Goal: Register for event/course

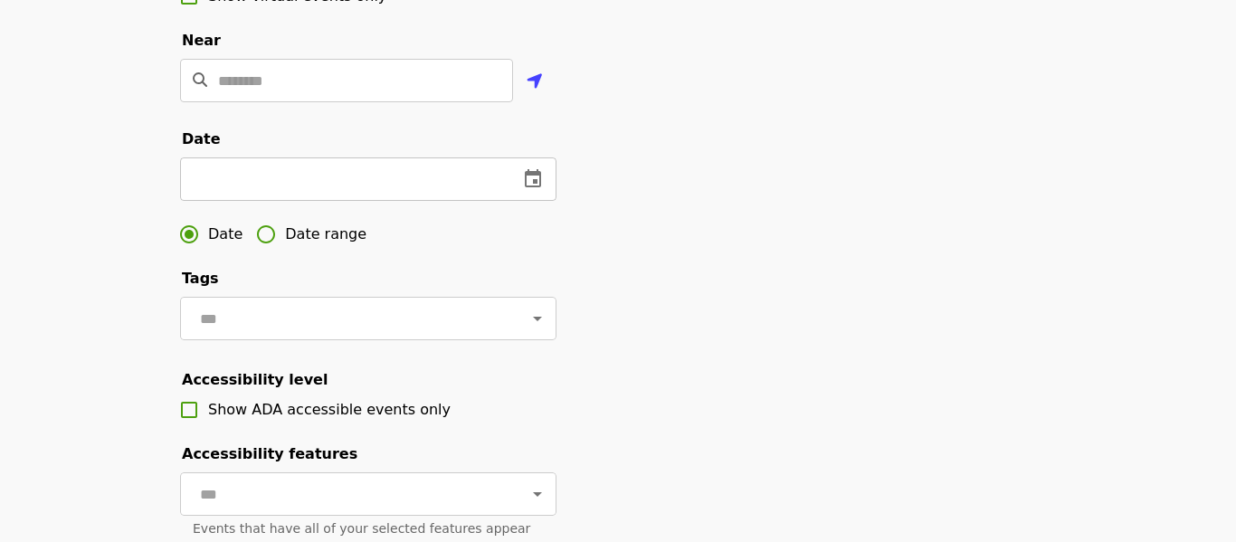
scroll to position [457, 0]
click at [531, 181] on icon "change date" at bounding box center [533, 179] width 22 height 22
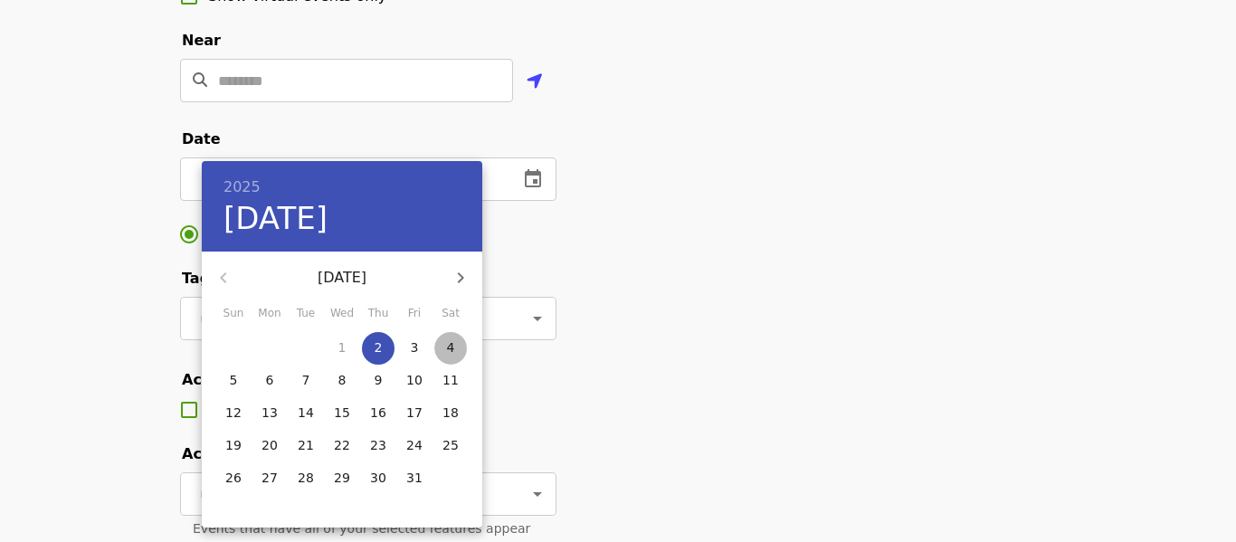
click at [442, 345] on span "4" at bounding box center [450, 347] width 33 height 18
type input "**********"
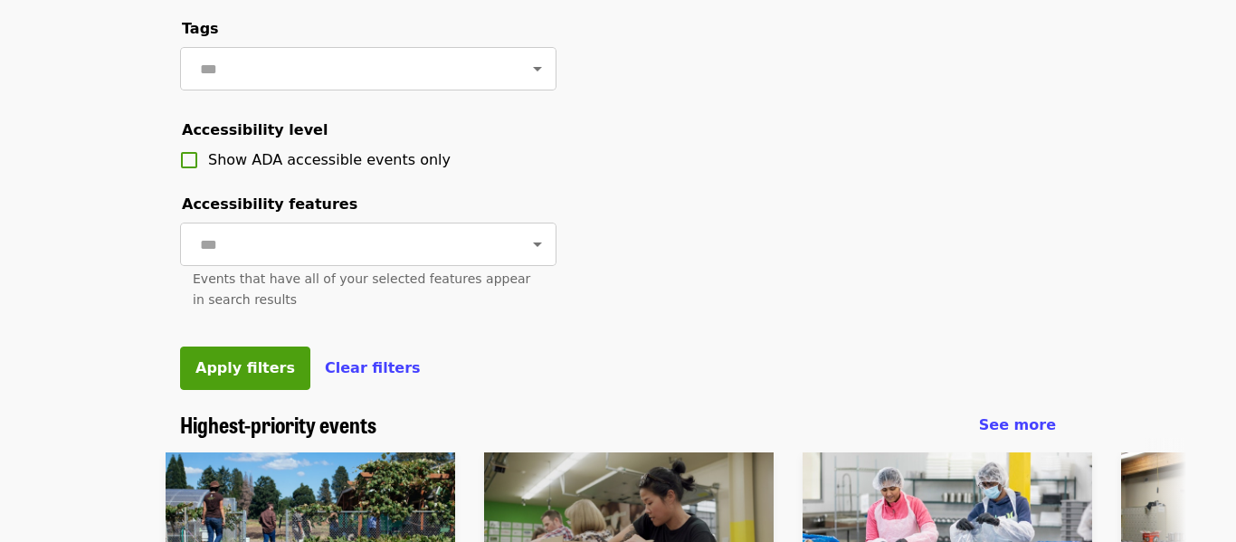
scroll to position [707, 0]
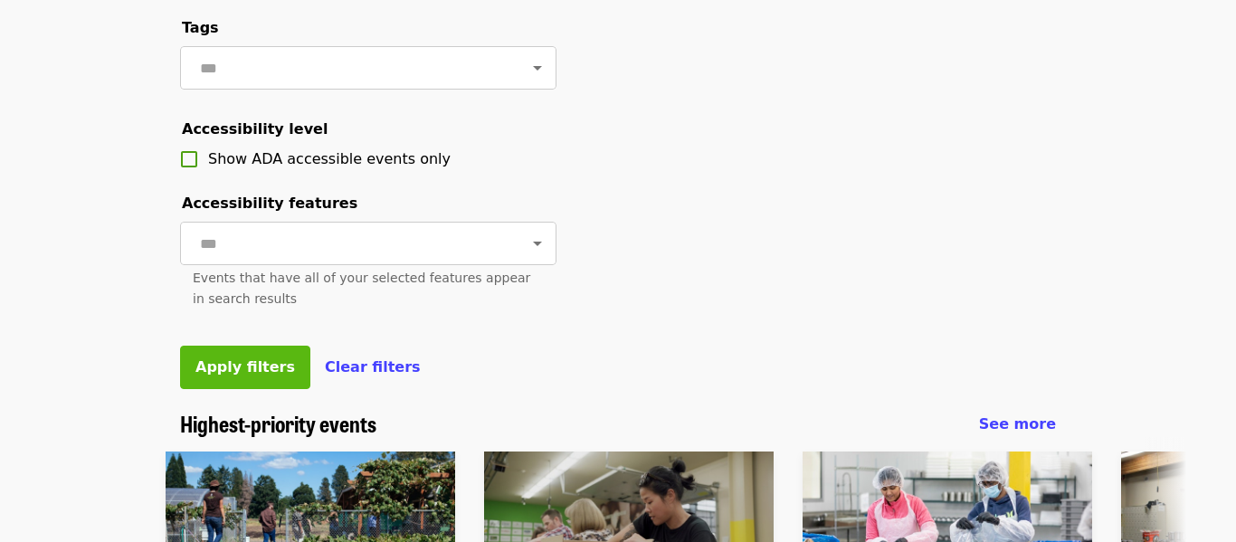
click at [259, 371] on span "Apply filters" at bounding box center [245, 366] width 100 height 17
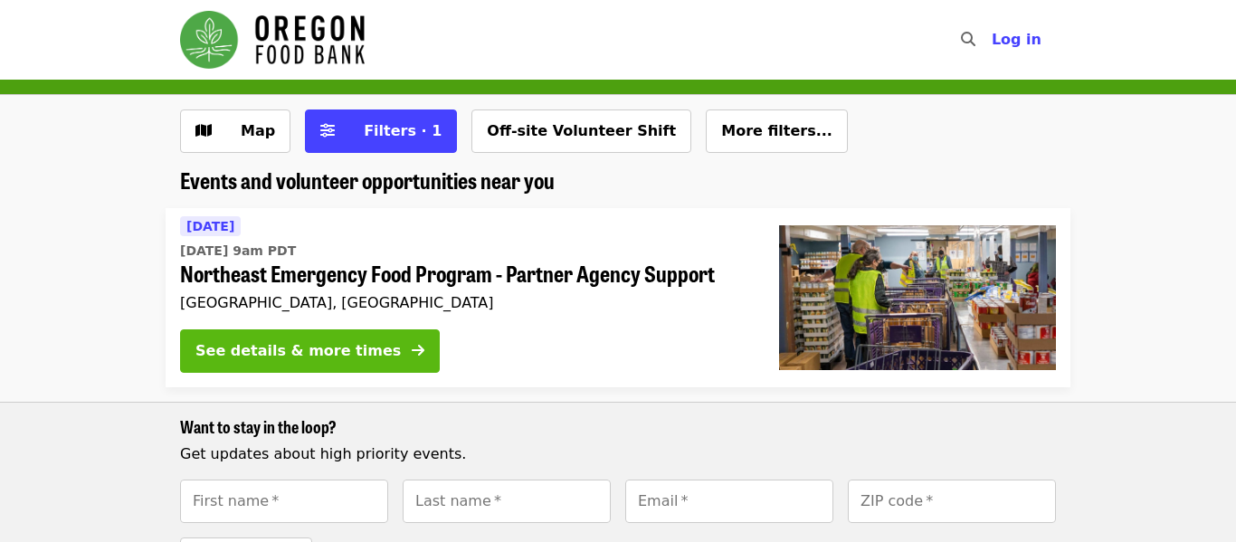
click at [328, 338] on button "See details & more times" at bounding box center [310, 350] width 260 height 43
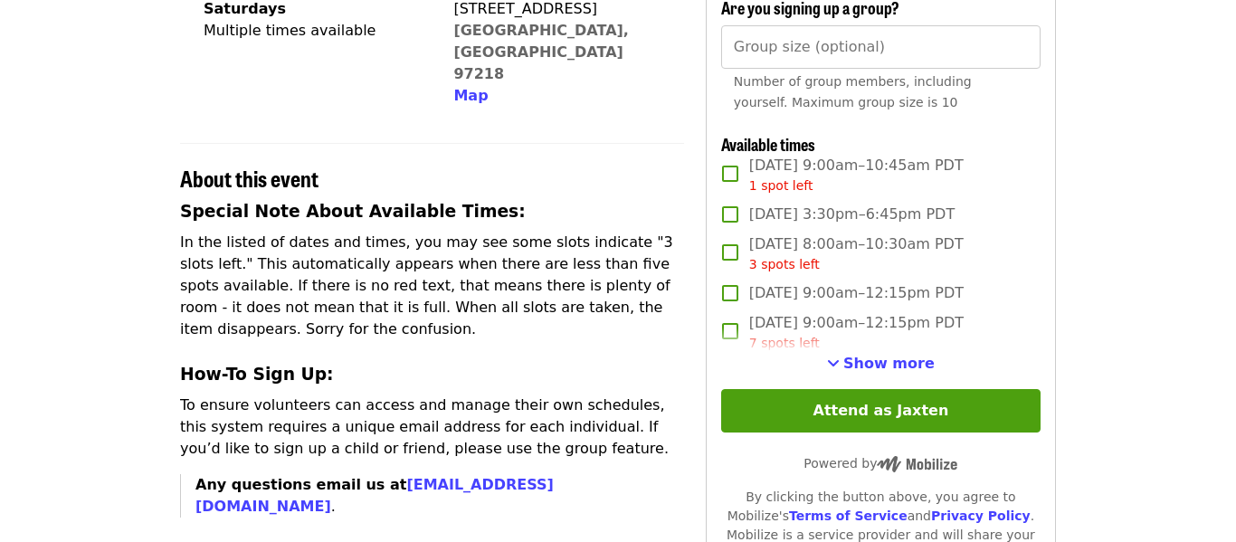
scroll to position [526, 0]
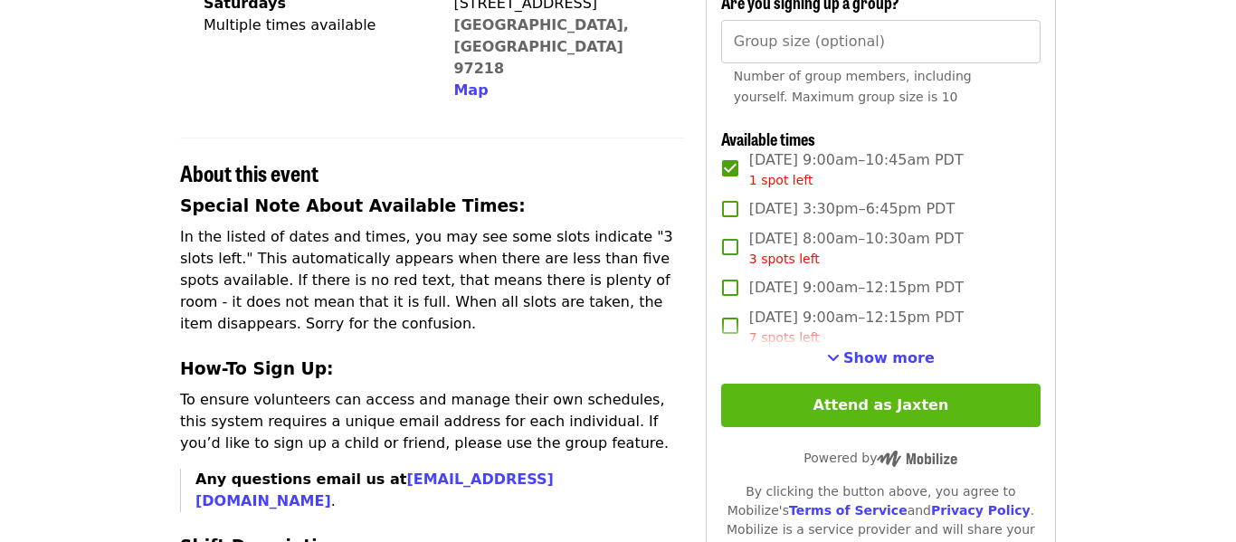
click at [792, 399] on button "Attend as Jaxten" at bounding box center [880, 405] width 319 height 43
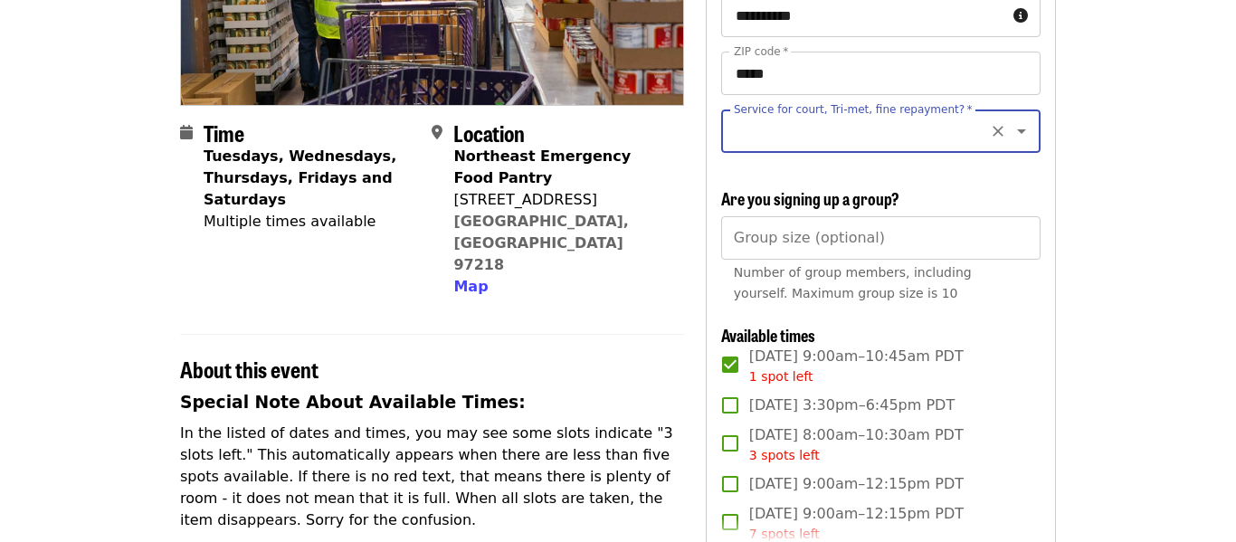
scroll to position [325, 0]
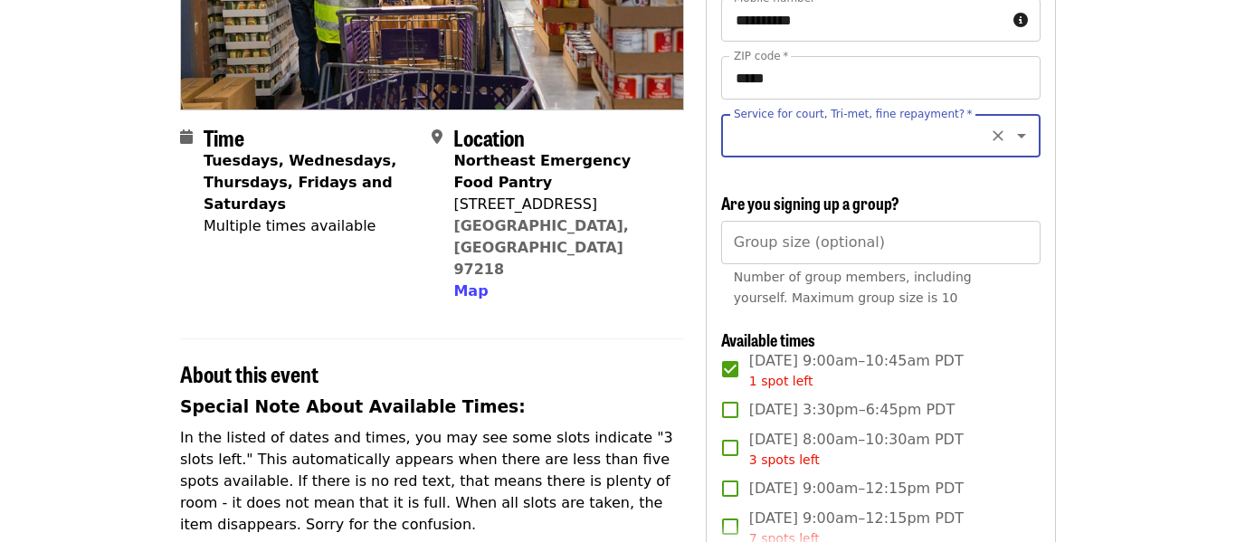
click at [951, 124] on input "Service for court, Tri-met, fine repayment?   *" at bounding box center [858, 136] width 246 height 34
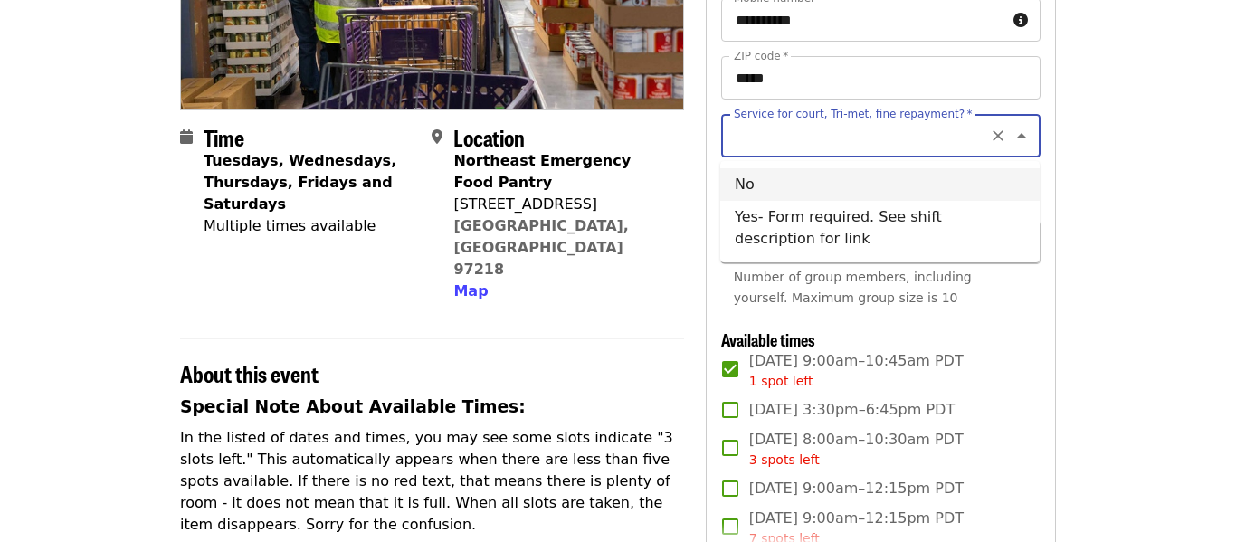
click at [755, 180] on li "No" at bounding box center [879, 184] width 319 height 33
type input "**"
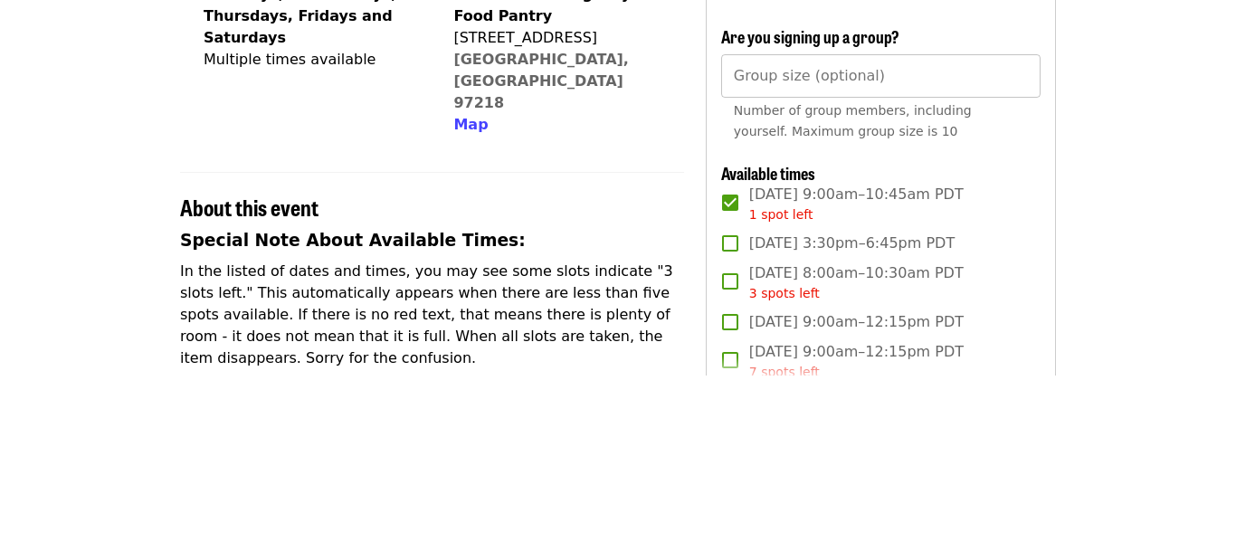
click at [969, 260] on input "Group size (optional)" at bounding box center [880, 242] width 319 height 43
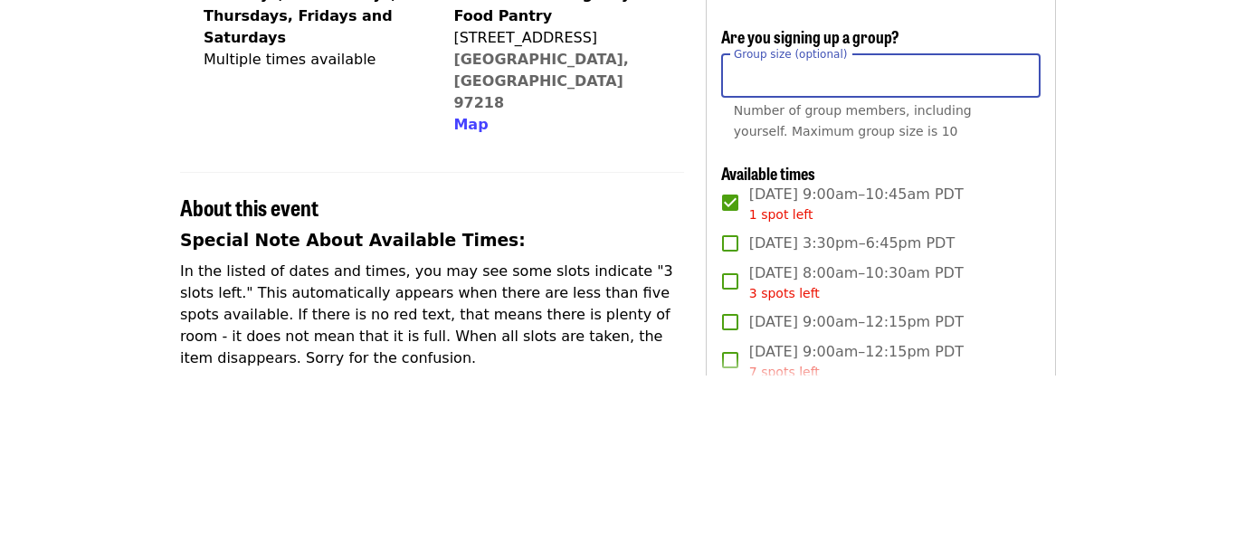
type input "*"
click at [1020, 236] on input "*" at bounding box center [880, 242] width 319 height 43
click at [1017, 250] on input "*" at bounding box center [880, 242] width 319 height 43
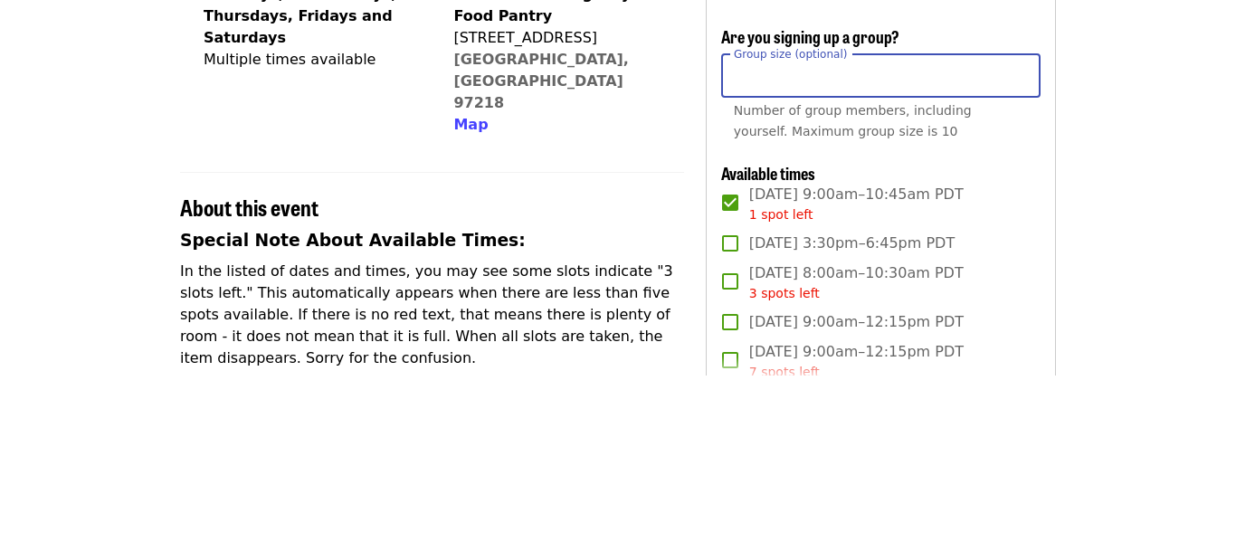
click at [1020, 249] on input "*" at bounding box center [880, 242] width 319 height 43
click at [1020, 250] on input "*" at bounding box center [880, 242] width 319 height 43
click at [1020, 249] on input "*" at bounding box center [880, 242] width 319 height 43
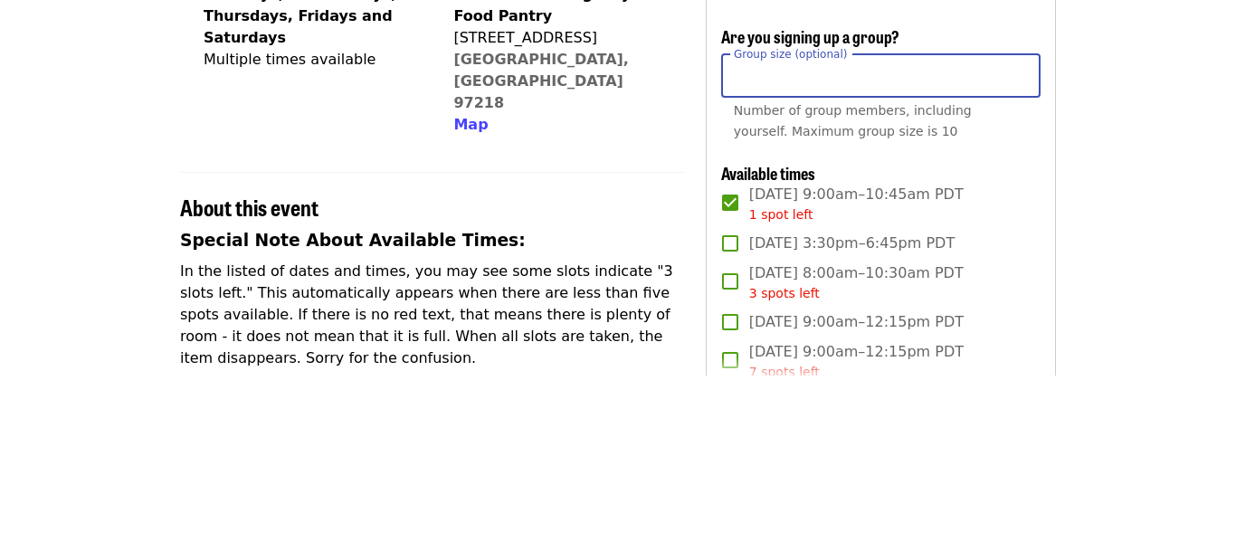
click at [1022, 238] on input "Group size (optional)" at bounding box center [880, 242] width 319 height 43
click at [1022, 238] on input "*" at bounding box center [880, 242] width 319 height 43
type input "*"
click at [1022, 249] on input "*" at bounding box center [880, 242] width 319 height 43
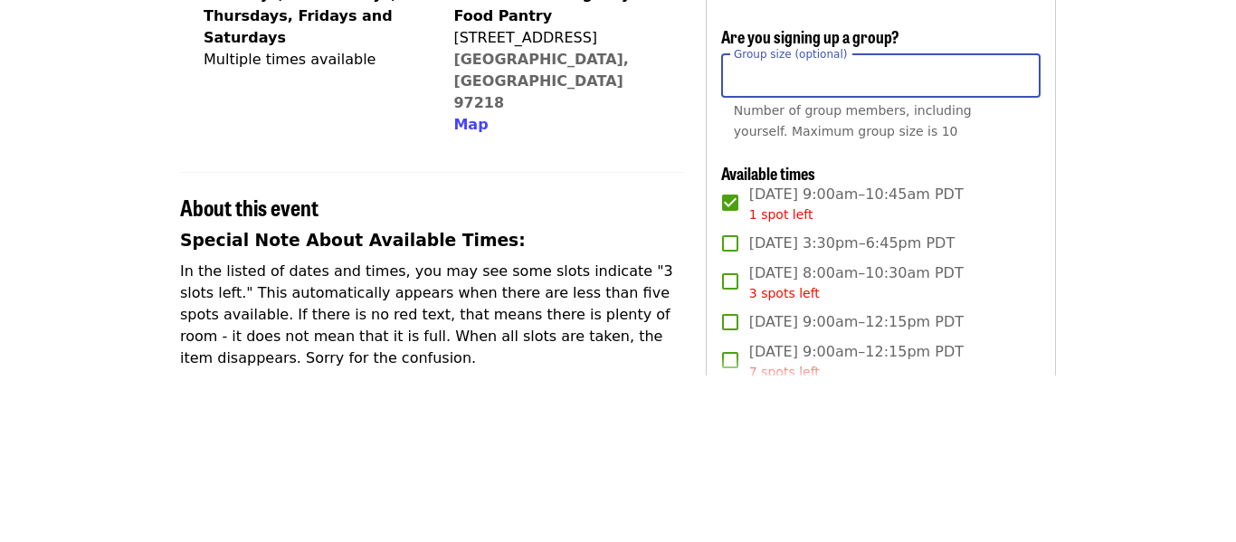
click at [1022, 249] on input "*" at bounding box center [880, 242] width 319 height 43
click at [1022, 242] on input "Group size (optional)" at bounding box center [880, 242] width 319 height 43
type input "*"
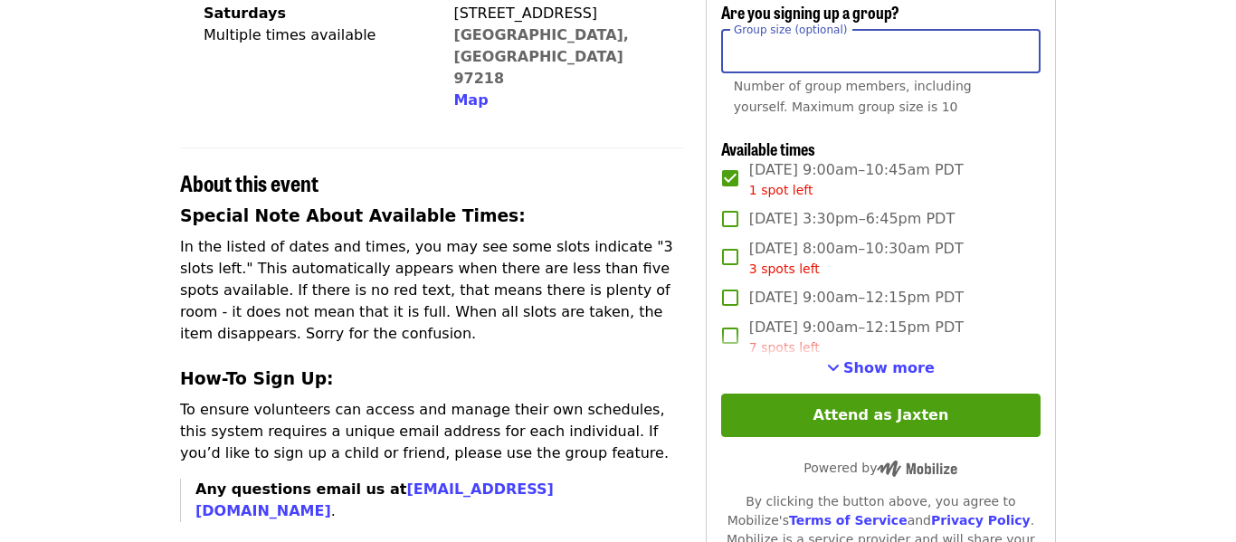
scroll to position [517, 0]
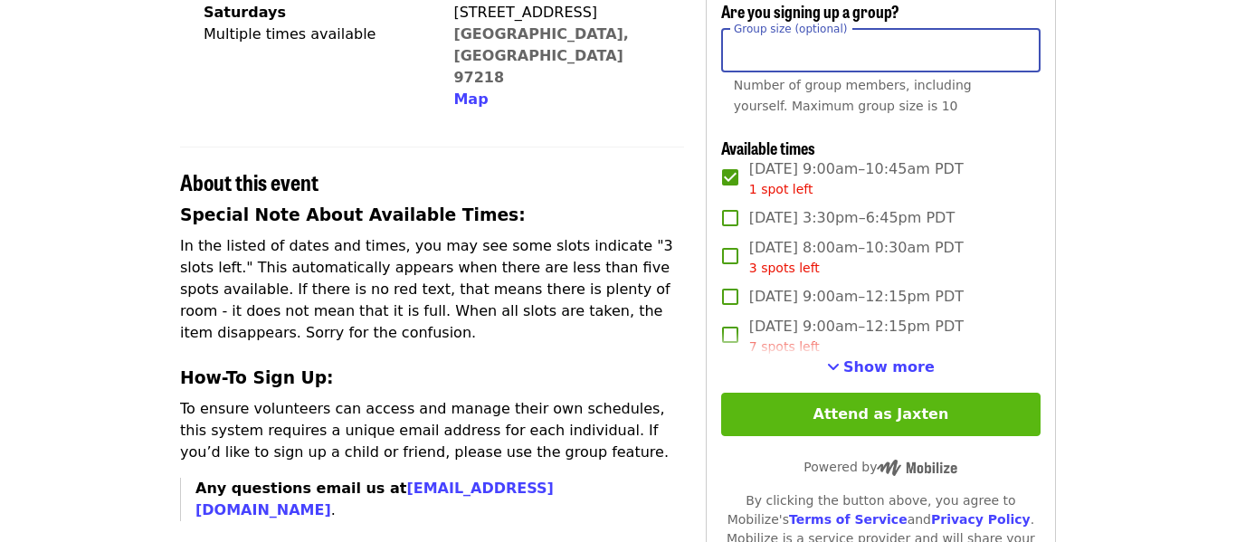
click at [980, 408] on button "Attend as Jaxten" at bounding box center [880, 414] width 319 height 43
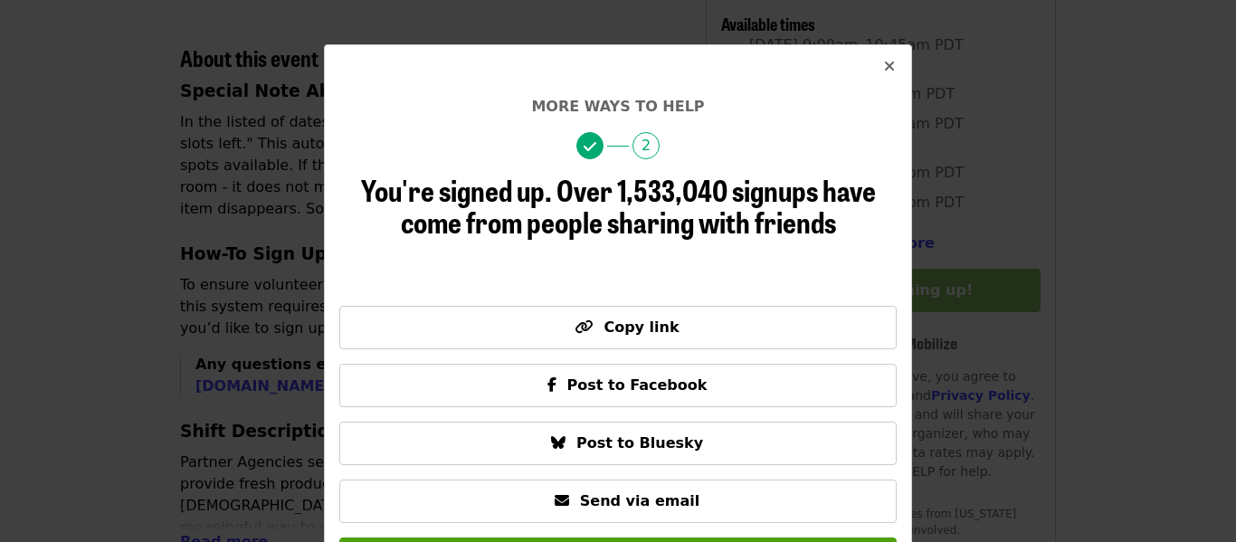
scroll to position [44, 0]
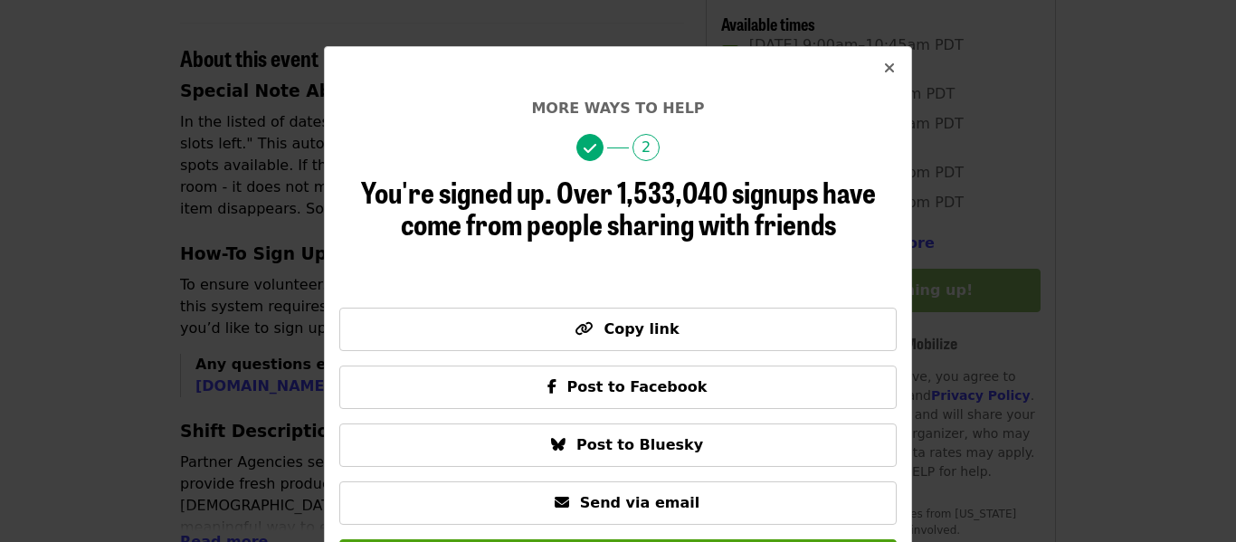
click at [891, 63] on icon "times icon" at bounding box center [889, 68] width 11 height 17
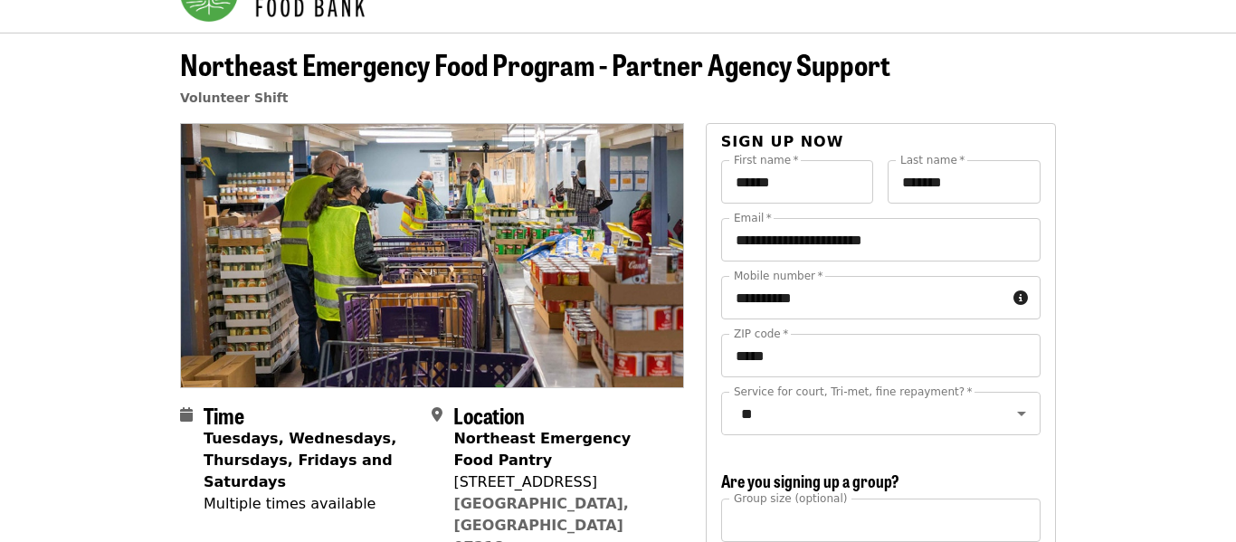
scroll to position [46, 0]
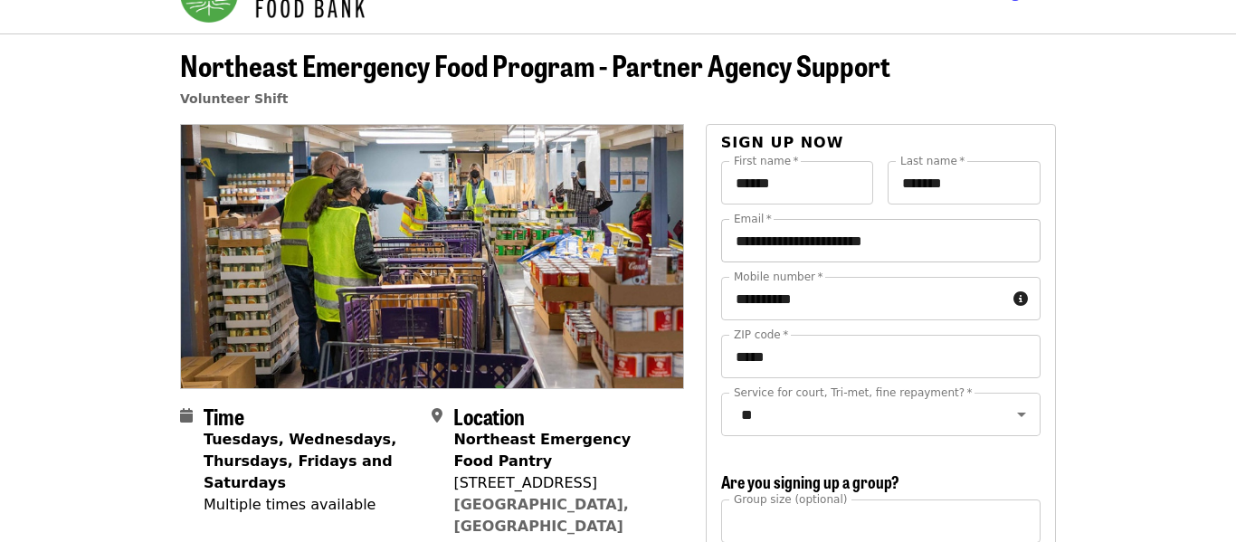
click at [910, 247] on input "**********" at bounding box center [880, 240] width 319 height 43
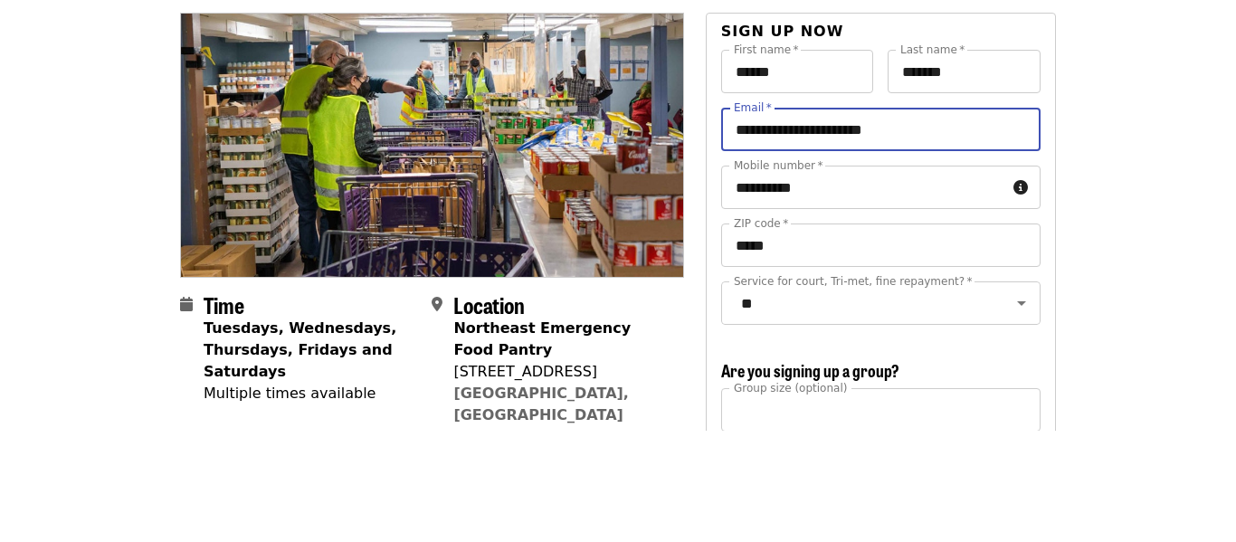
drag, startPoint x: 919, startPoint y: 242, endPoint x: 659, endPoint y: 261, distance: 260.4
type input "**********"
click at [942, 256] on input "**********" at bounding box center [880, 240] width 319 height 43
drag, startPoint x: 942, startPoint y: 256, endPoint x: 621, endPoint y: 243, distance: 320.5
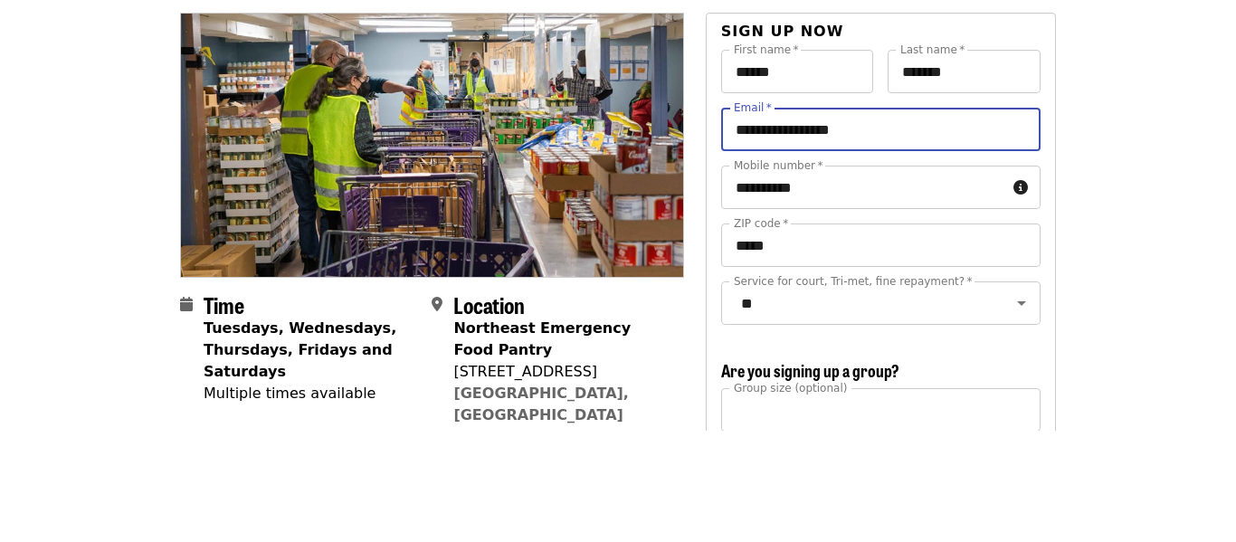
click at [851, 226] on input "Email   *" at bounding box center [880, 240] width 319 height 43
click at [778, 251] on input "**********" at bounding box center [880, 240] width 319 height 43
click at [779, 249] on input "**********" at bounding box center [880, 240] width 319 height 43
click at [783, 246] on input "**********" at bounding box center [880, 240] width 319 height 43
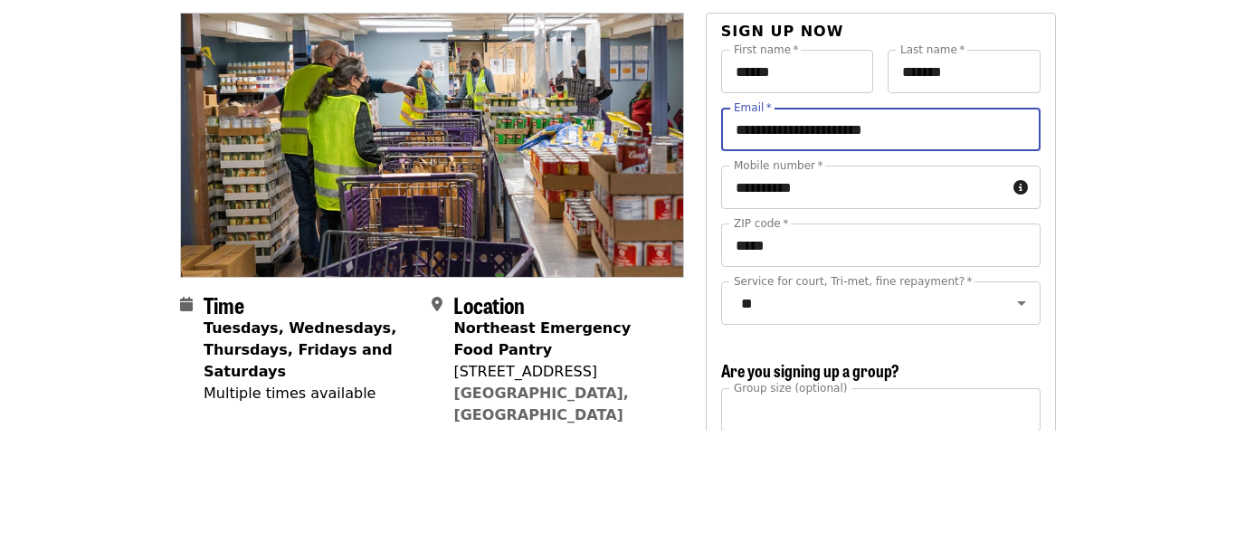
drag, startPoint x: 778, startPoint y: 251, endPoint x: 660, endPoint y: 266, distance: 118.6
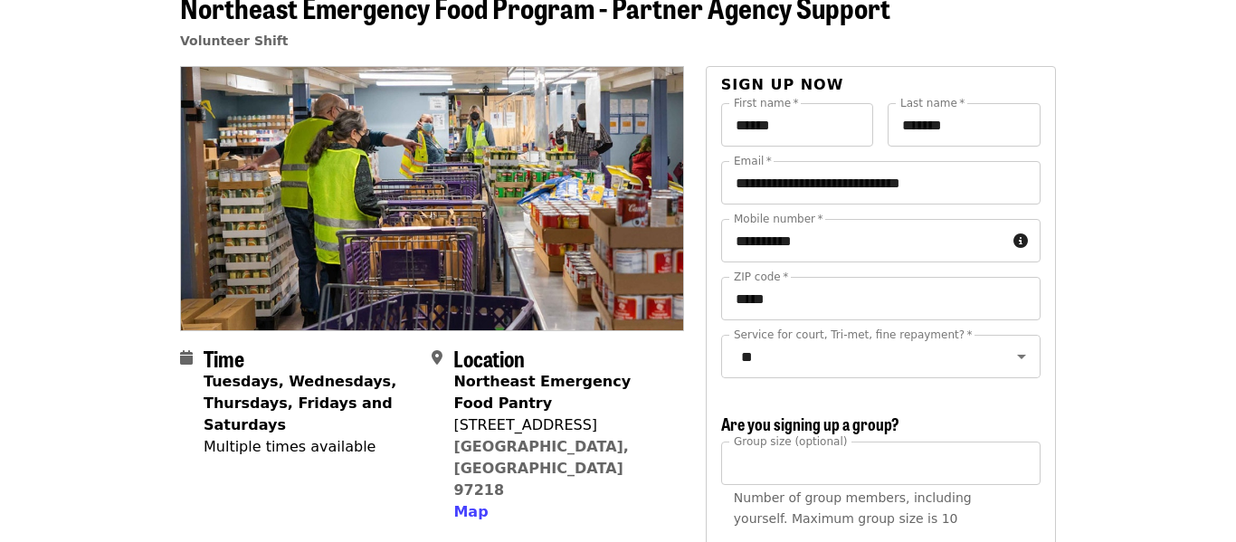
scroll to position [119, 0]
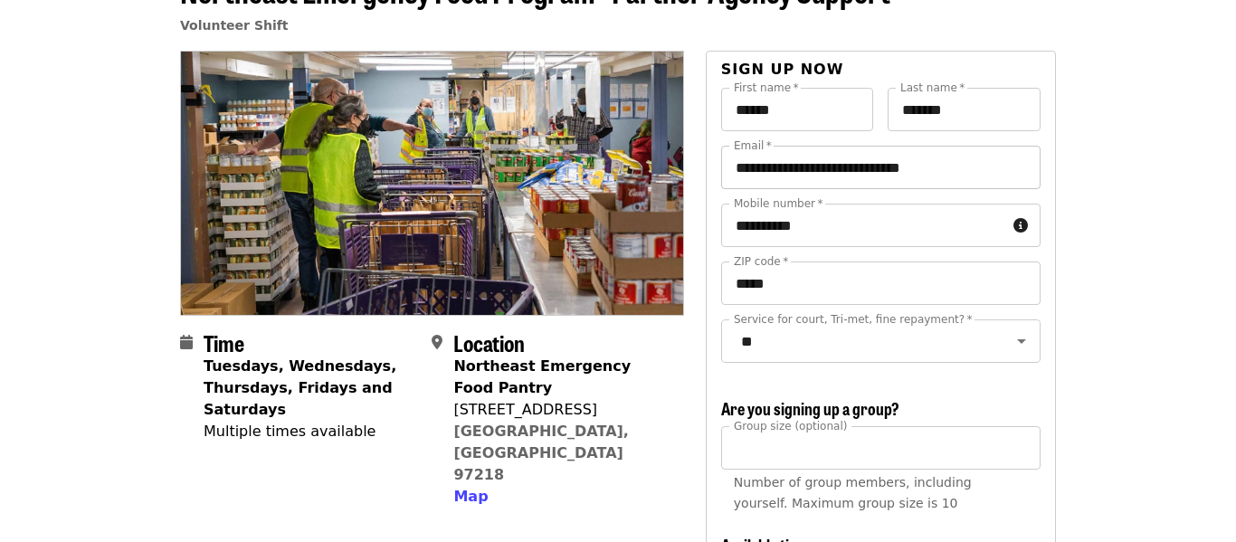
click at [889, 173] on input "**********" at bounding box center [880, 167] width 319 height 43
type input "**********"
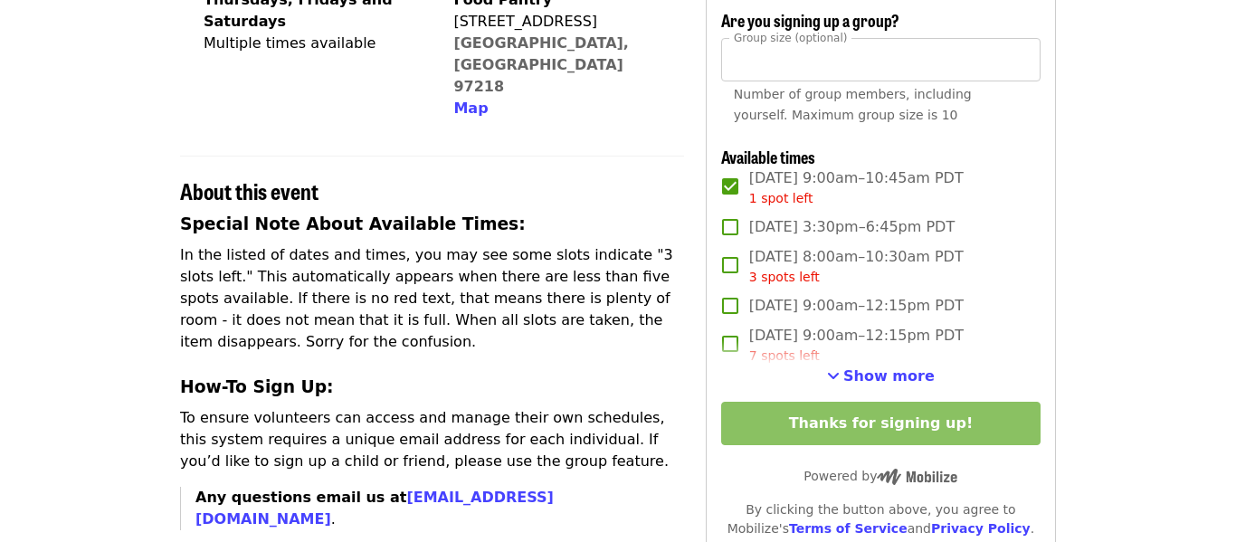
scroll to position [517, 0]
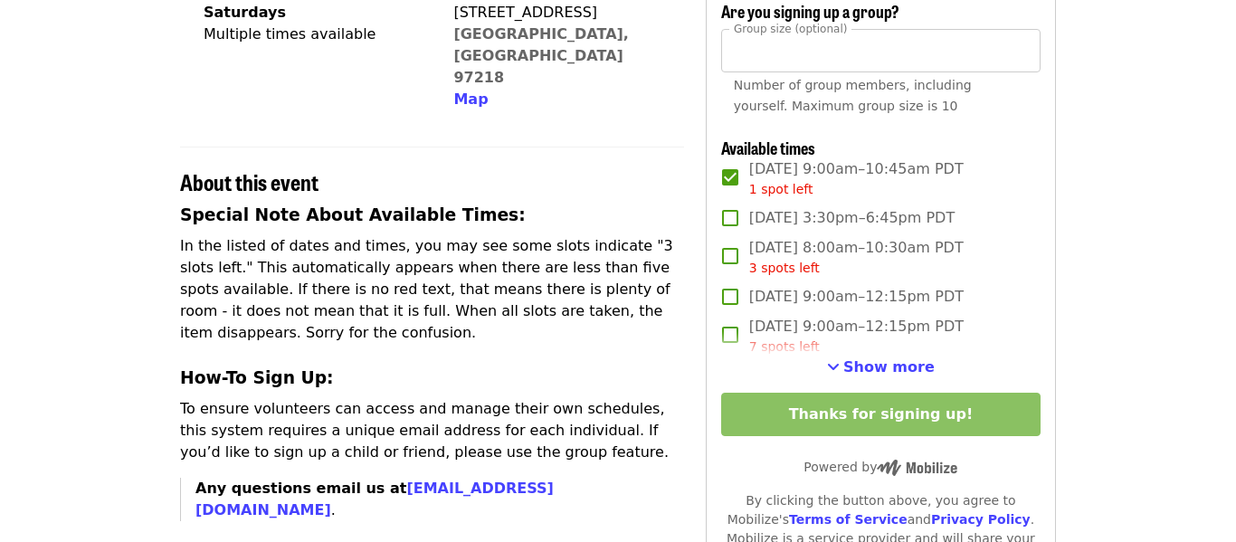
click at [1036, 341] on div "**********" at bounding box center [880, 178] width 319 height 974
click at [943, 391] on div "**********" at bounding box center [880, 178] width 319 height 974
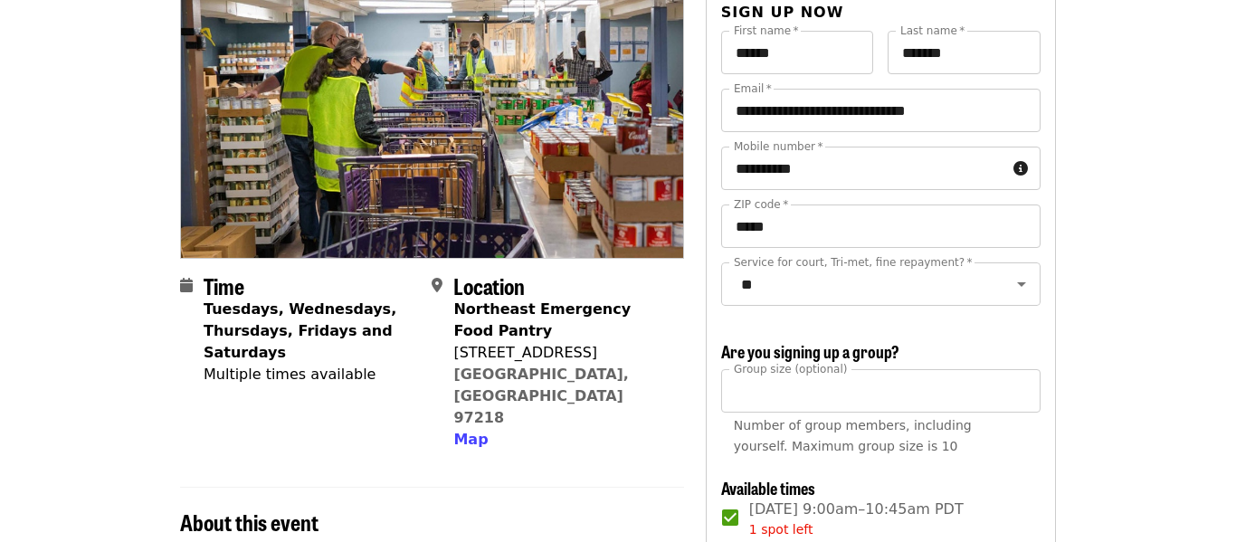
scroll to position [0, 0]
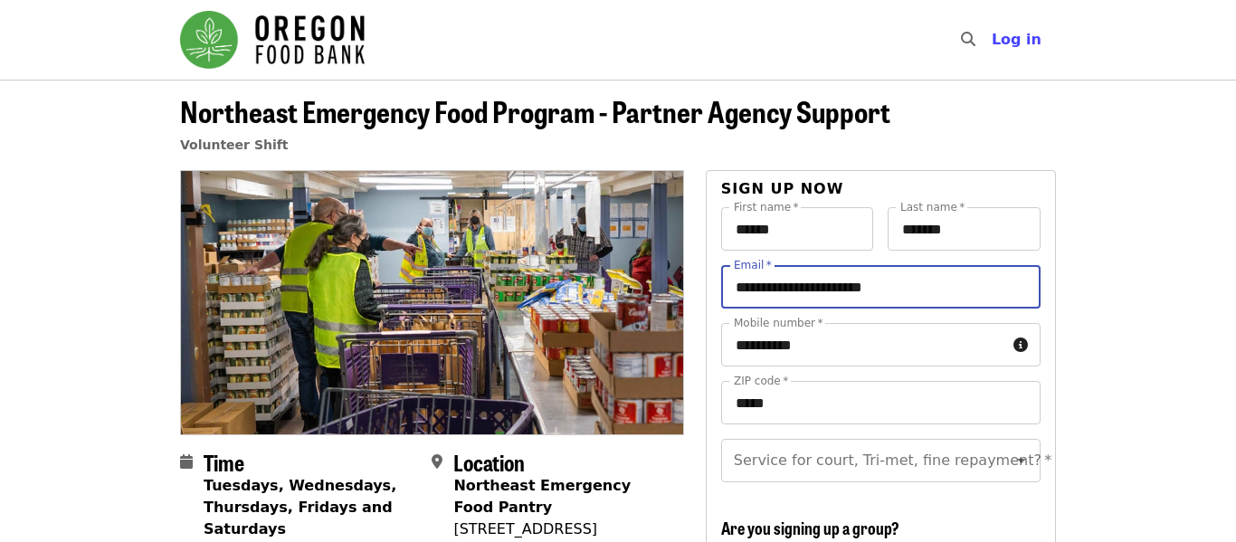
drag, startPoint x: 782, startPoint y: 292, endPoint x: 658, endPoint y: 332, distance: 130.2
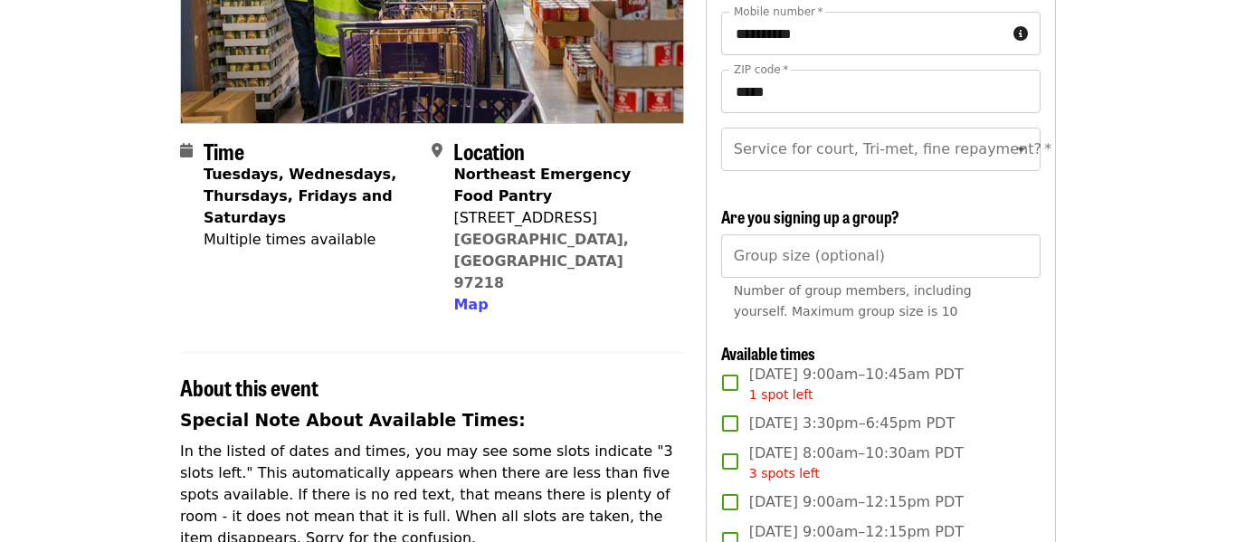
scroll to position [308, 0]
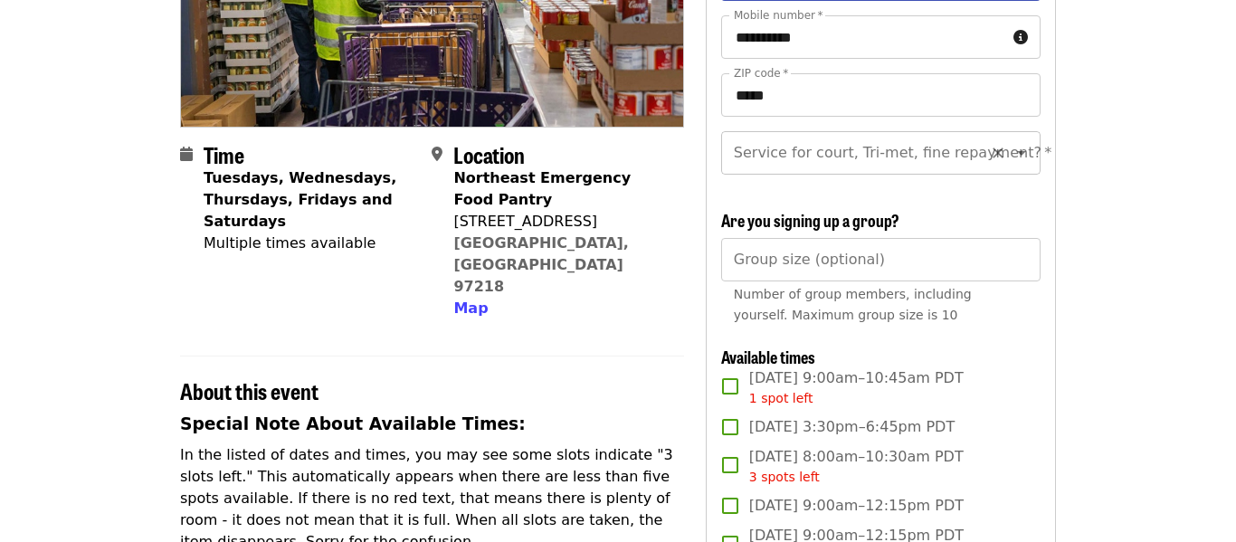
click at [1021, 160] on icon "Open" at bounding box center [1021, 153] width 22 height 22
type input "**********"
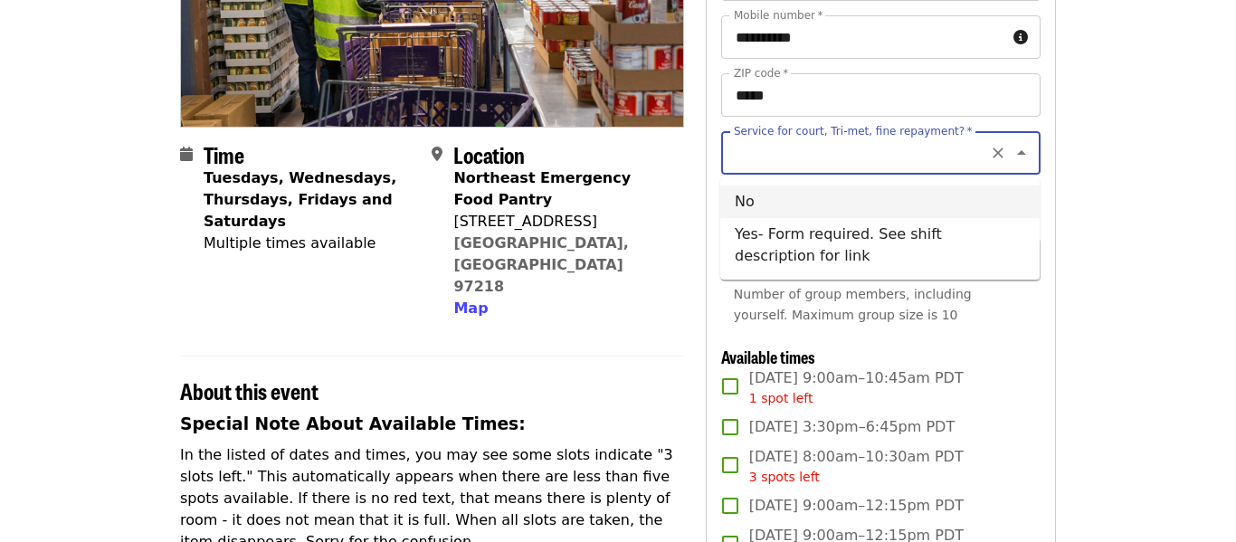
click at [879, 195] on li "No" at bounding box center [879, 201] width 319 height 33
type input "**"
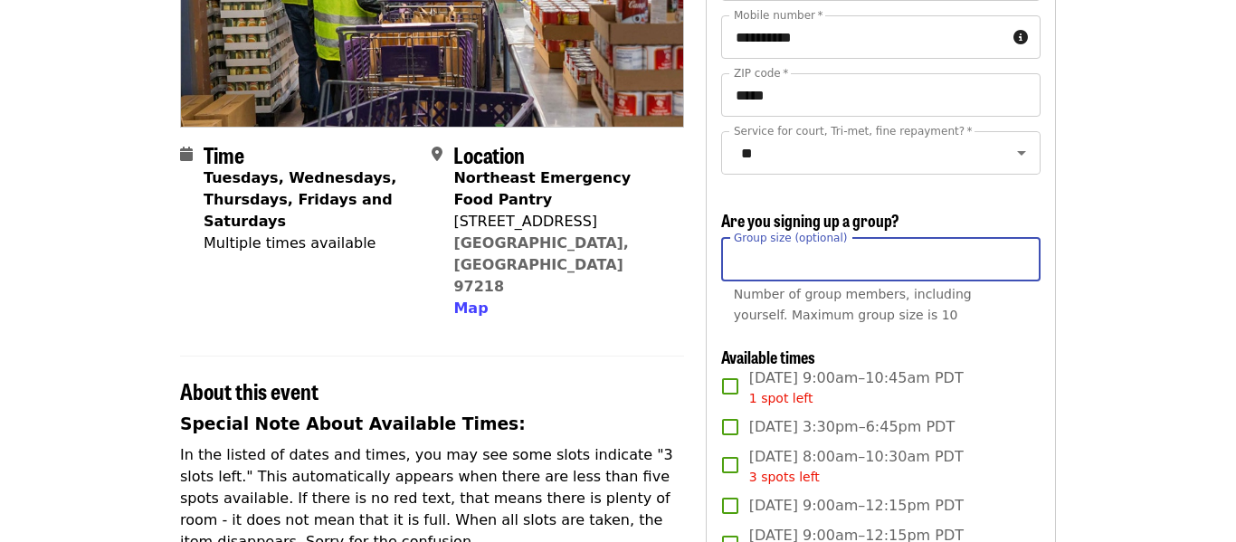
click at [1029, 269] on input "Group size (optional)" at bounding box center [880, 259] width 319 height 43
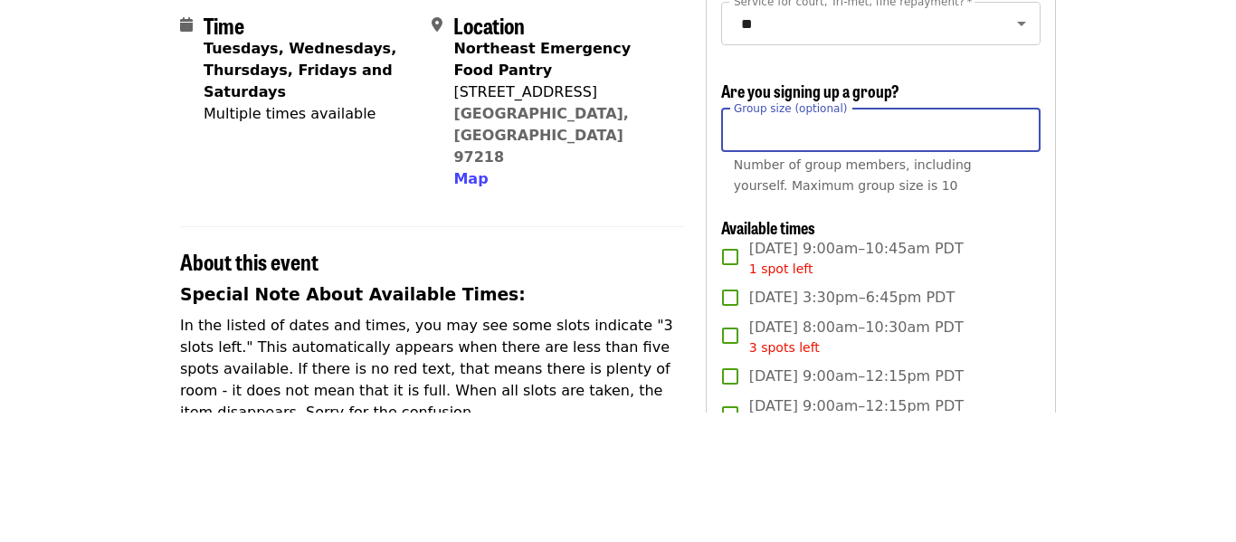
type input "*"
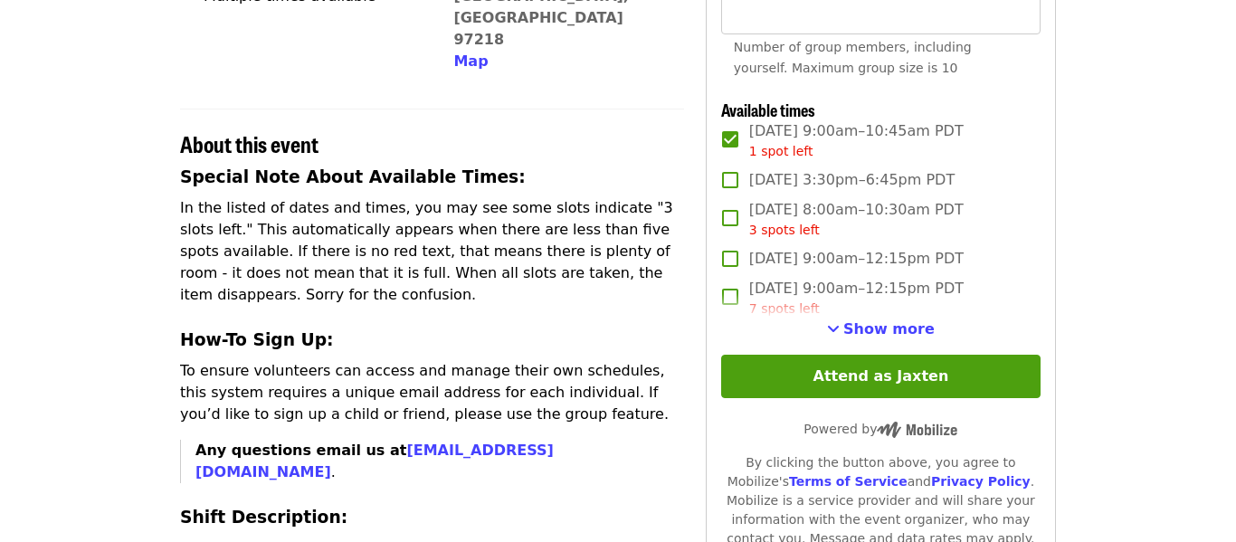
scroll to position [558, 0]
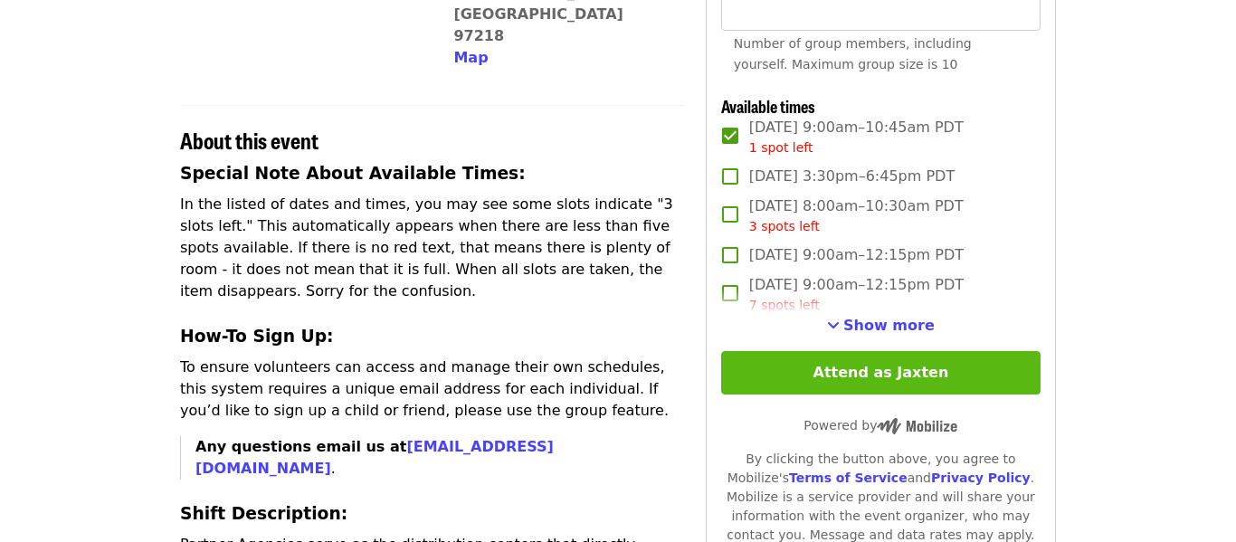
click at [1003, 372] on button "Attend as Jaxten" at bounding box center [880, 372] width 319 height 43
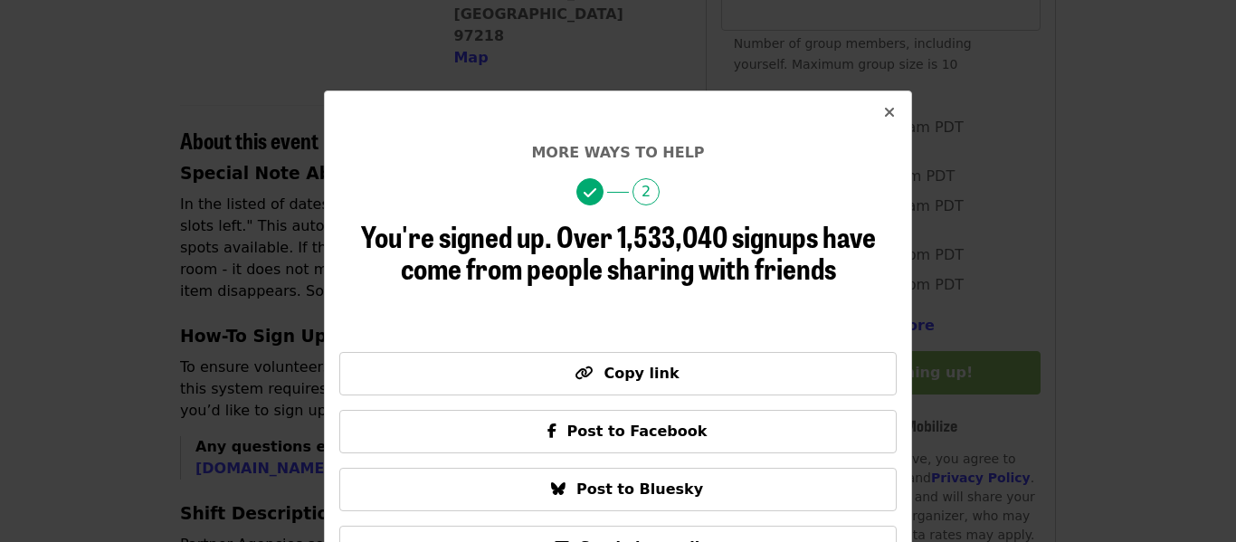
click at [894, 112] on icon "times icon" at bounding box center [889, 112] width 11 height 17
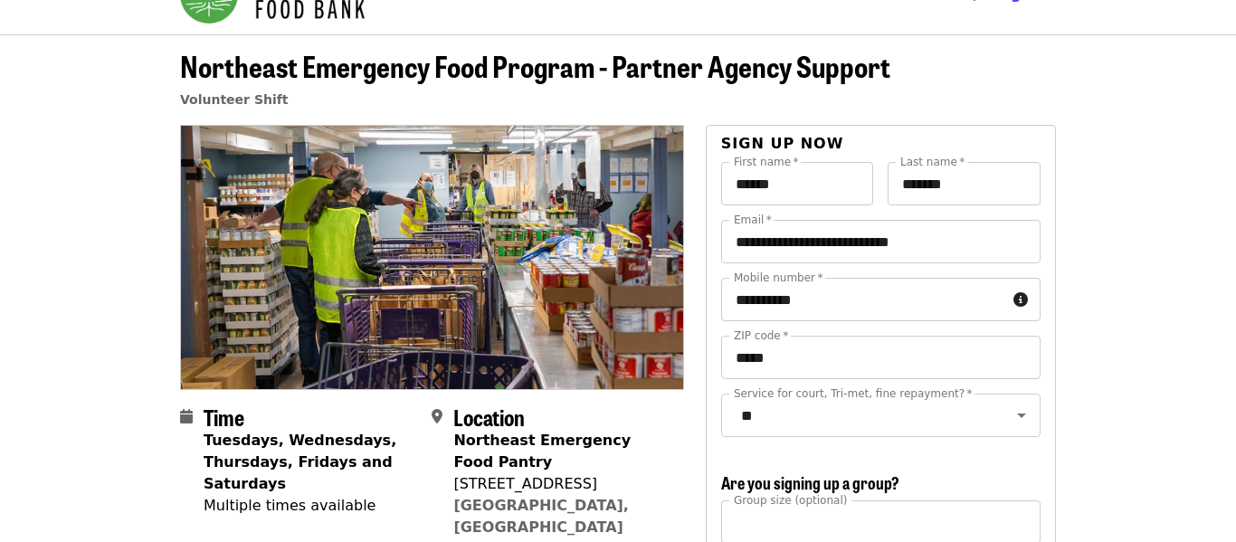
scroll to position [41, 0]
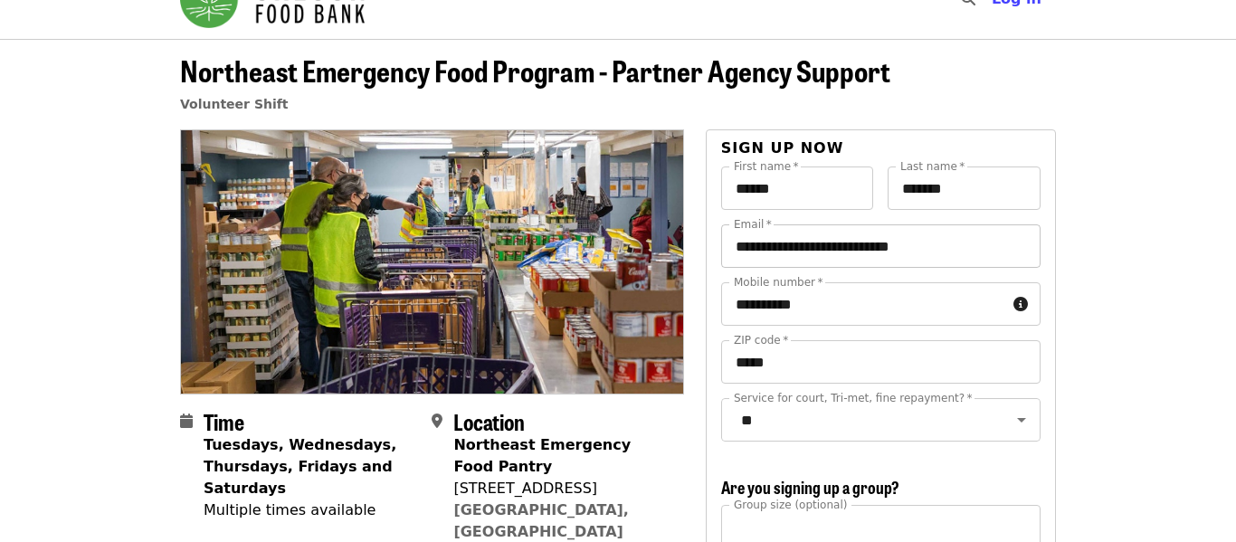
click at [784, 249] on input "**********" at bounding box center [880, 245] width 319 height 43
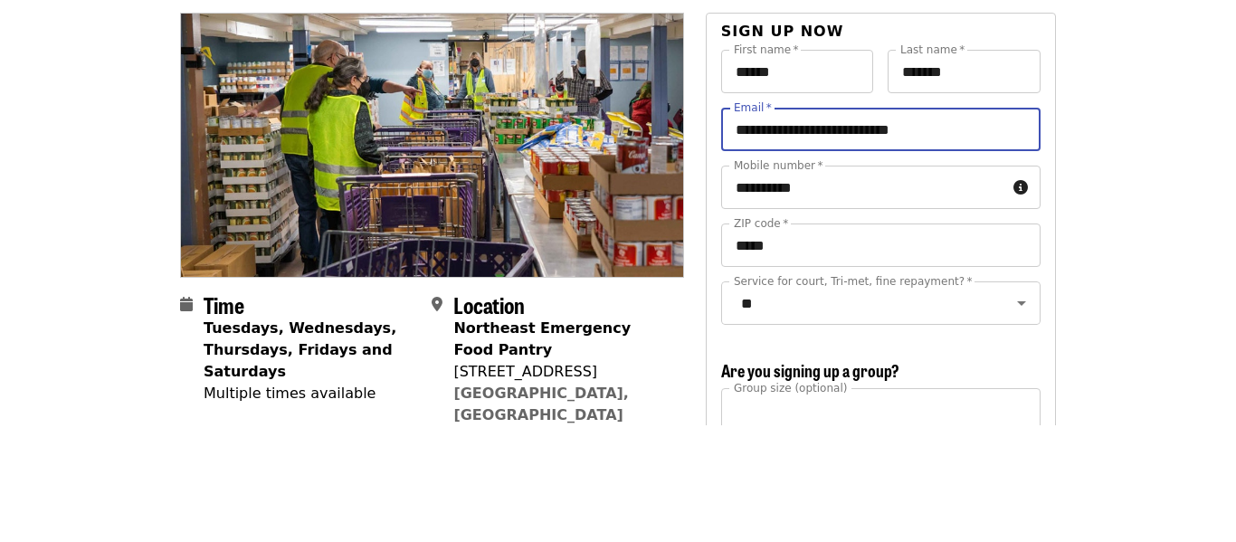
click at [788, 255] on input "**********" at bounding box center [880, 245] width 319 height 43
type input "**********"
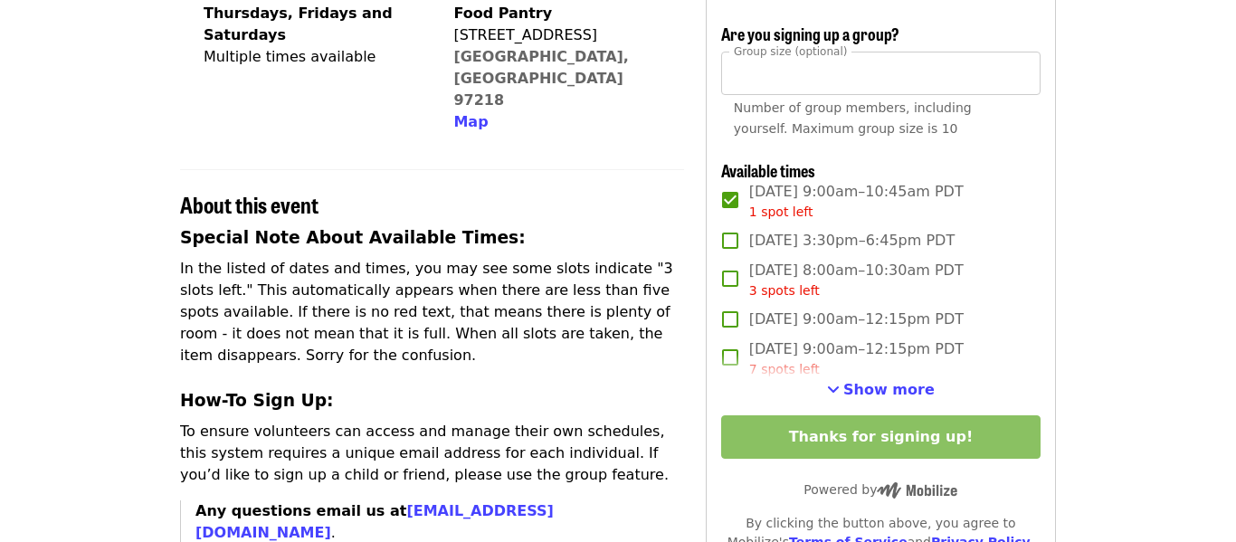
scroll to position [503, 0]
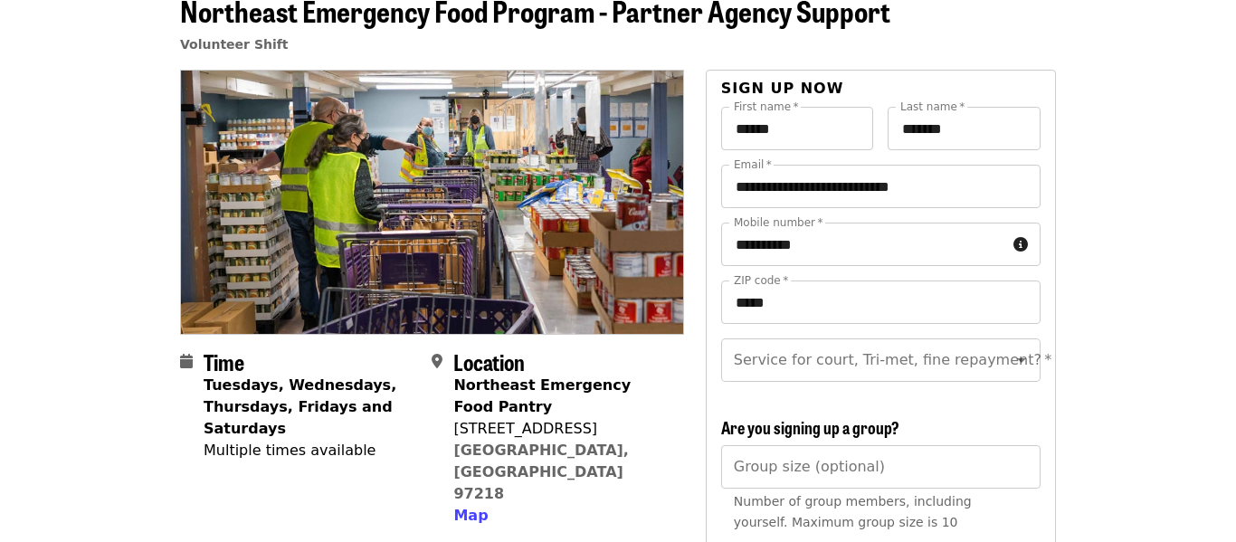
scroll to position [102, 0]
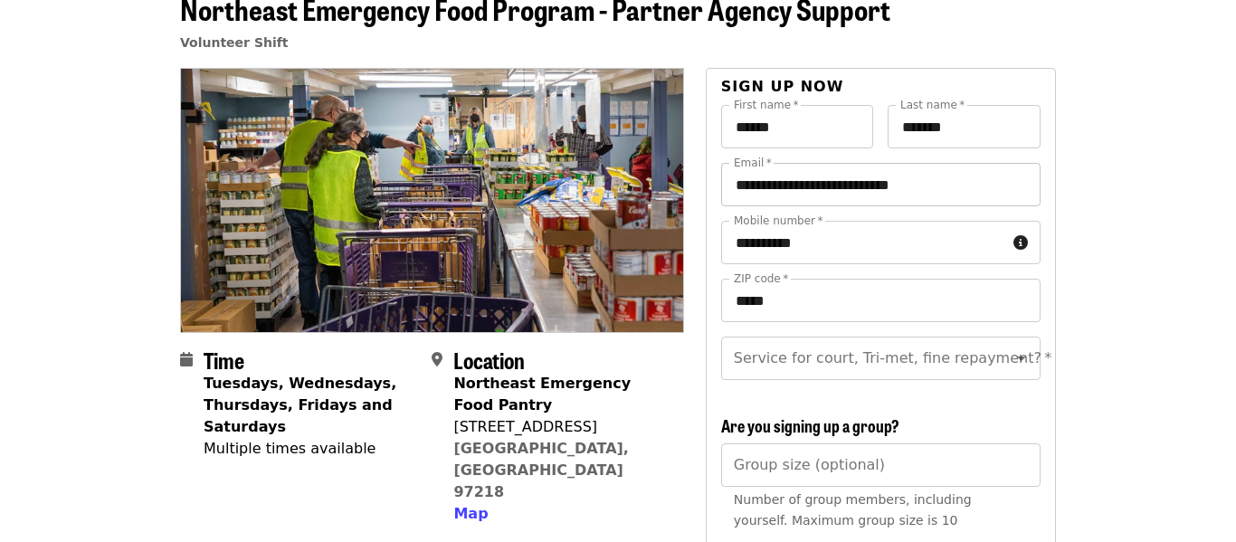
click at [785, 196] on input "**********" at bounding box center [880, 184] width 319 height 43
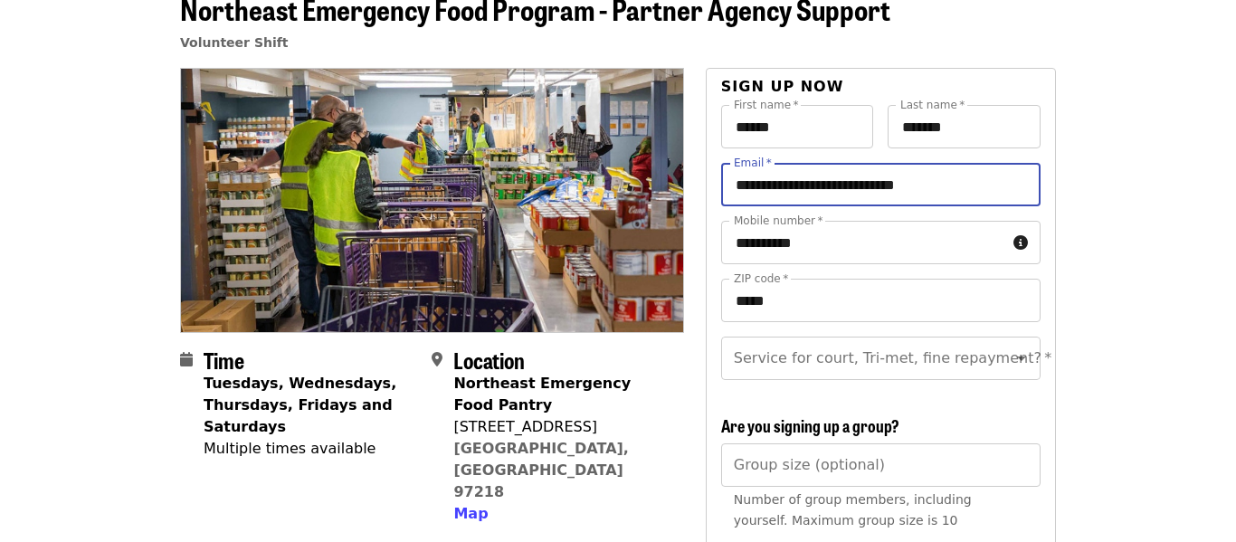
type input "**********"
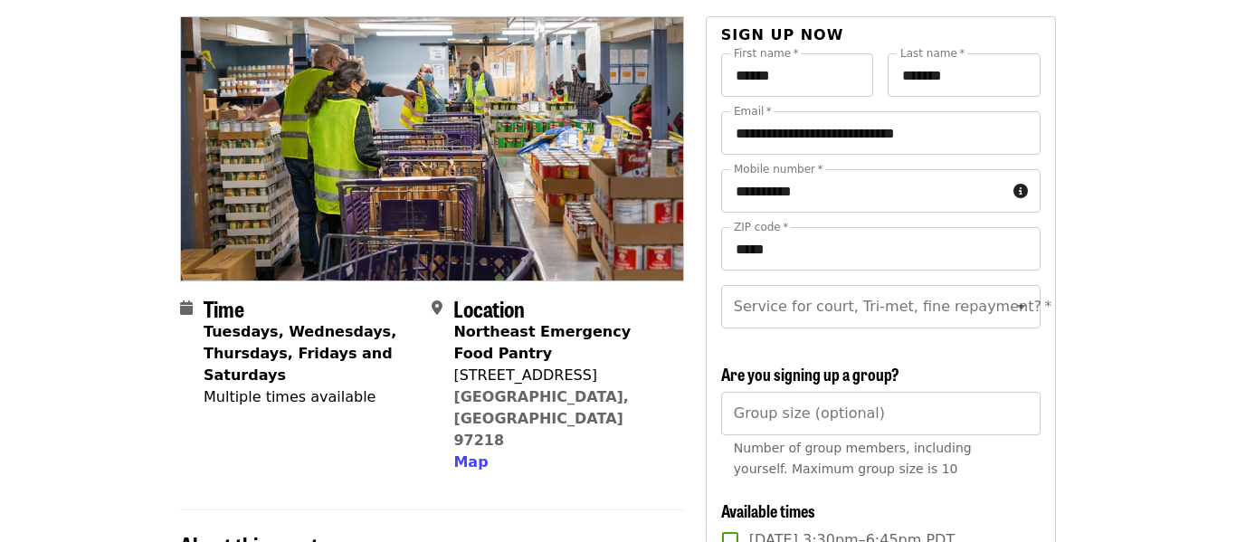
scroll to position [158, 0]
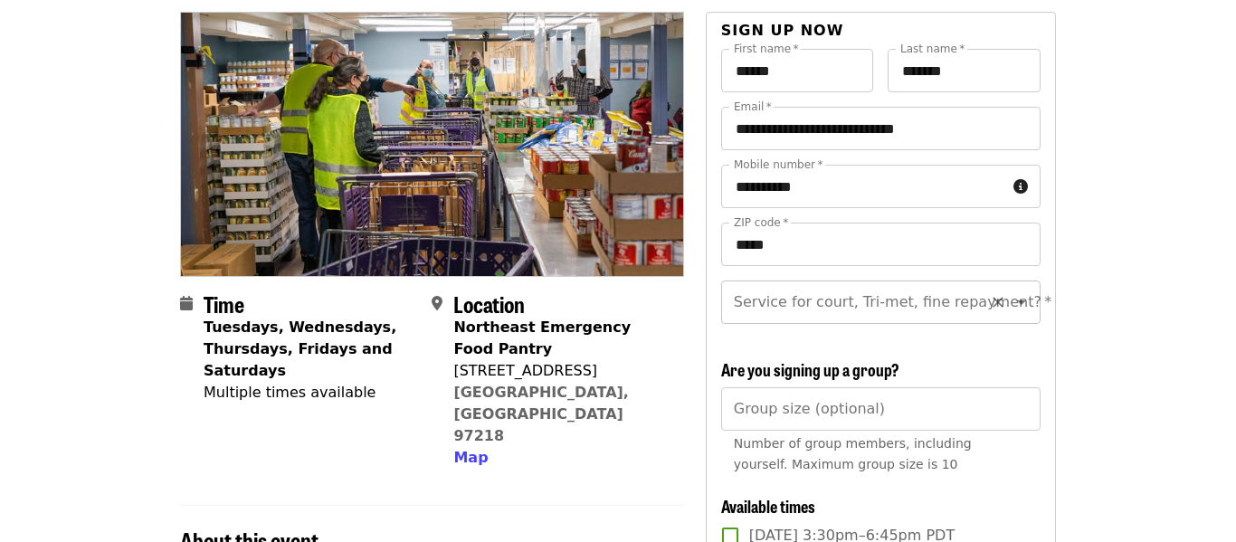
click at [1026, 308] on icon "Open" at bounding box center [1021, 302] width 22 height 22
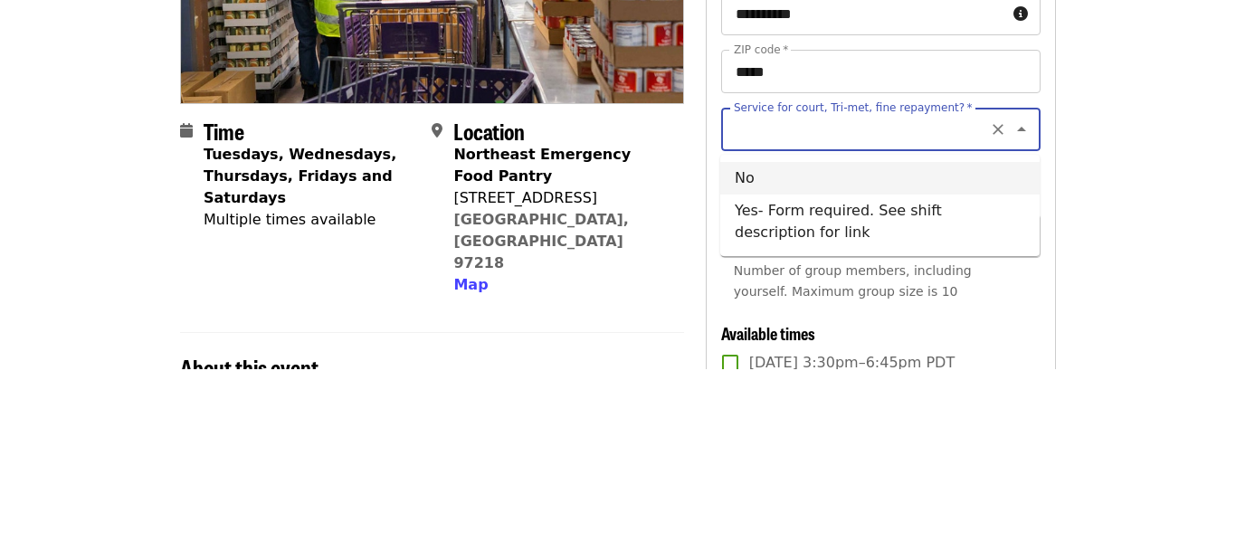
click at [886, 353] on li "No" at bounding box center [879, 351] width 319 height 33
type input "**"
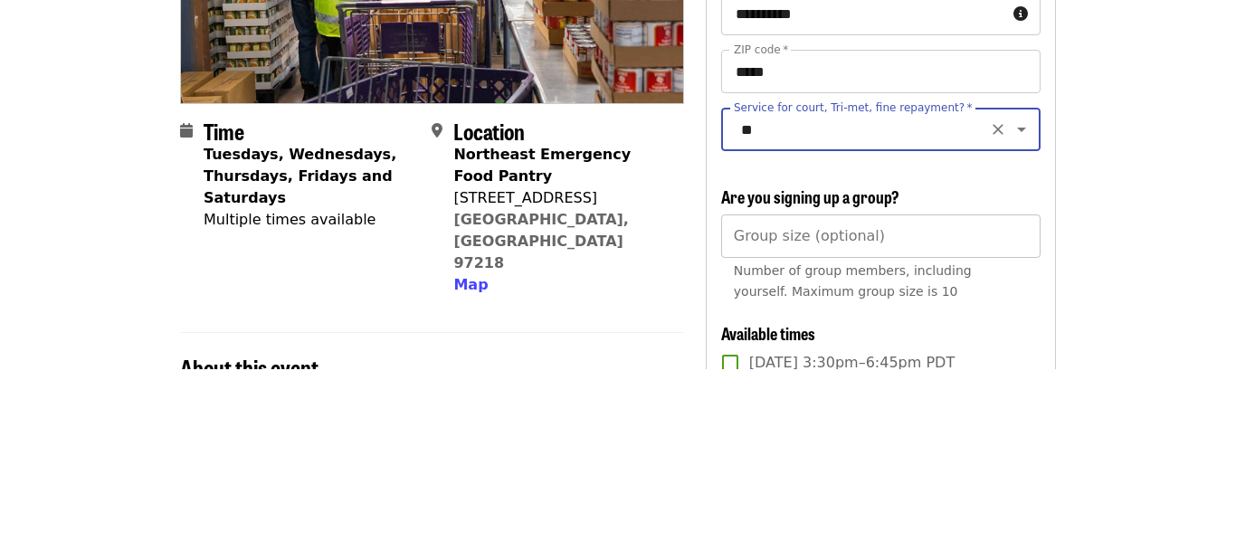
type input "*"
click at [1025, 402] on input "*" at bounding box center [880, 408] width 319 height 43
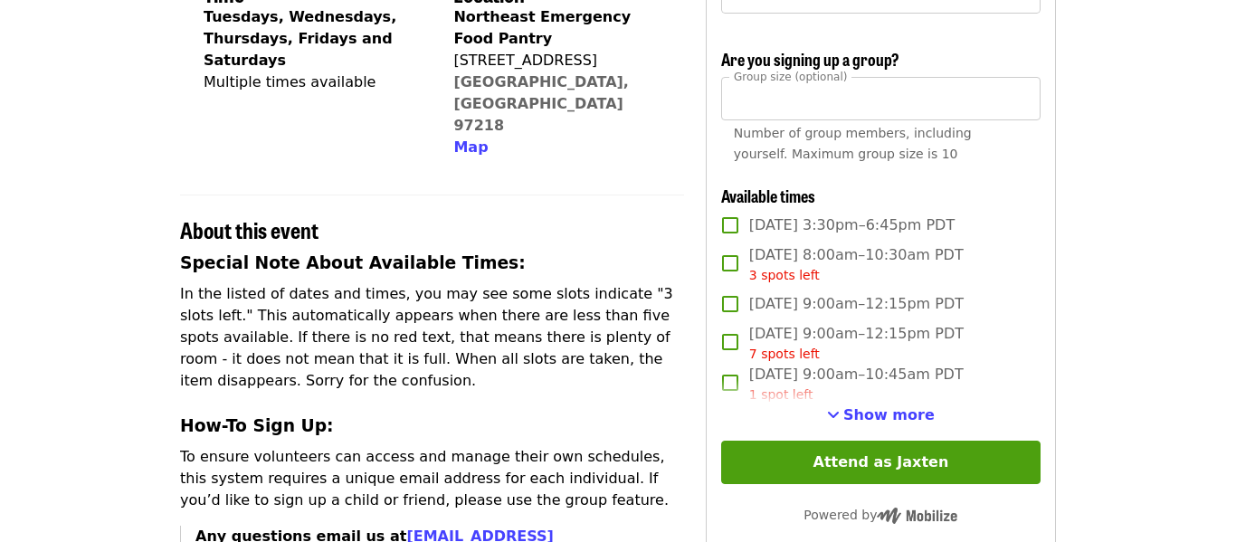
scroll to position [470, 0]
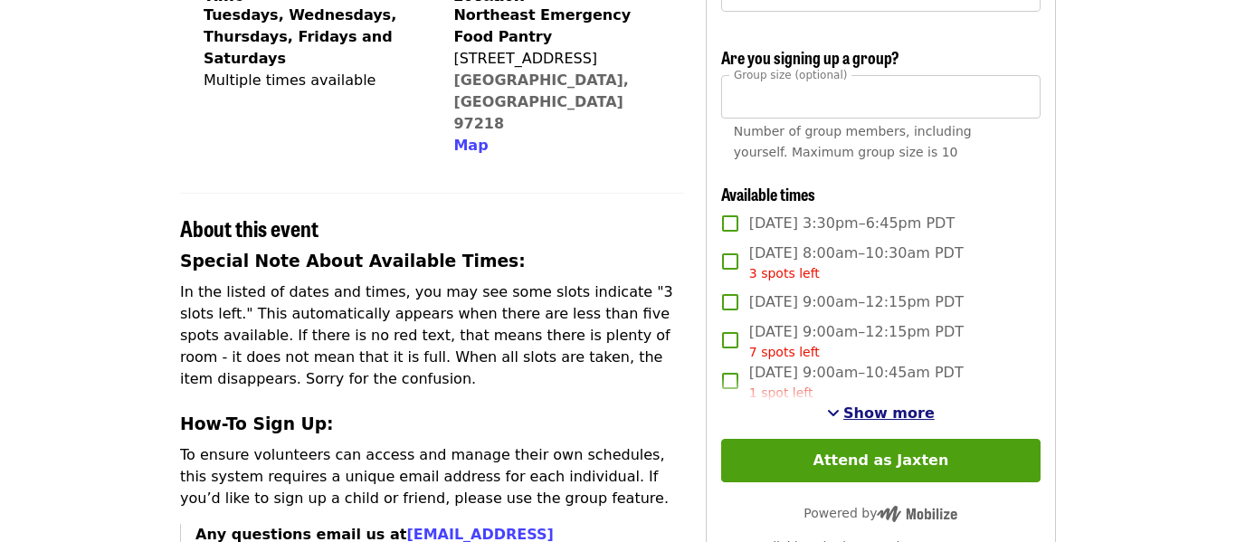
click at [881, 412] on span "Show more" at bounding box center [888, 412] width 91 height 17
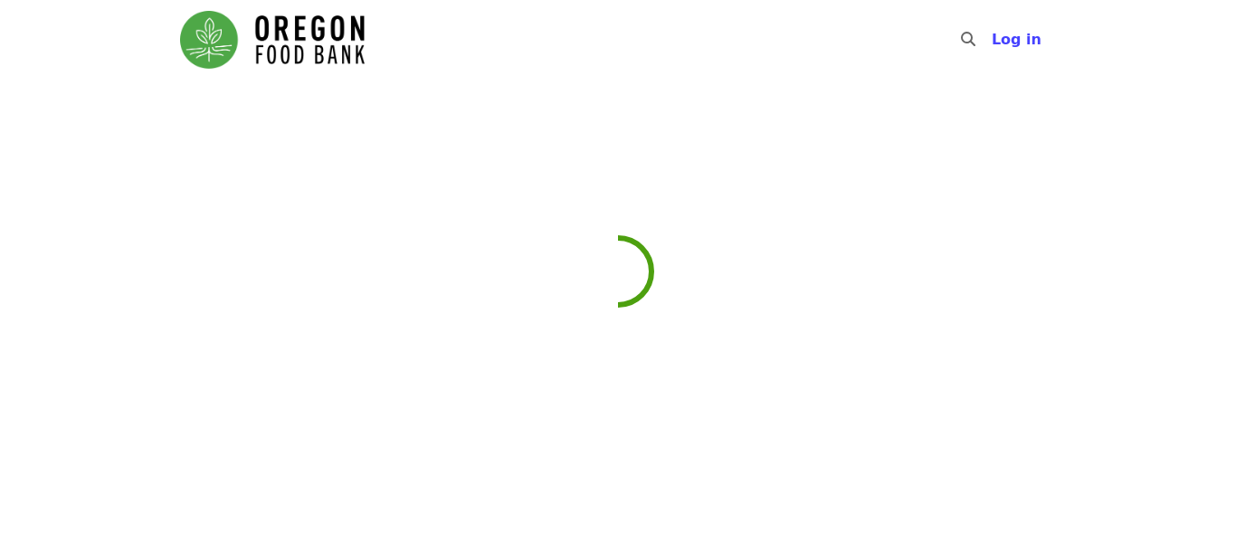
scroll to position [102, 0]
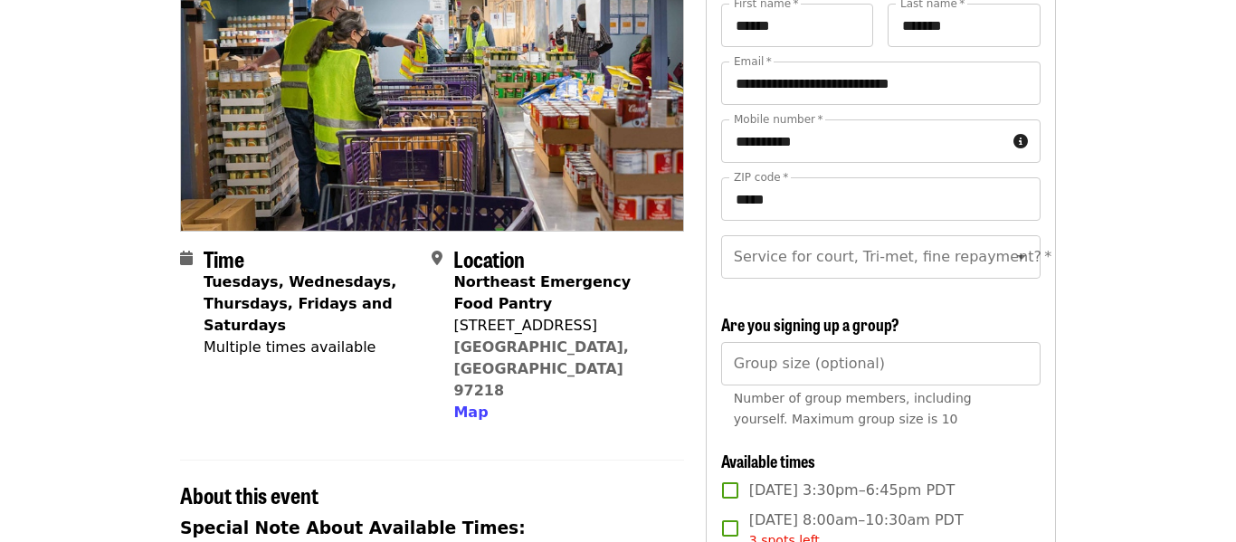
scroll to position [209, 0]
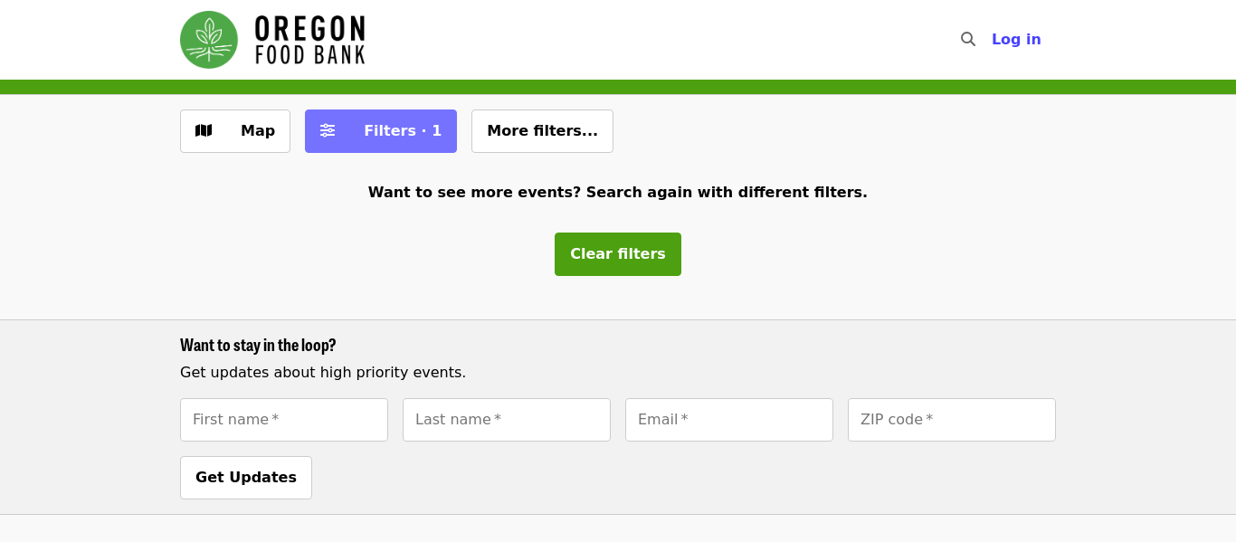
click at [364, 137] on span "Filters · 1" at bounding box center [403, 130] width 78 height 17
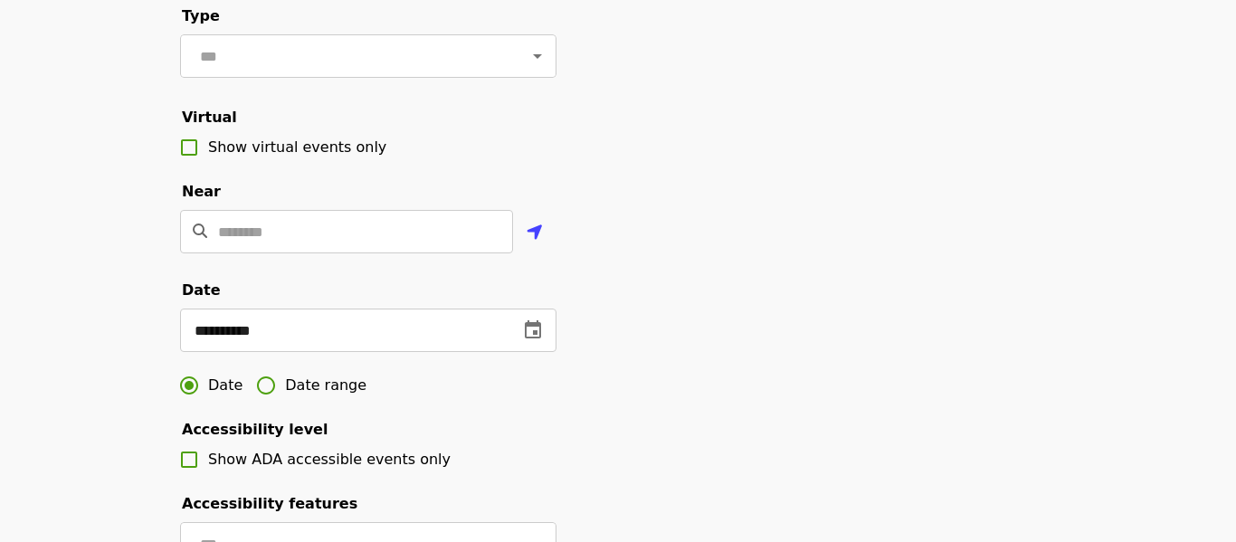
scroll to position [355, 0]
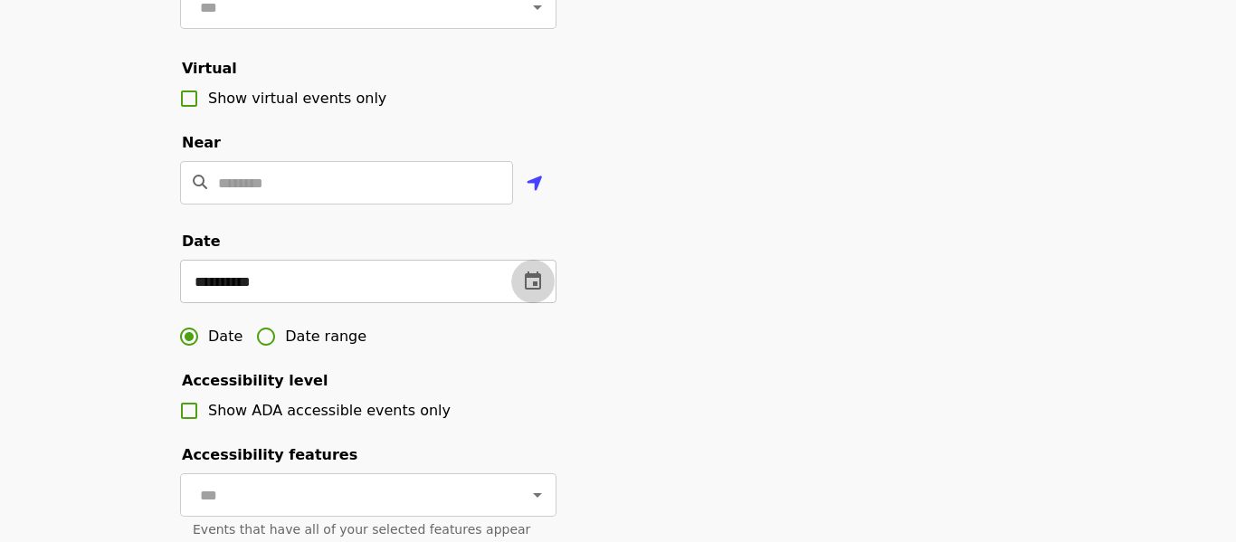
click at [536, 292] on button "change date" at bounding box center [532, 281] width 43 height 43
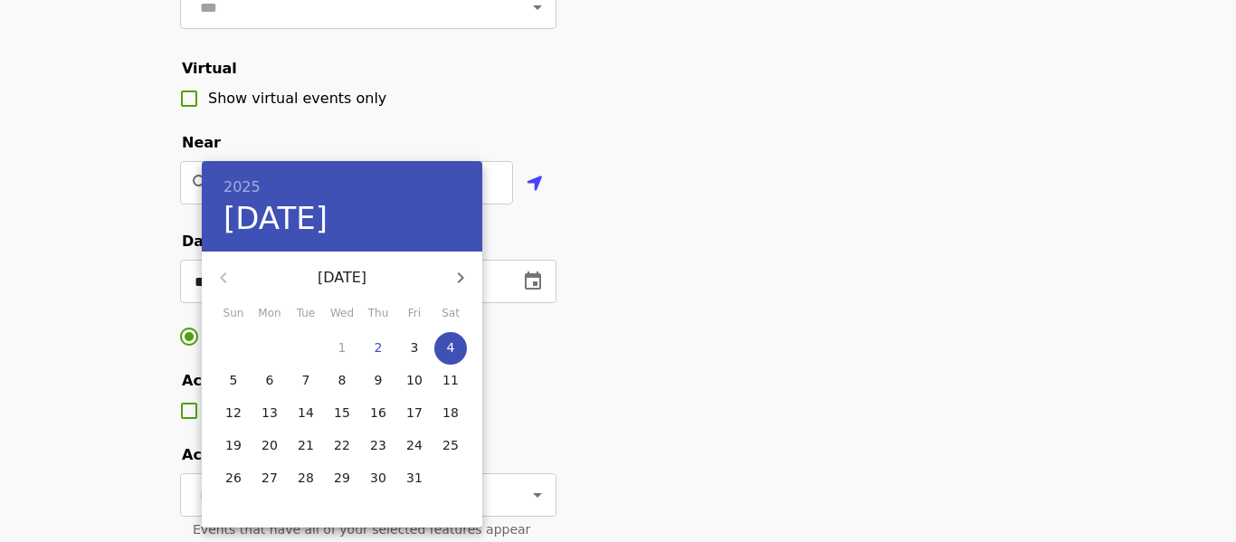
click at [450, 358] on button "4" at bounding box center [450, 348] width 33 height 33
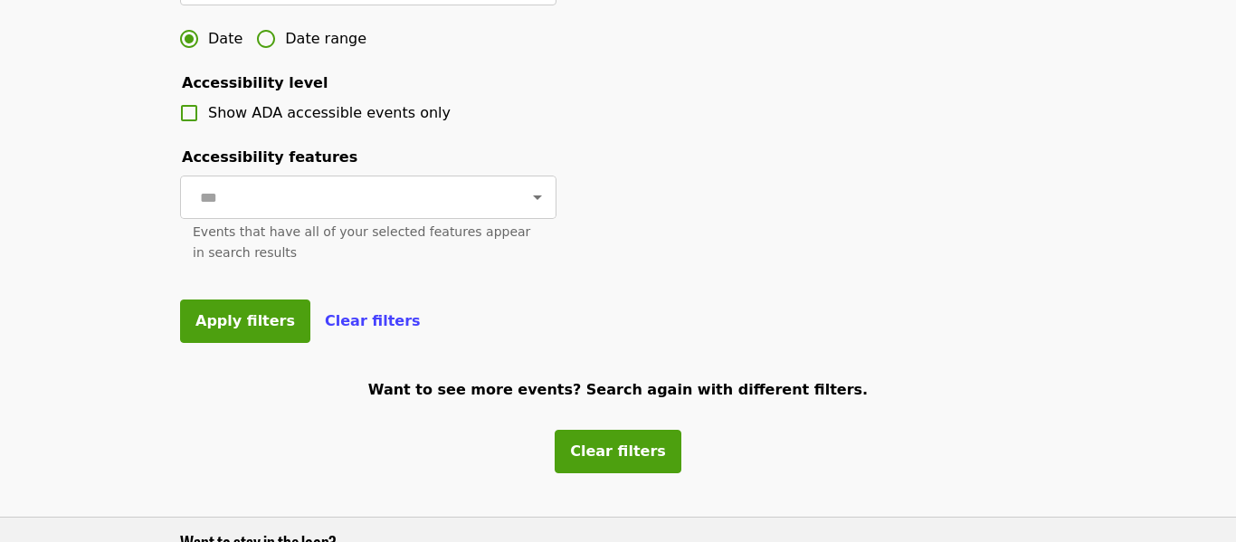
scroll to position [668, 0]
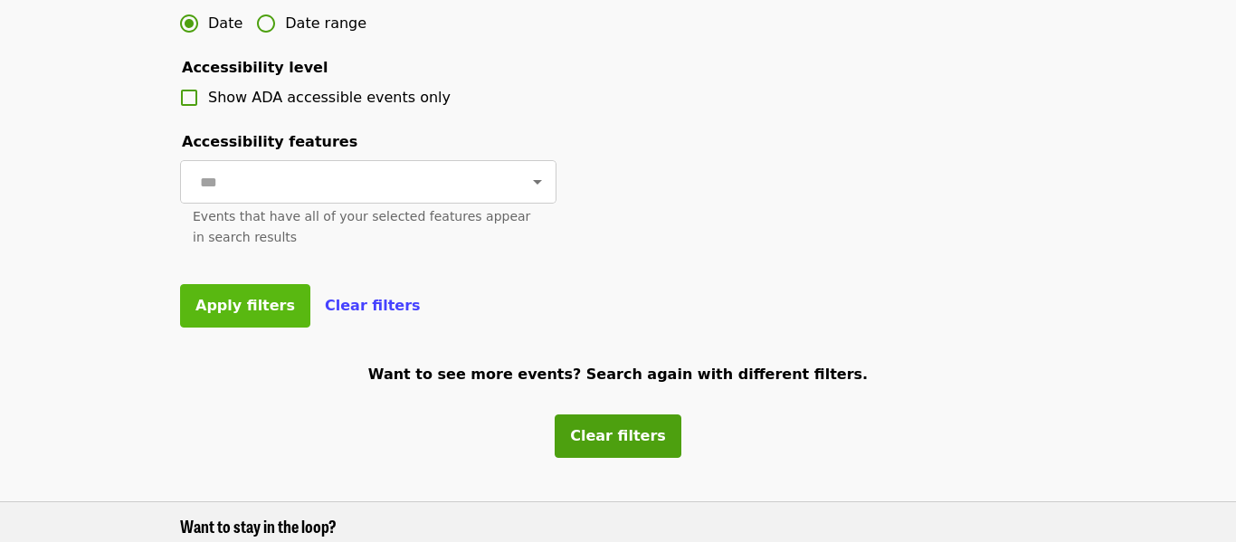
click at [219, 308] on span "Apply filters" at bounding box center [245, 305] width 100 height 17
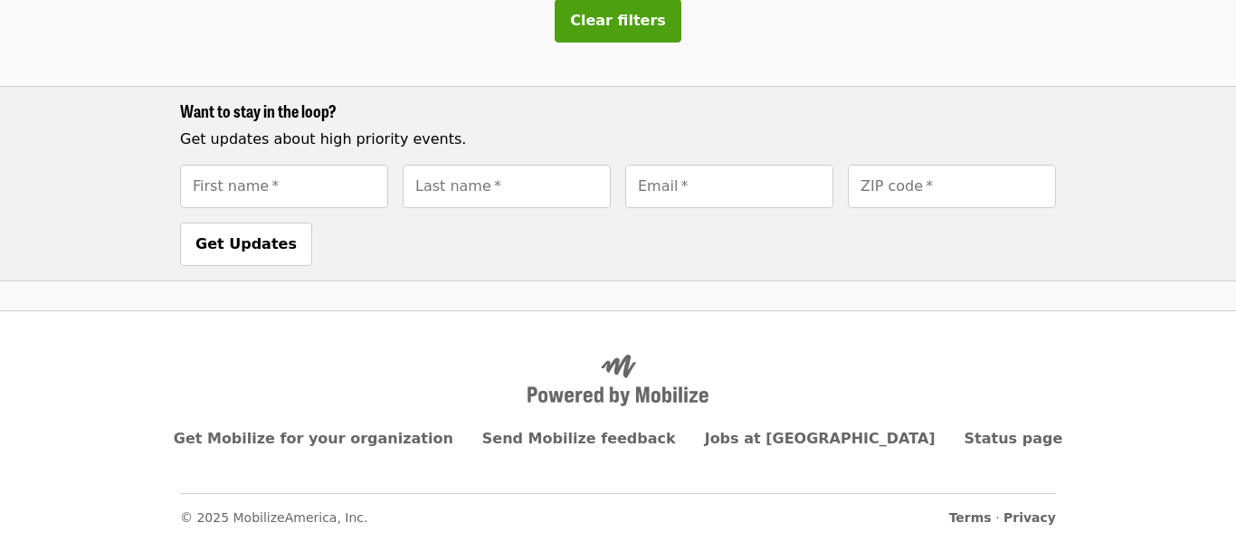
scroll to position [0, 0]
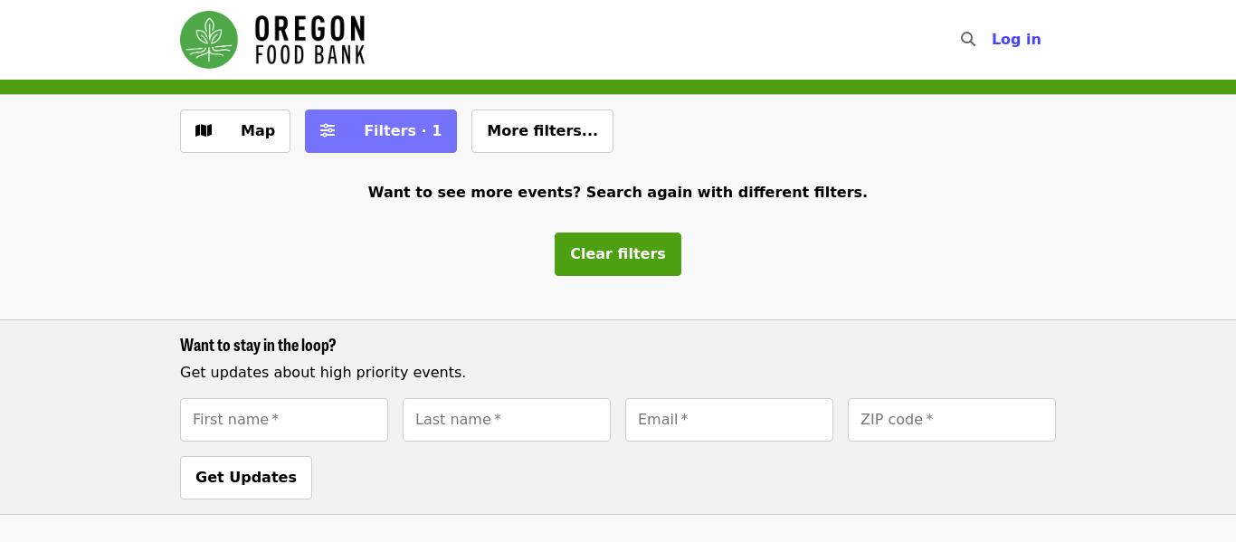
click at [402, 136] on span "Filters · 1" at bounding box center [403, 130] width 78 height 17
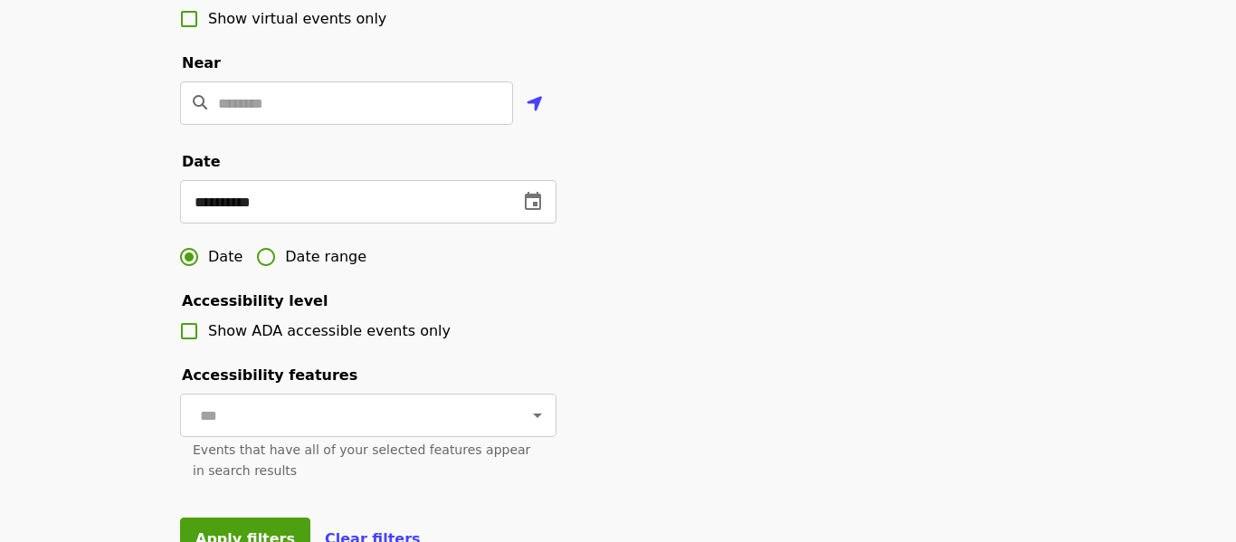
scroll to position [440, 0]
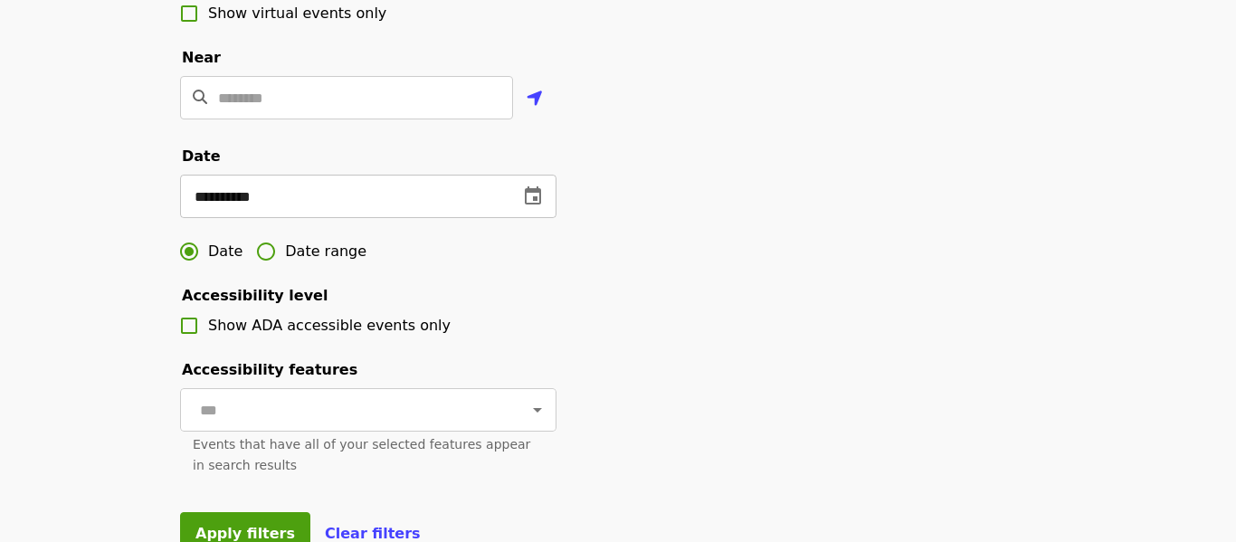
click at [535, 190] on icon "change date" at bounding box center [533, 195] width 16 height 18
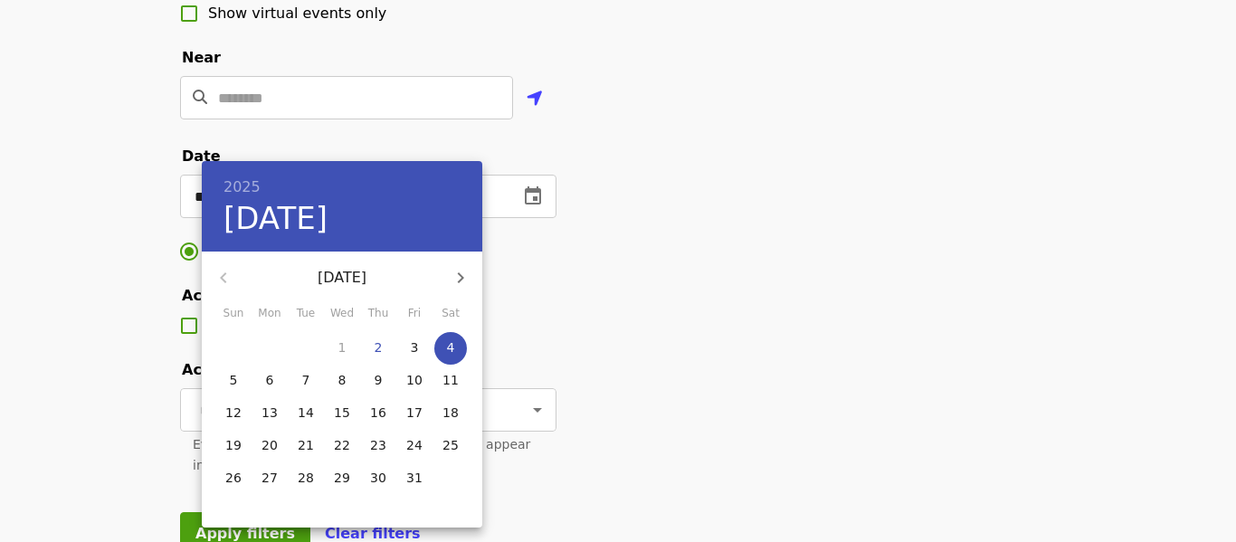
click at [631, 327] on div at bounding box center [618, 271] width 1236 height 542
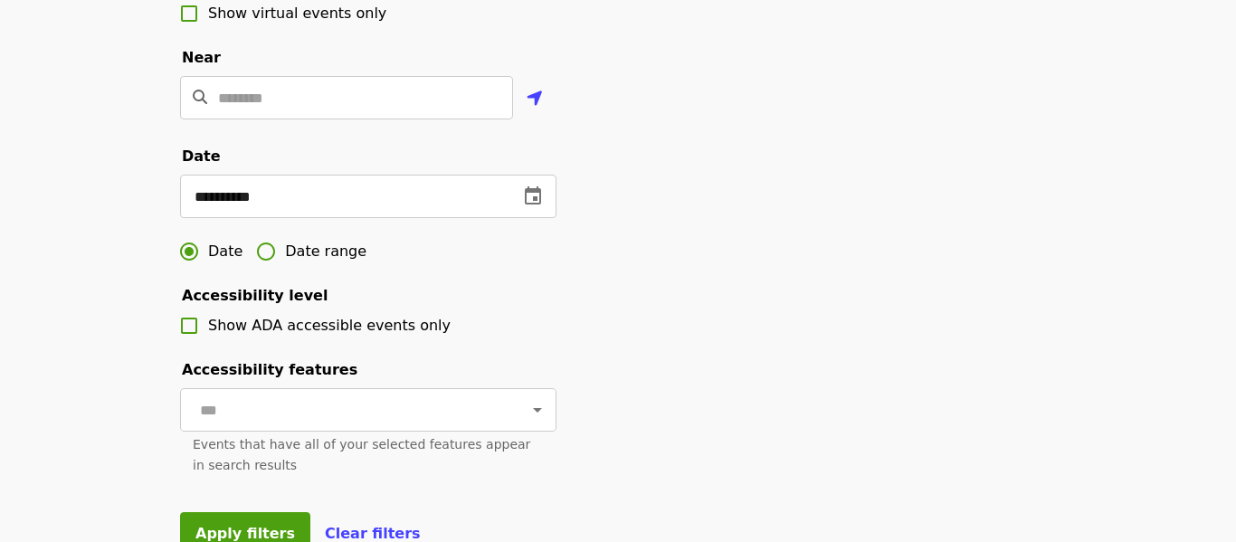
scroll to position [668, 0]
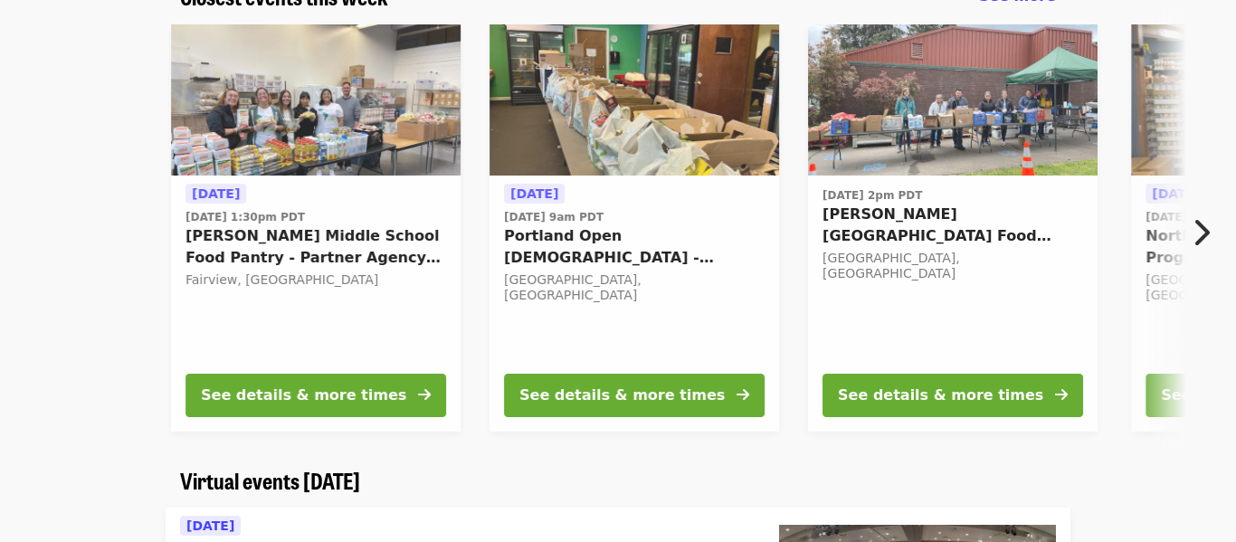
scroll to position [102, 0]
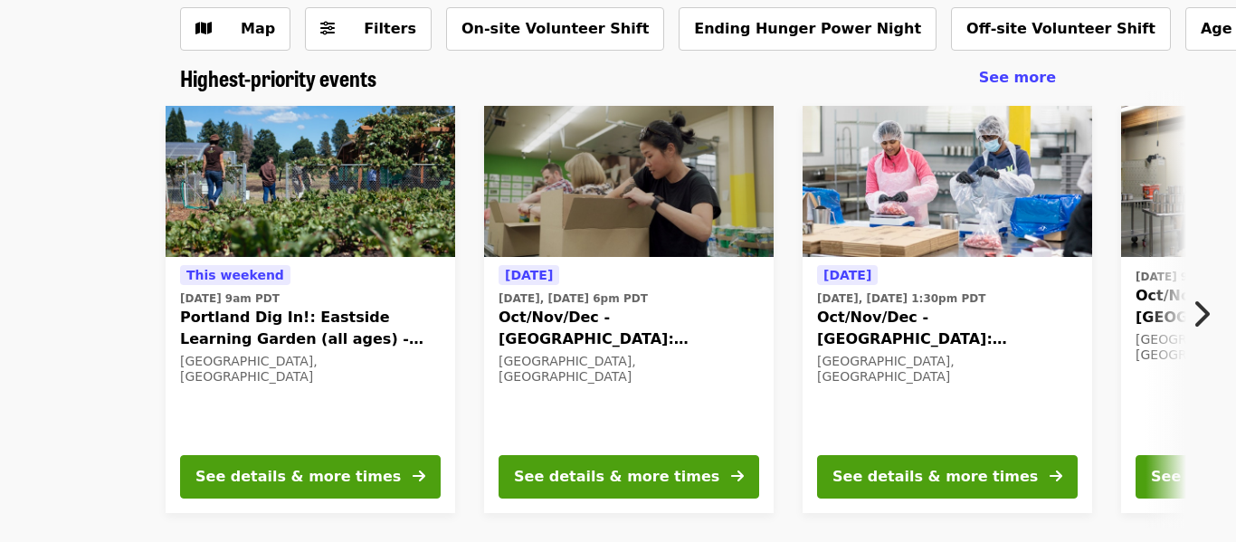
click at [556, 125] on img at bounding box center [628, 182] width 289 height 152
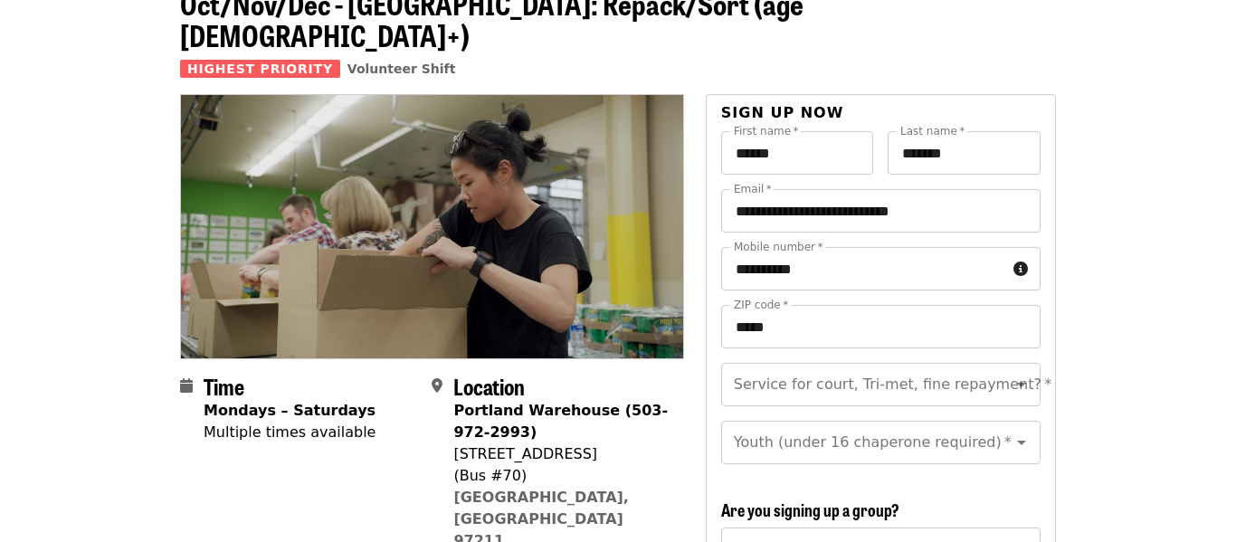
scroll to position [109, 0]
click at [787, 190] on input "**********" at bounding box center [880, 209] width 319 height 43
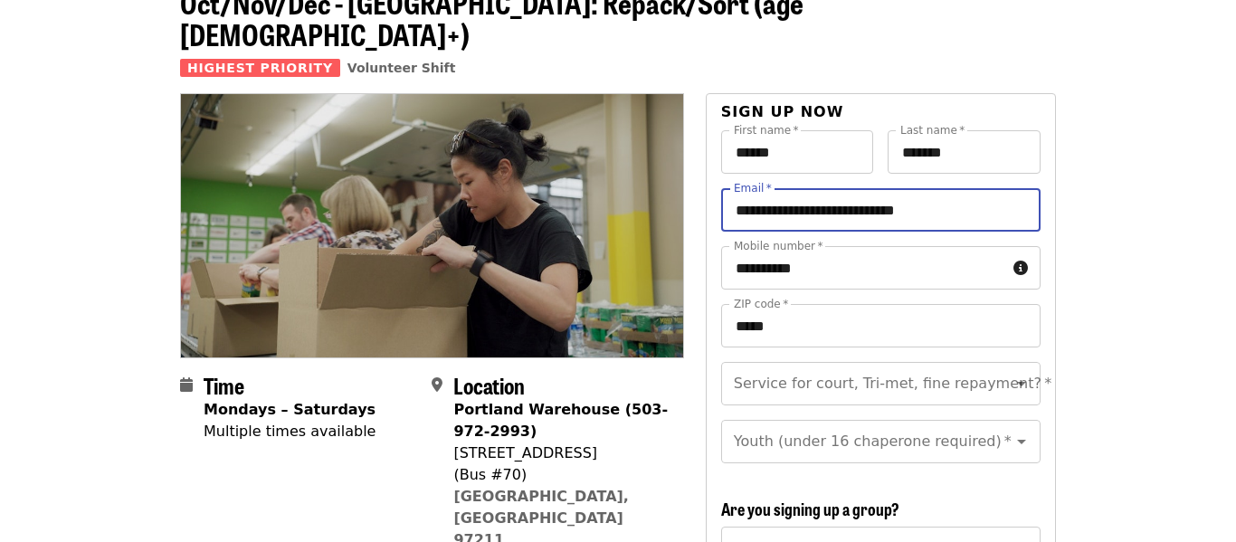
type input "**********"
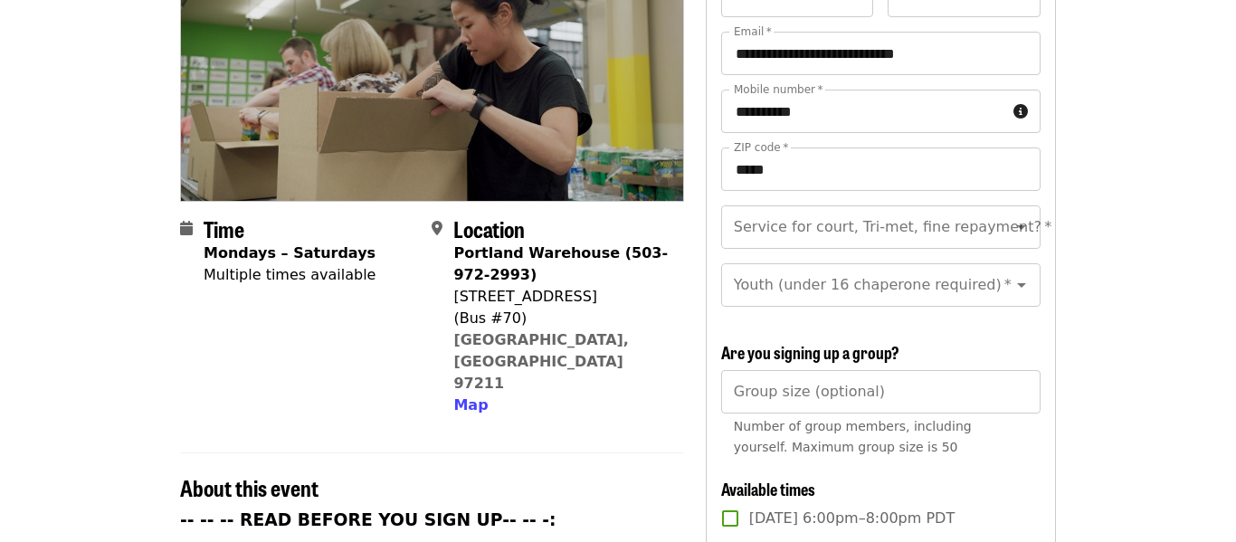
scroll to position [268, 0]
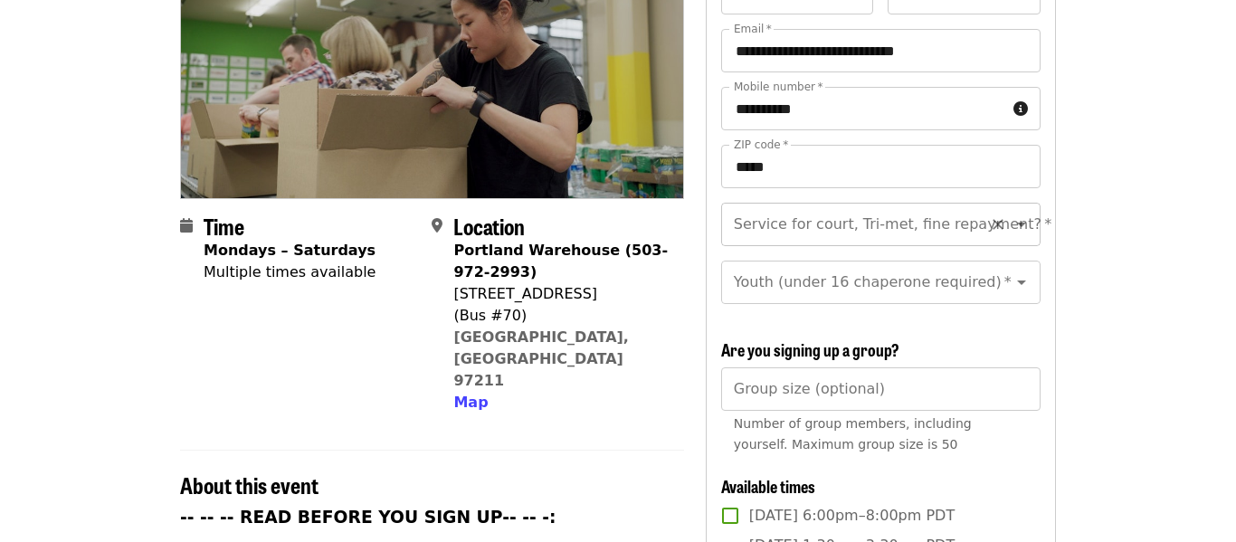
click at [1020, 213] on icon "Open" at bounding box center [1021, 224] width 22 height 22
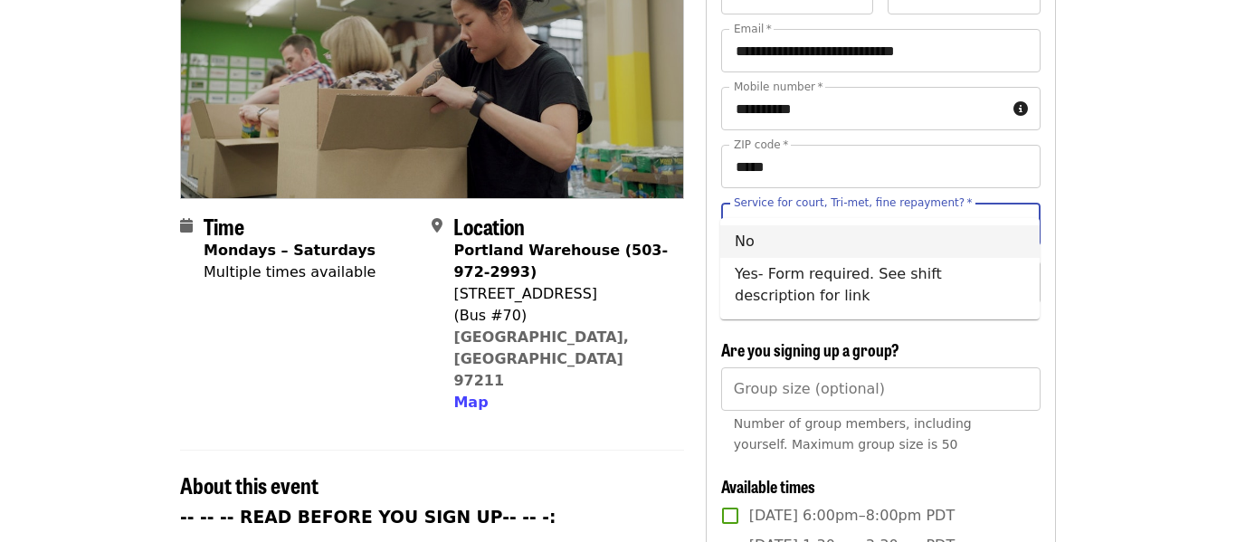
click at [866, 235] on li "No" at bounding box center [879, 241] width 319 height 33
type input "**"
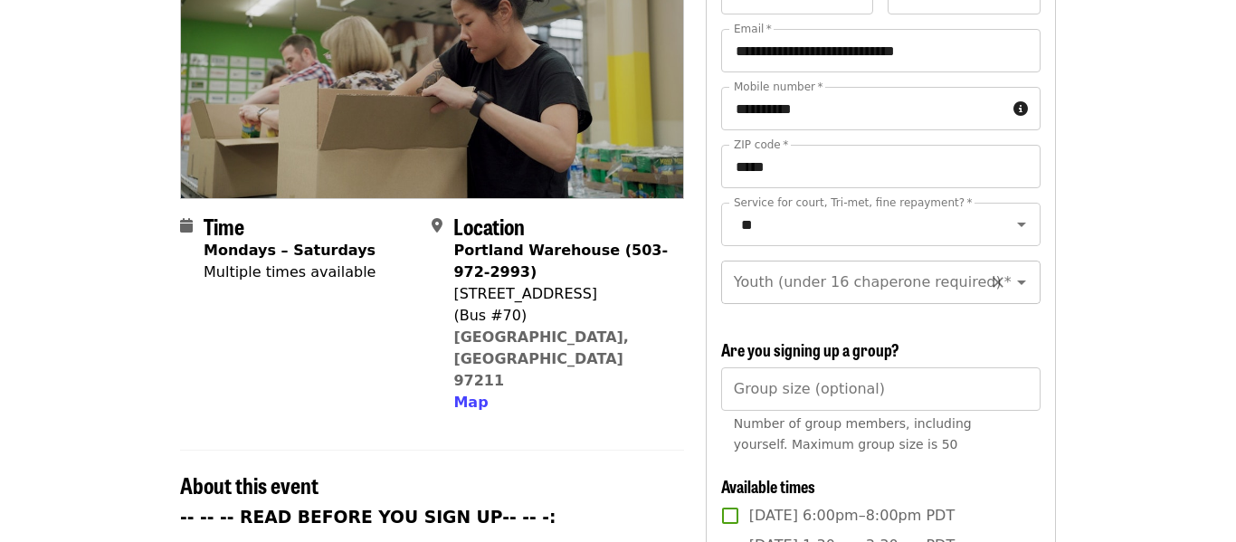
click at [1028, 271] on icon "Open" at bounding box center [1021, 282] width 22 height 22
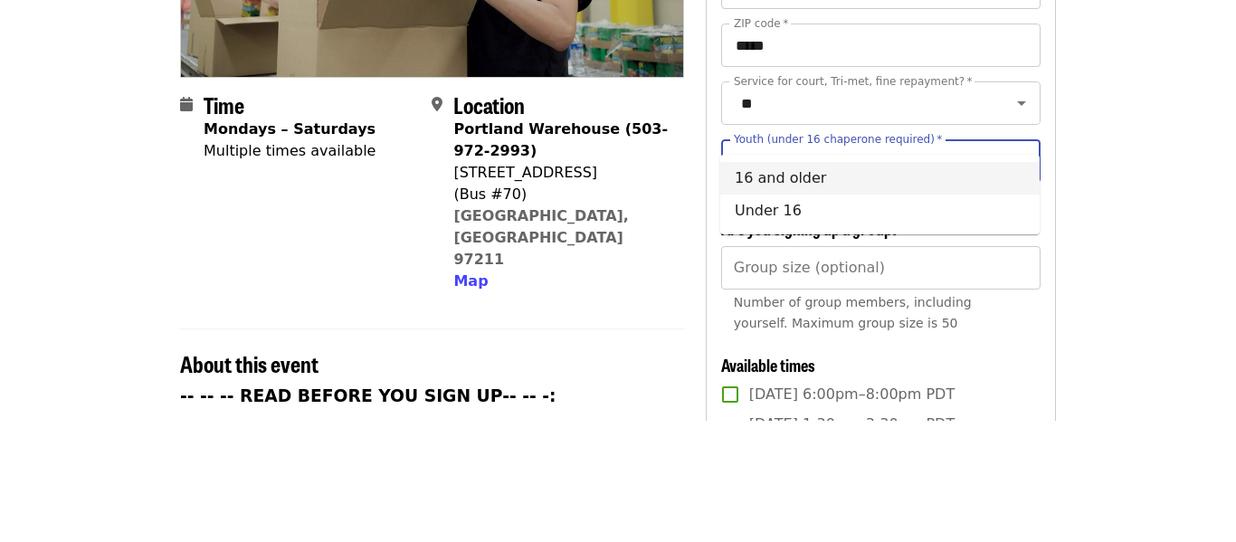
click at [819, 306] on li "16 and older" at bounding box center [879, 299] width 319 height 33
type input "**********"
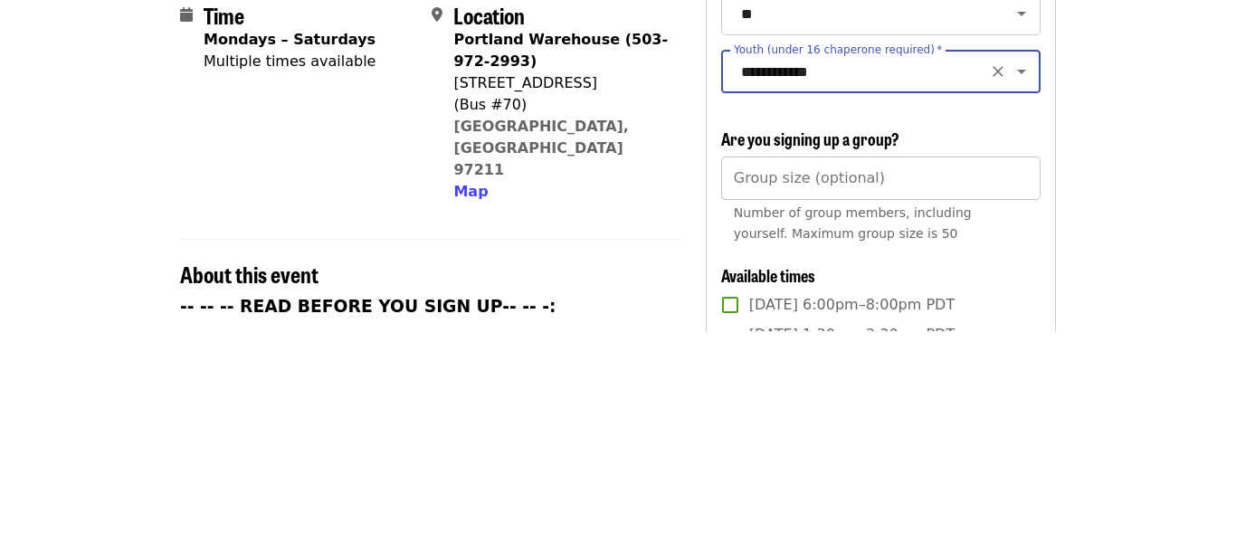
click at [940, 367] on input "Group size (optional)" at bounding box center [880, 388] width 319 height 43
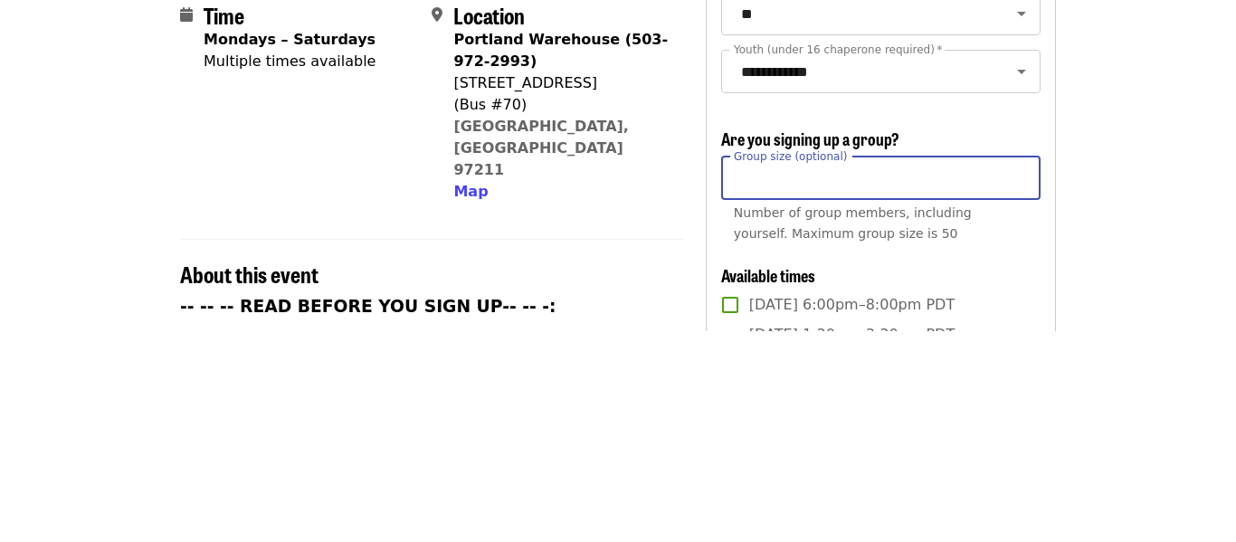
type input "*"
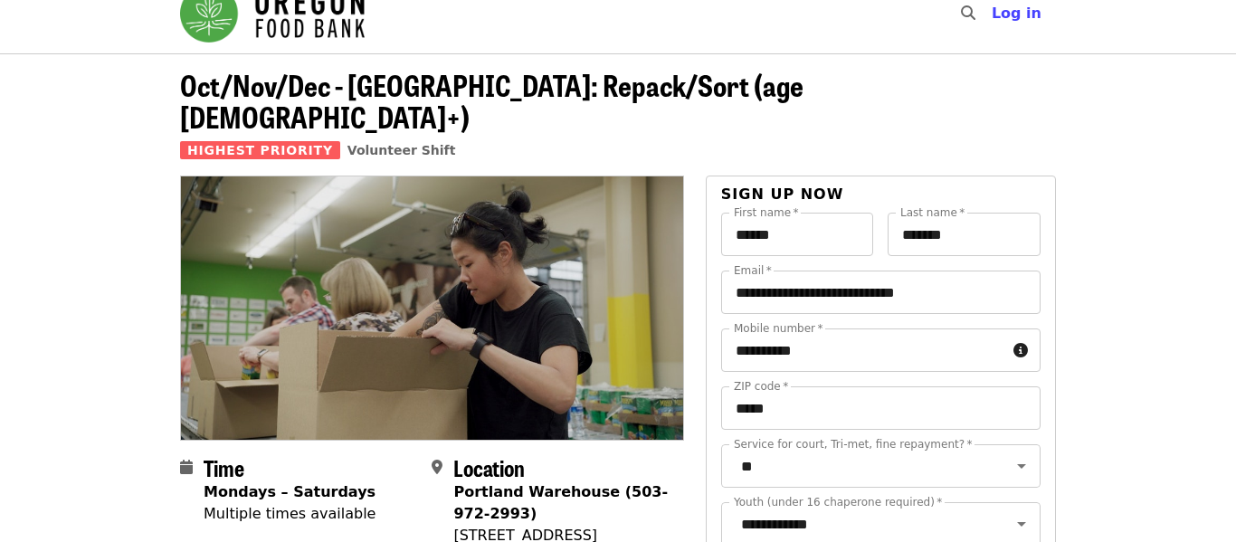
scroll to position [0, 0]
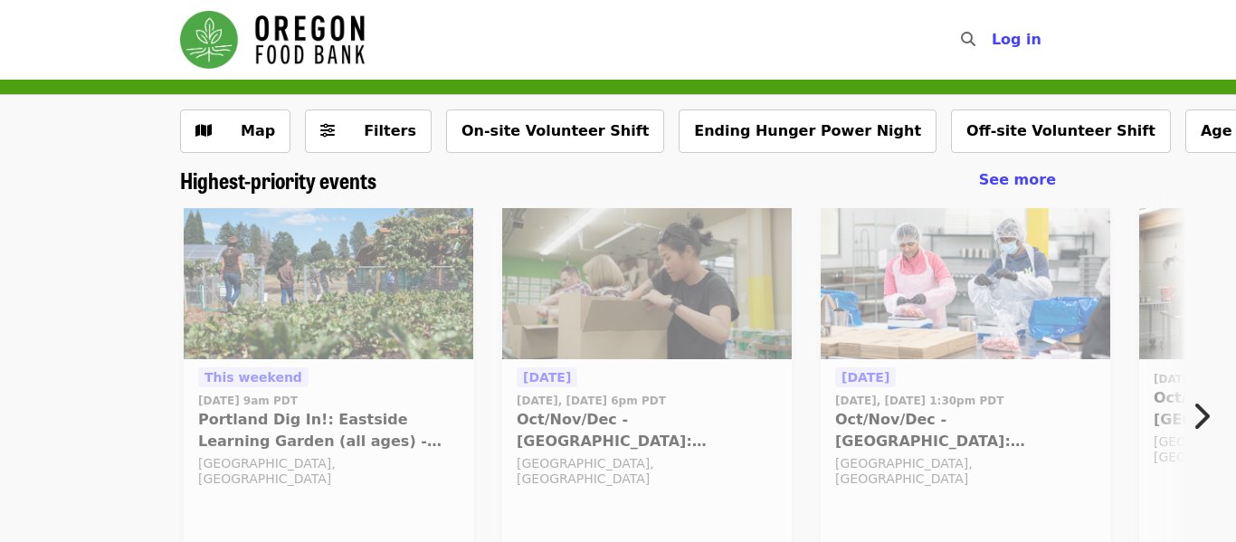
scroll to position [102, 0]
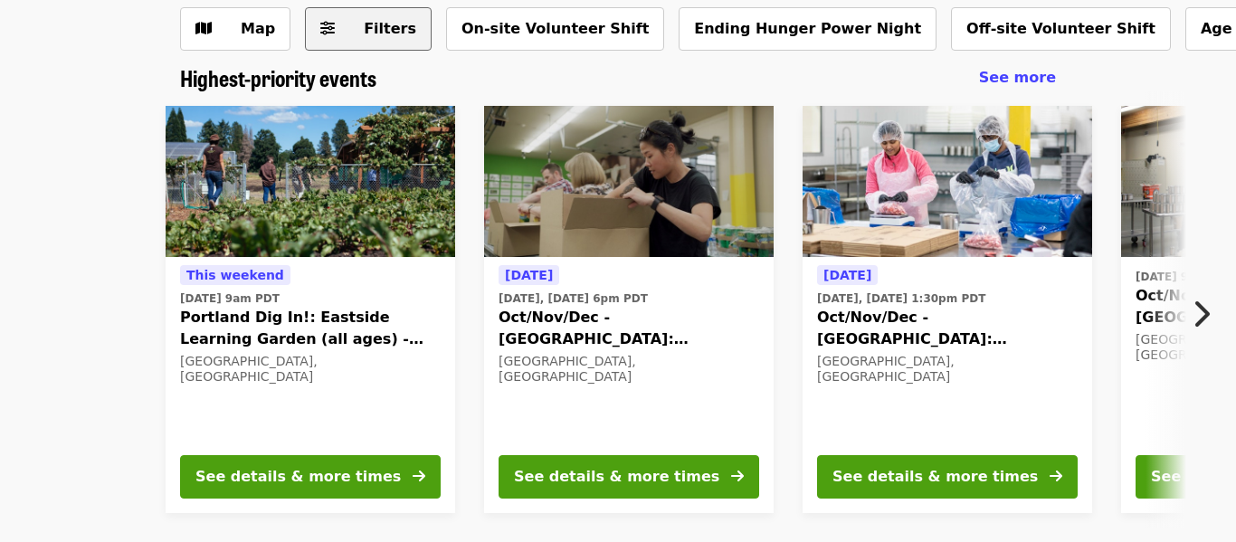
click at [329, 27] on button "Filters" at bounding box center [368, 28] width 127 height 43
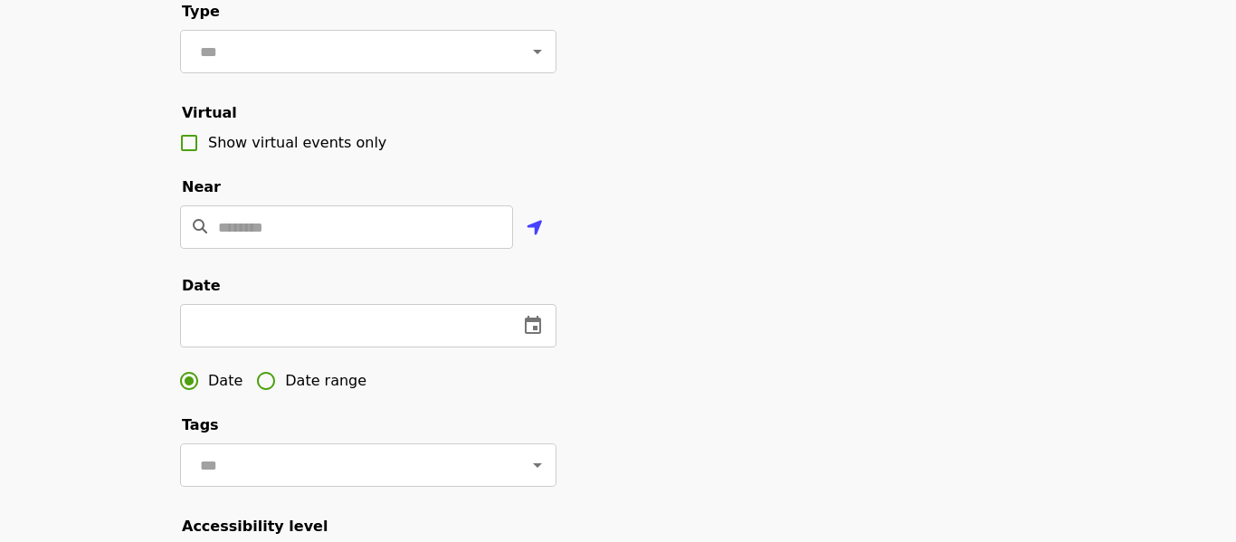
scroll to position [307, 0]
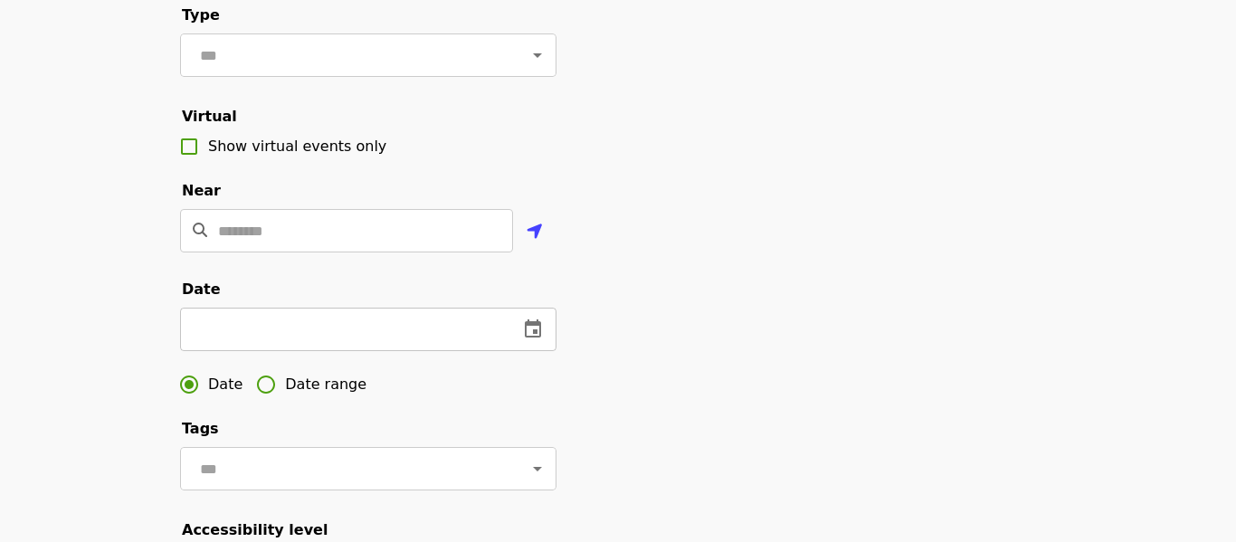
click at [531, 325] on icon "change date" at bounding box center [533, 328] width 16 height 18
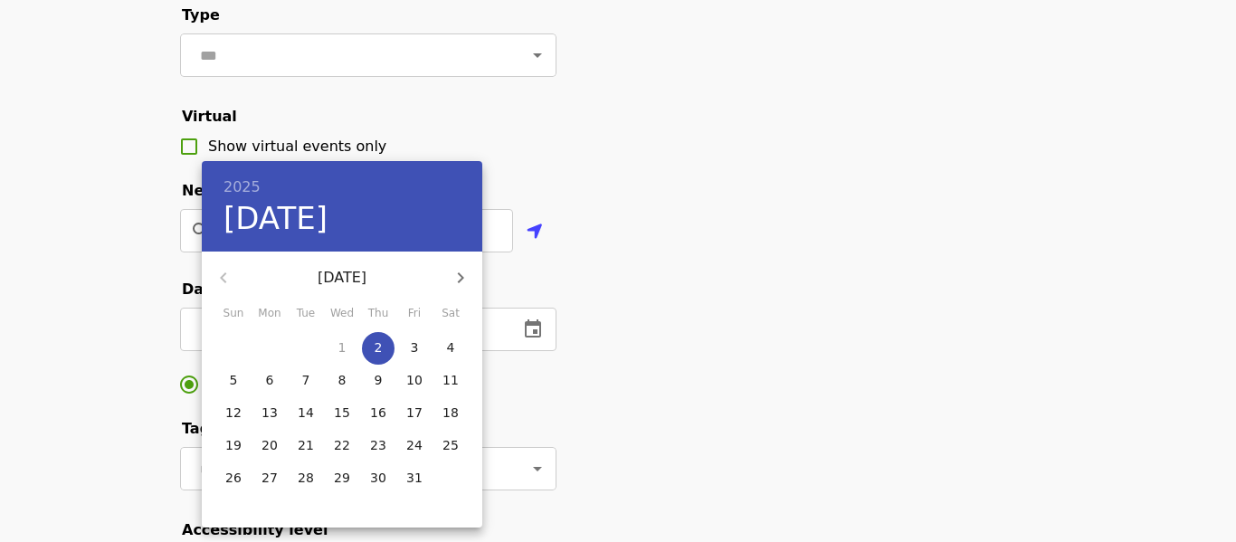
click at [460, 351] on span "4" at bounding box center [450, 347] width 33 height 18
type input "**********"
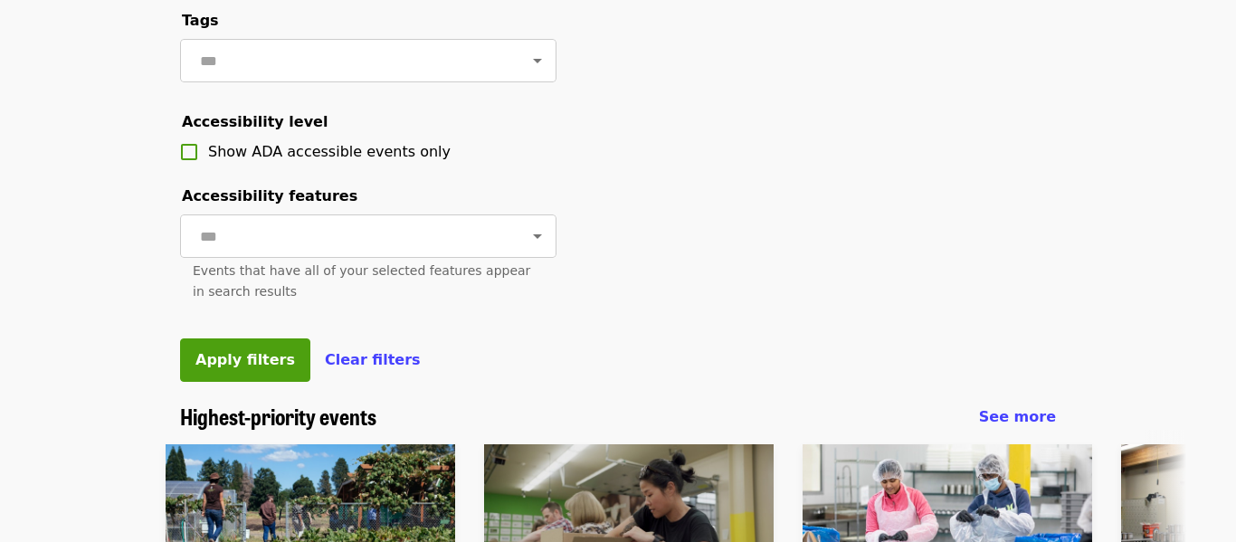
scroll to position [724, 0]
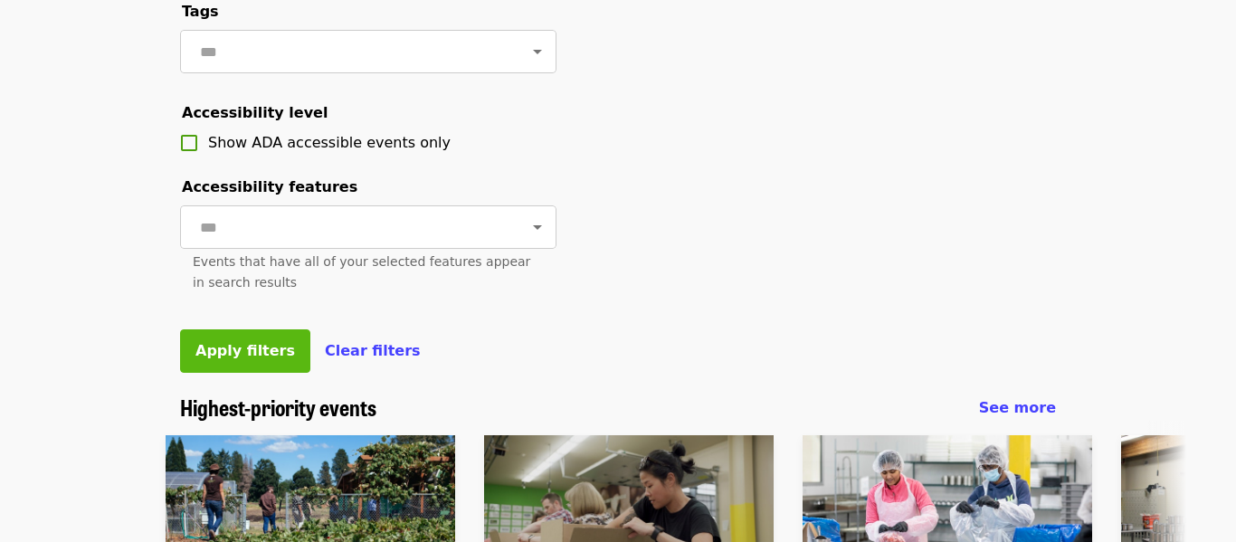
click at [273, 354] on span "Apply filters" at bounding box center [245, 350] width 100 height 17
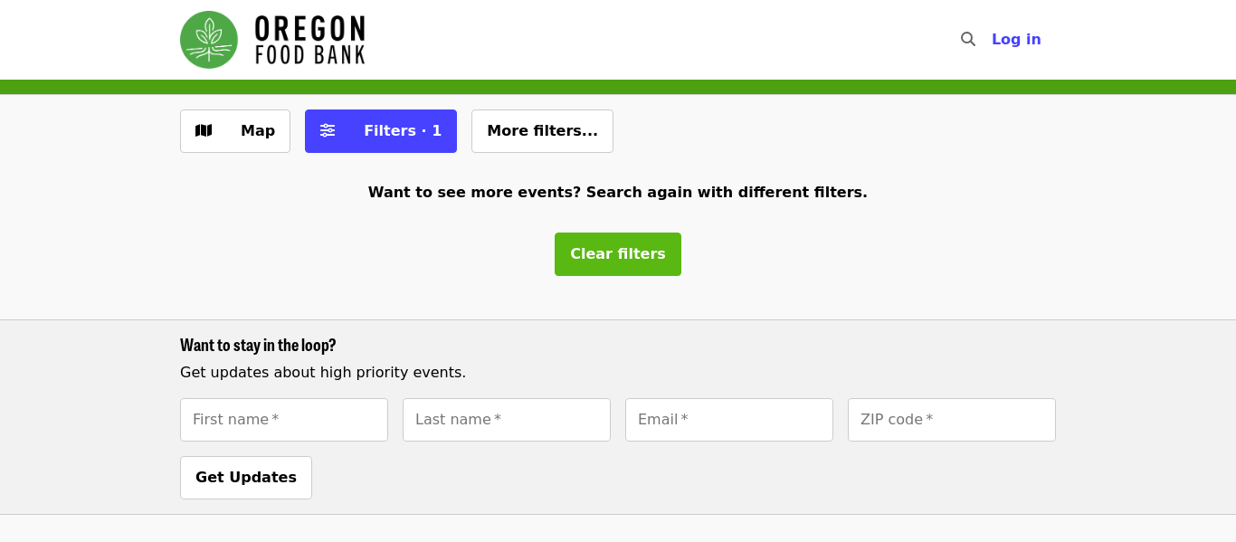
click at [620, 264] on button "Clear filters" at bounding box center [618, 253] width 127 height 43
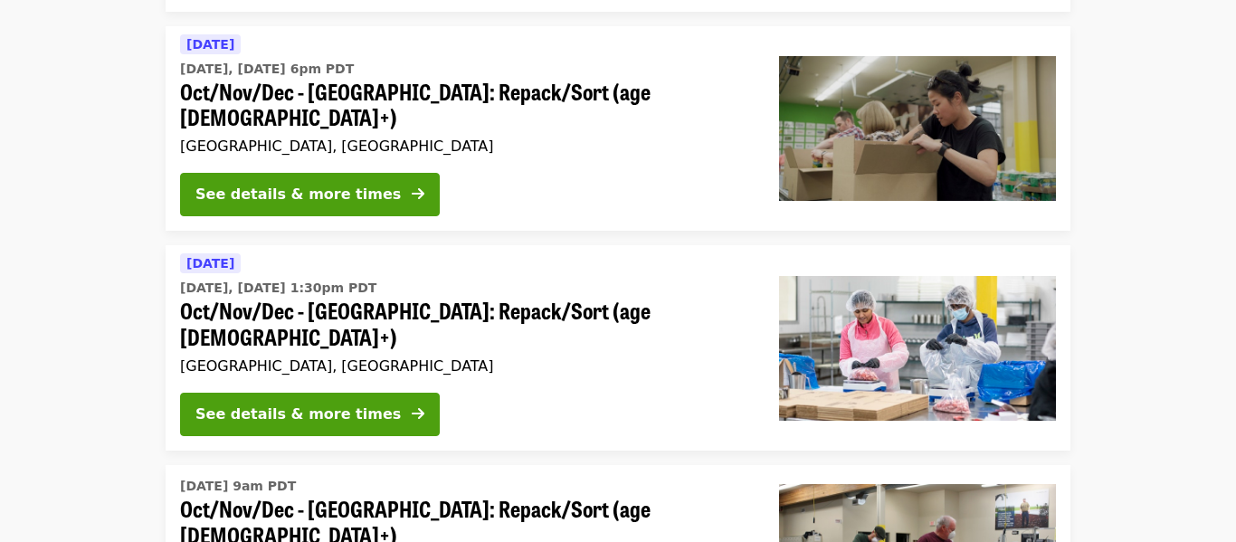
scroll to position [398, 0]
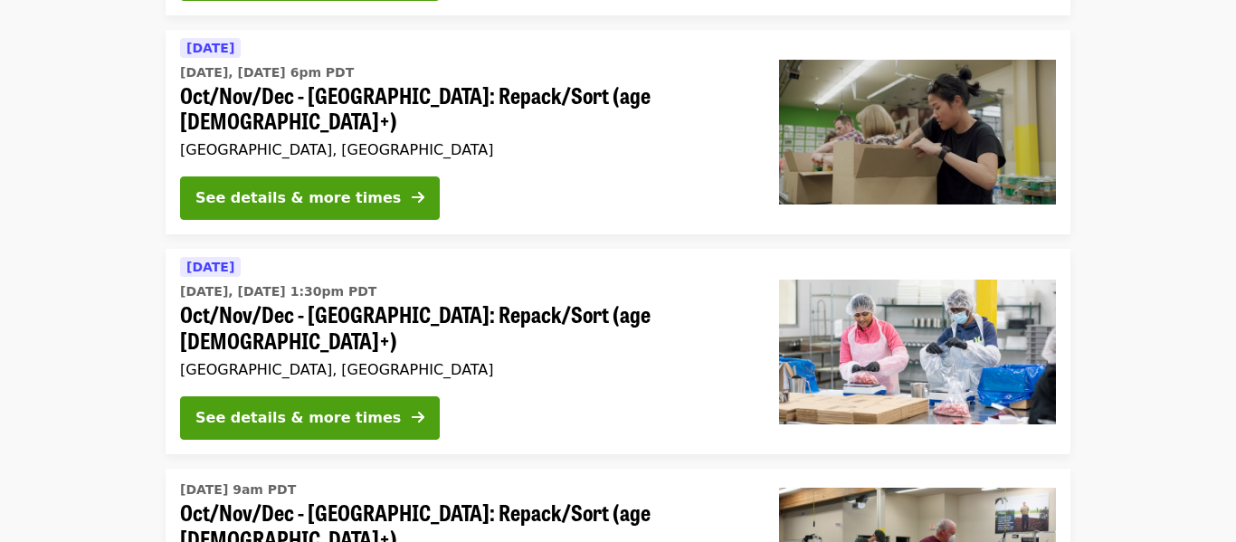
click at [393, 107] on span "Oct/Nov/Dec - Portland: Repack/Sort (age 8+)" at bounding box center [465, 108] width 570 height 52
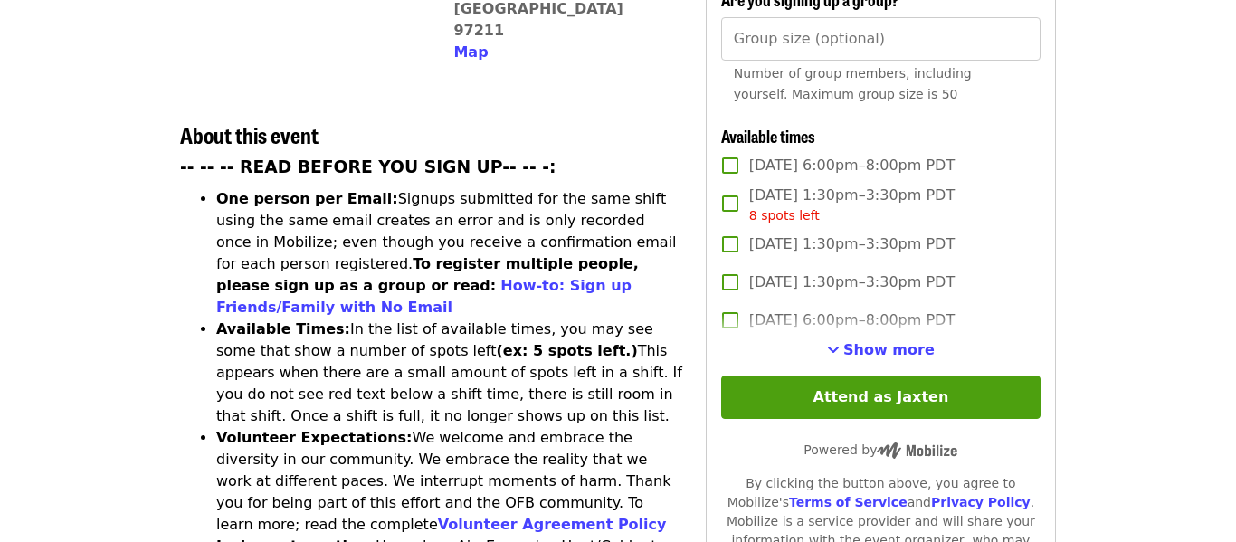
scroll to position [627, 0]
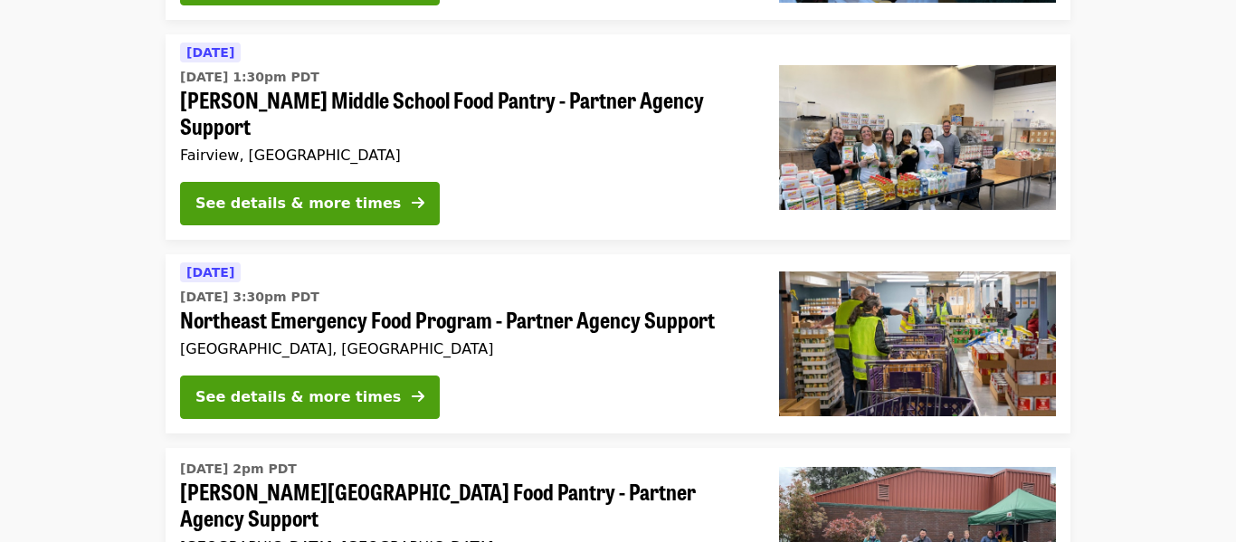
scroll to position [2787, 0]
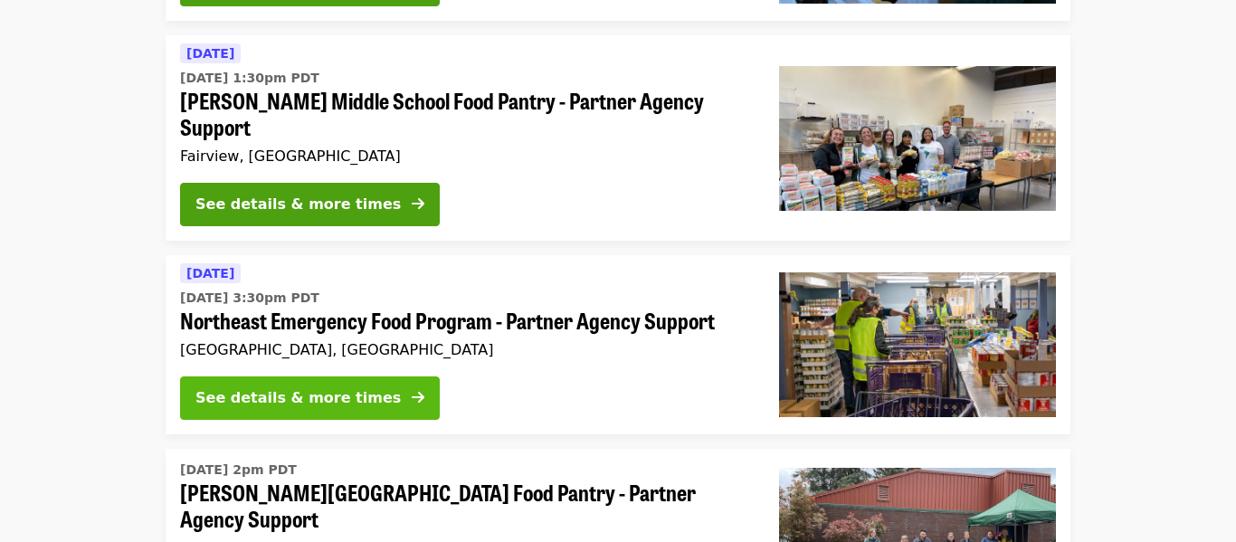
click at [375, 376] on button "See details & more times" at bounding box center [310, 397] width 260 height 43
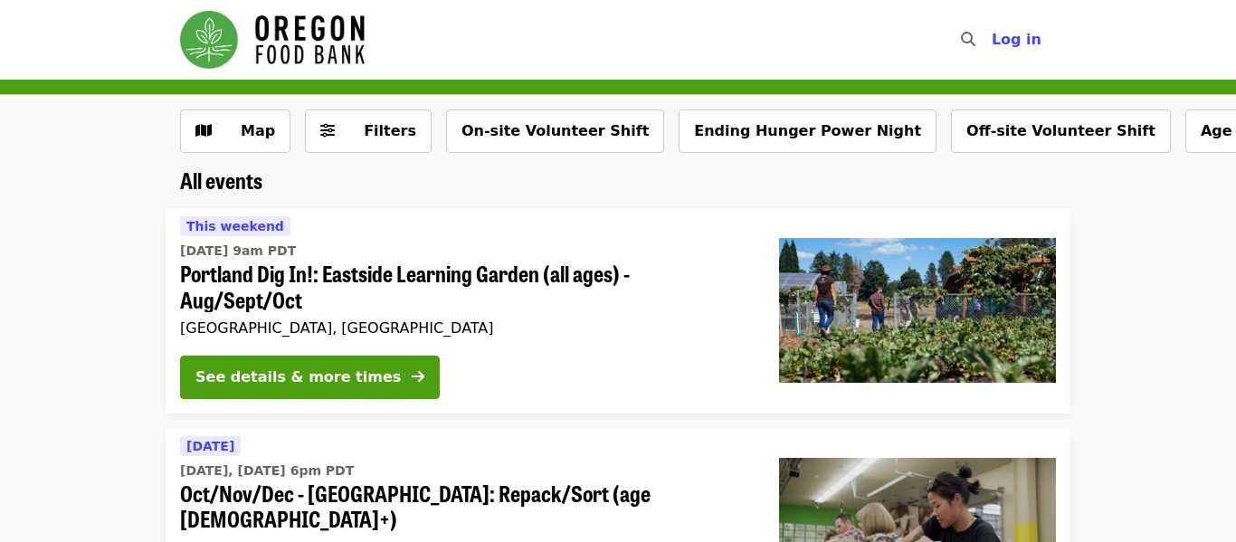
scroll to position [2787, 0]
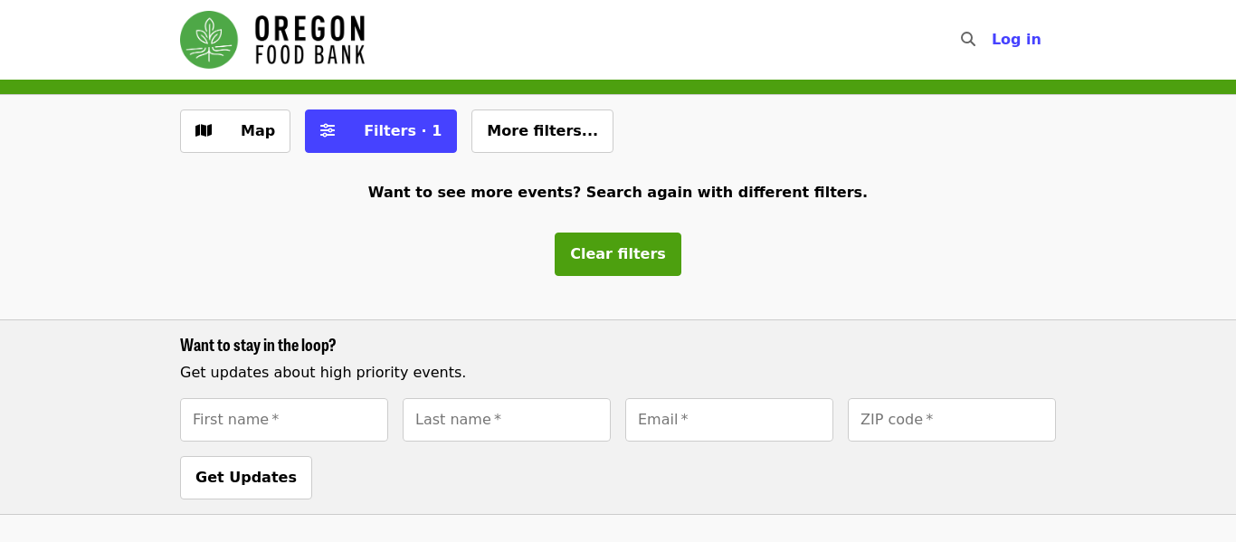
scroll to position [102, 0]
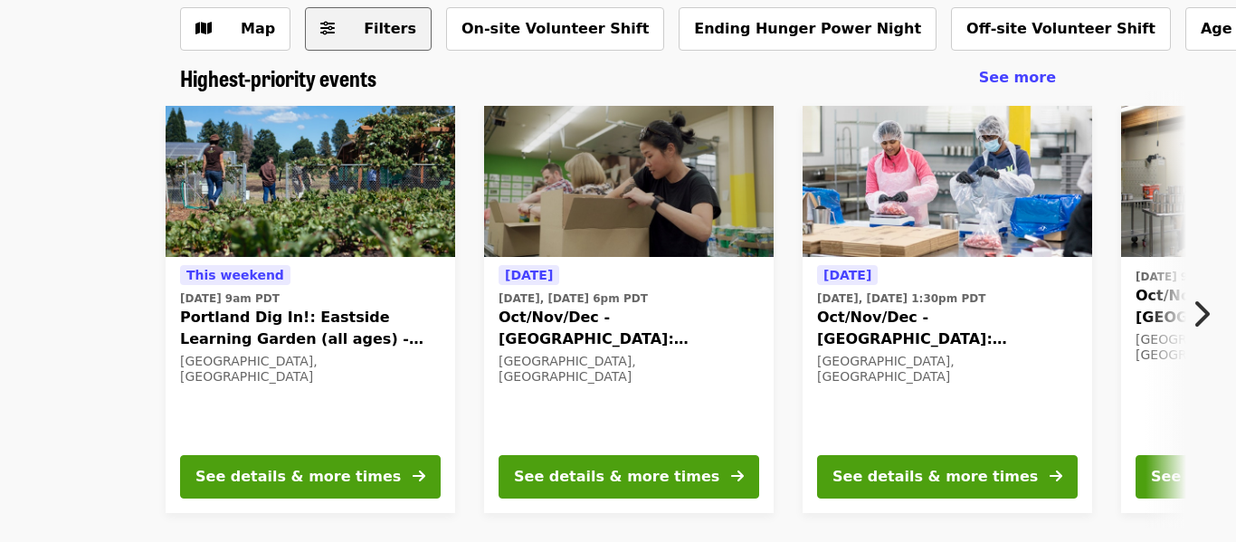
click at [362, 41] on button "Filters" at bounding box center [368, 28] width 127 height 43
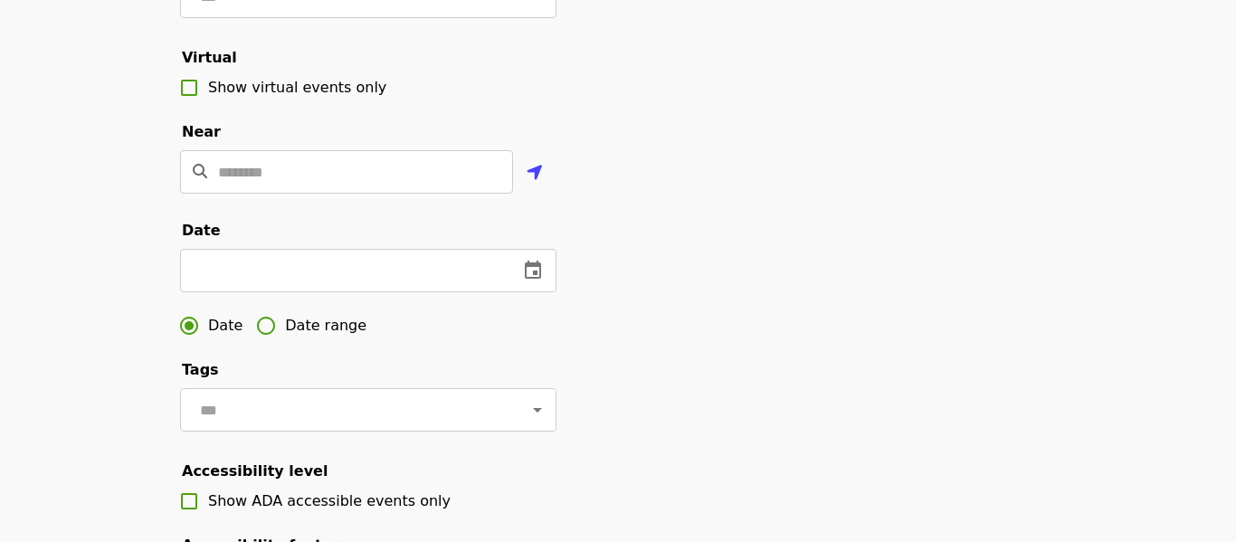
scroll to position [377, 0]
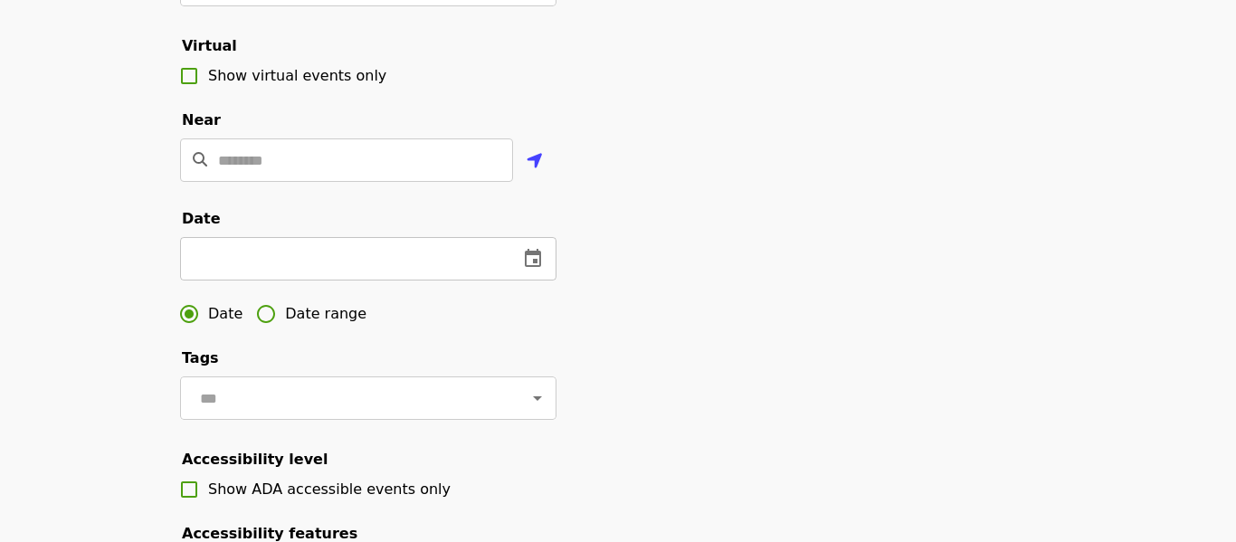
click at [533, 269] on icon "change date" at bounding box center [533, 259] width 22 height 22
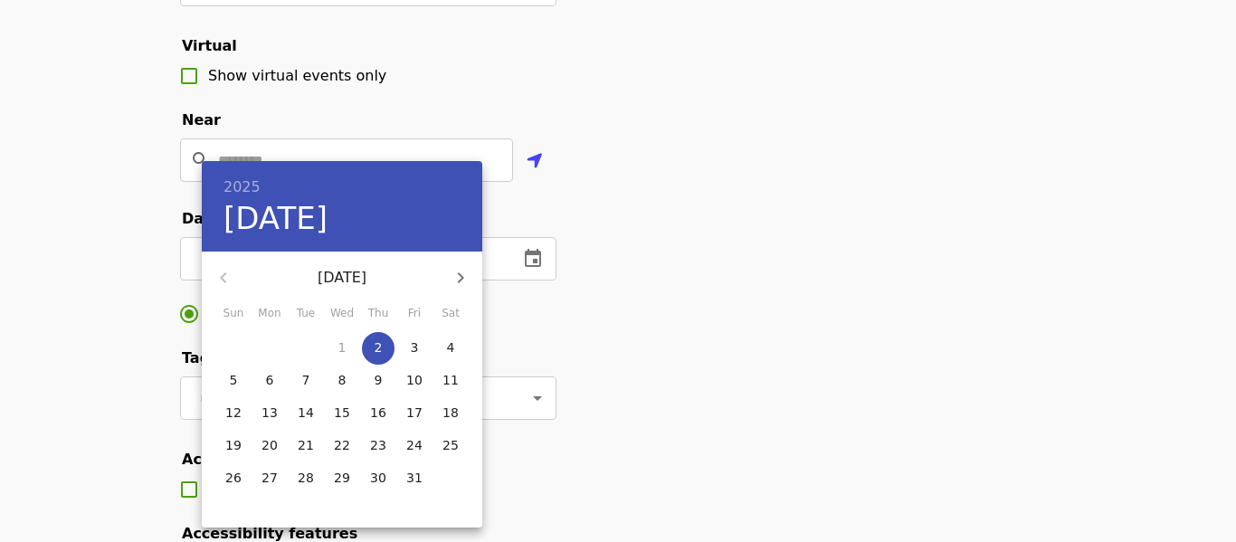
click at [220, 382] on span "5" at bounding box center [233, 380] width 33 height 18
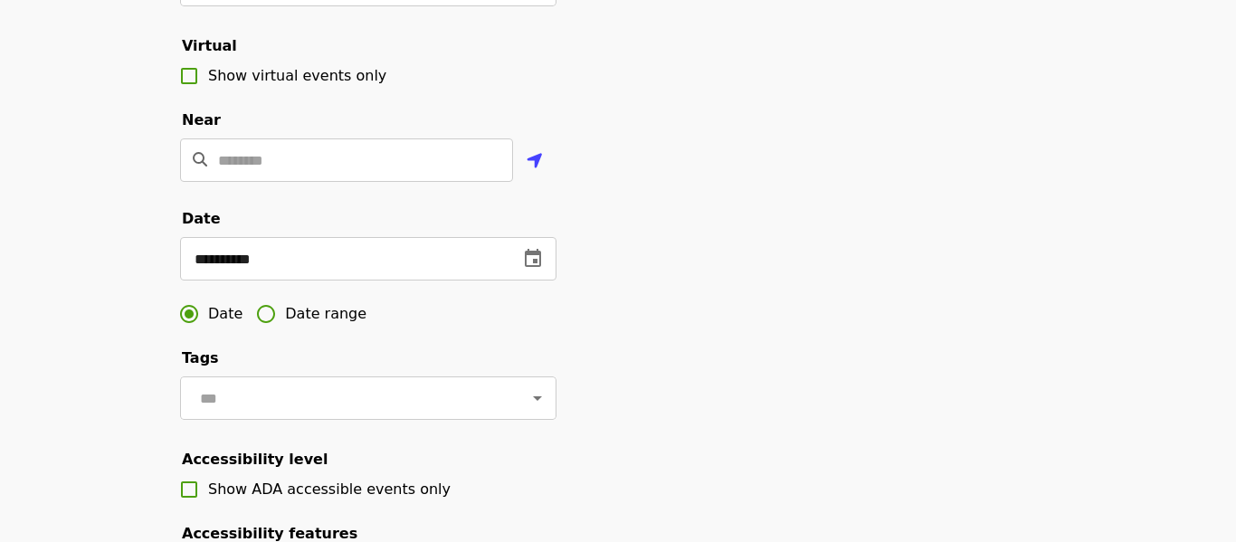
type input "**********"
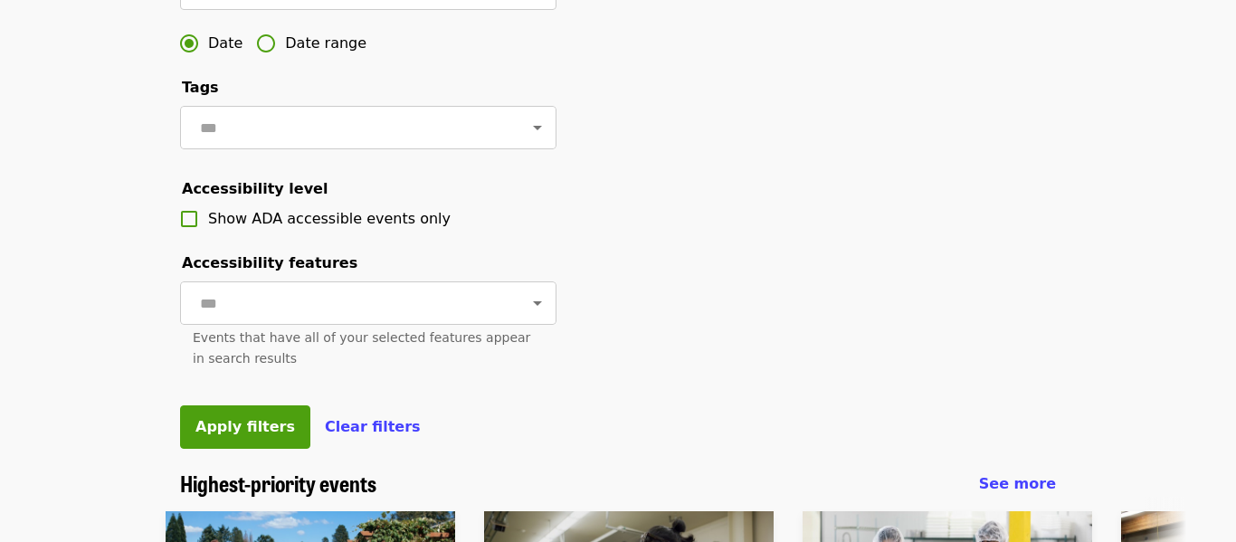
scroll to position [654, 0]
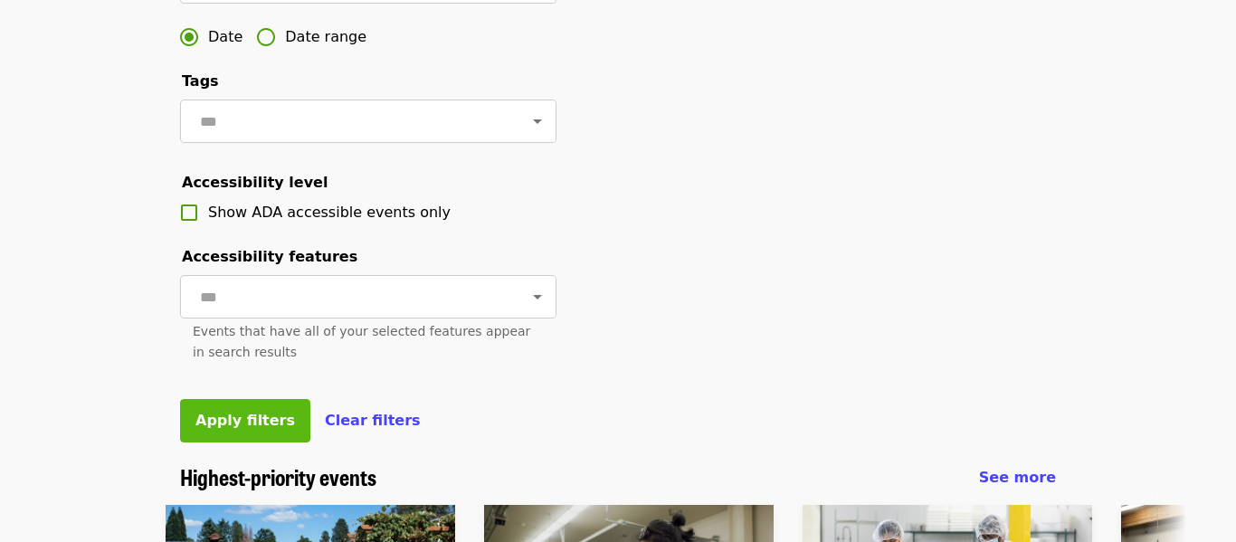
click at [271, 420] on span "Apply filters" at bounding box center [245, 420] width 100 height 17
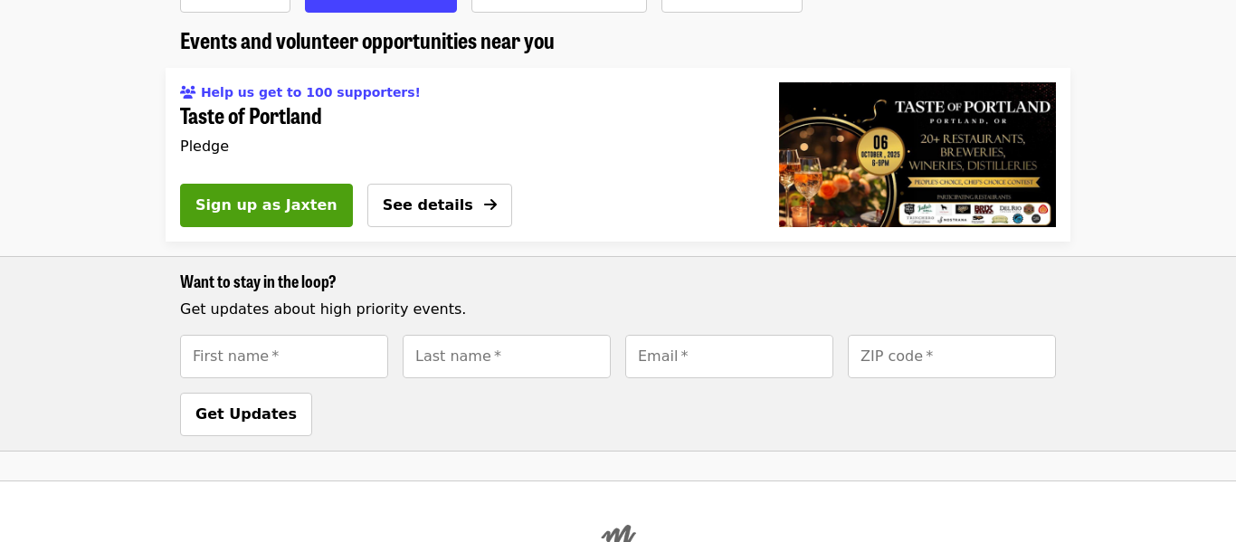
scroll to position [310, 0]
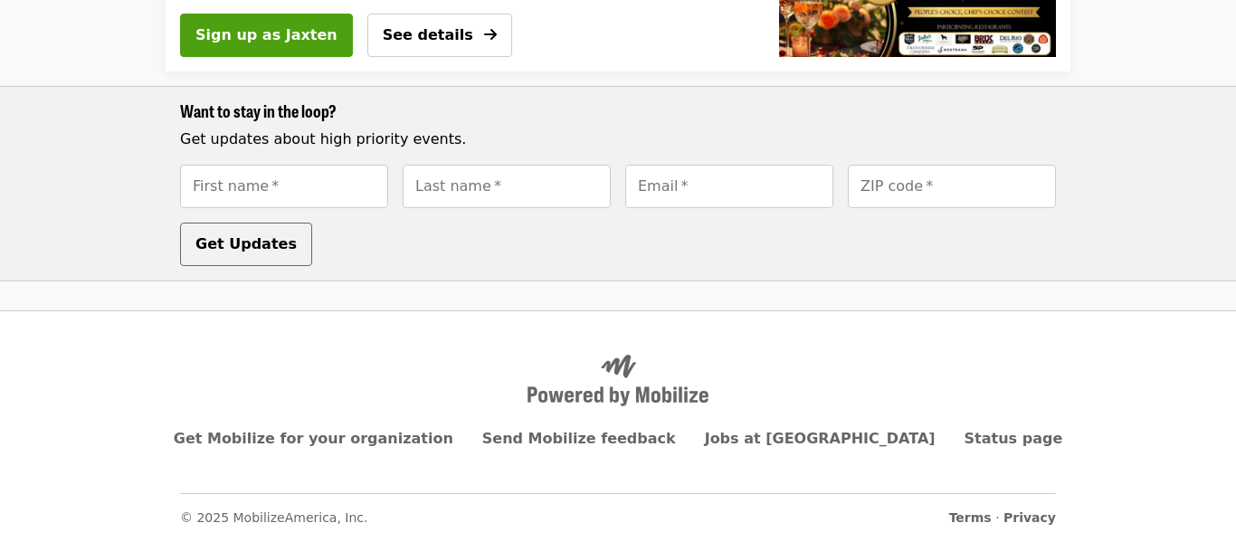
click at [281, 243] on button "Get Updates" at bounding box center [246, 244] width 132 height 43
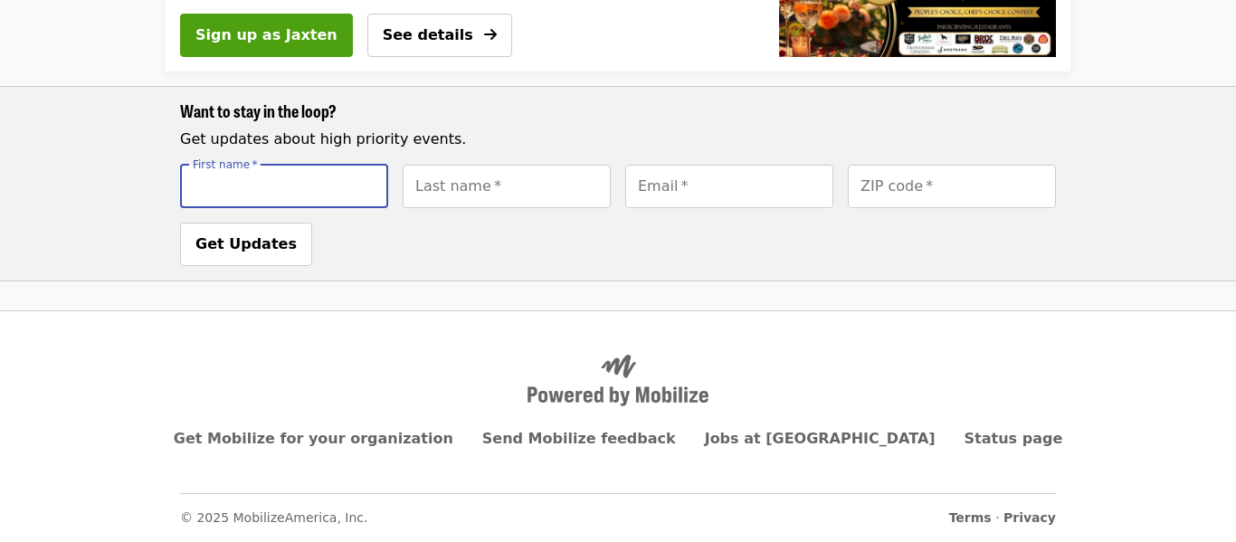
click at [304, 232] on form "Get updates about high priority events. First name   * First name * Last name  …" at bounding box center [618, 197] width 876 height 138
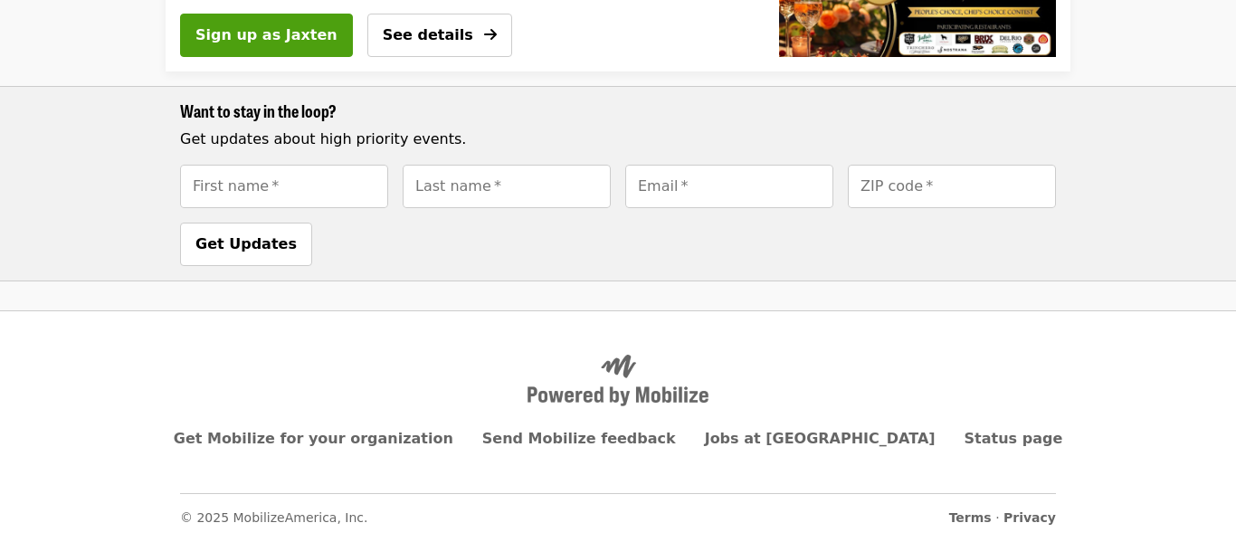
click at [651, 322] on footer "Get Mobilize for your organization Send Mobilize feedback Jobs at Mobilize Stat…" at bounding box center [618, 426] width 1236 height 232
click at [1187, 28] on li "Help us get to 100 supporters! Taste of Portland Pledge Sign up as Jaxten See d…" at bounding box center [618, 90] width 1236 height 384
